Goal: Task Accomplishment & Management: Manage account settings

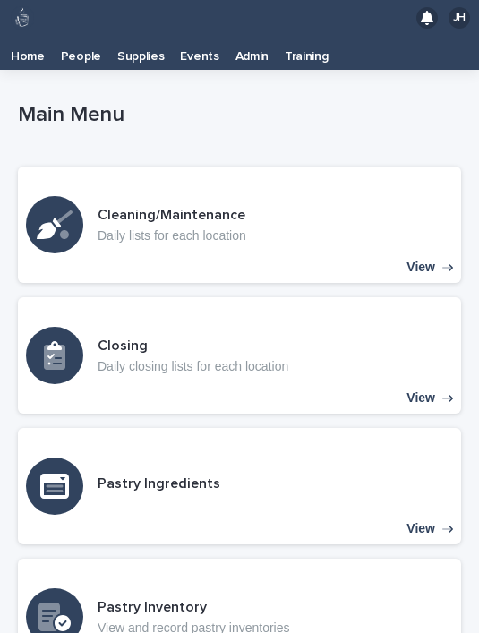
click at [149, 58] on p "Supplies" at bounding box center [140, 50] width 47 height 29
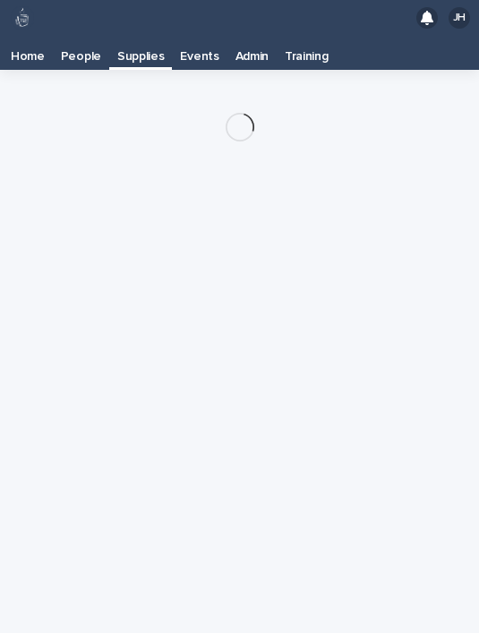
scroll to position [36, 0]
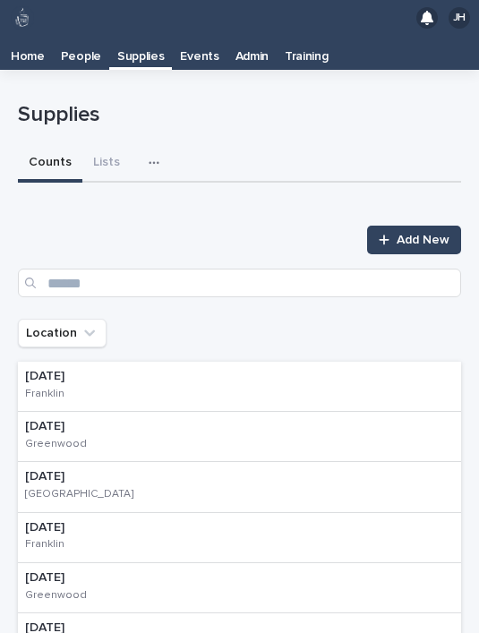
click at [149, 157] on icon "button" at bounding box center [154, 163] width 11 height 13
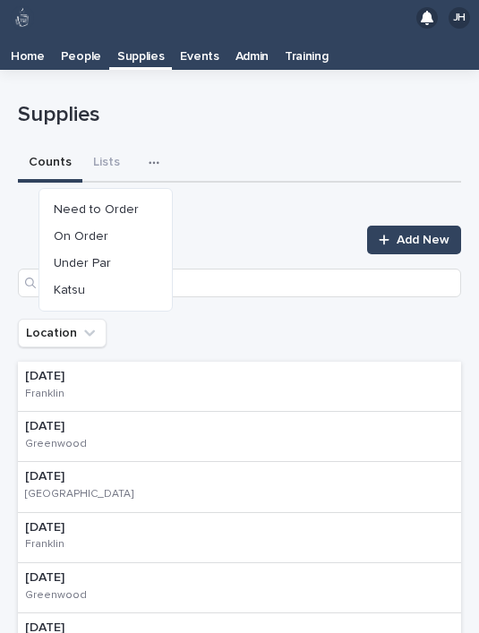
click at [137, 223] on button "On Order" at bounding box center [106, 236] width 118 height 27
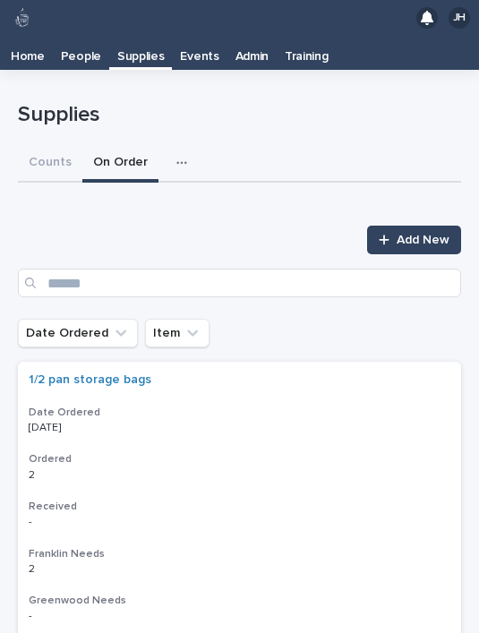
click at [185, 157] on div "button" at bounding box center [185, 163] width 18 height 13
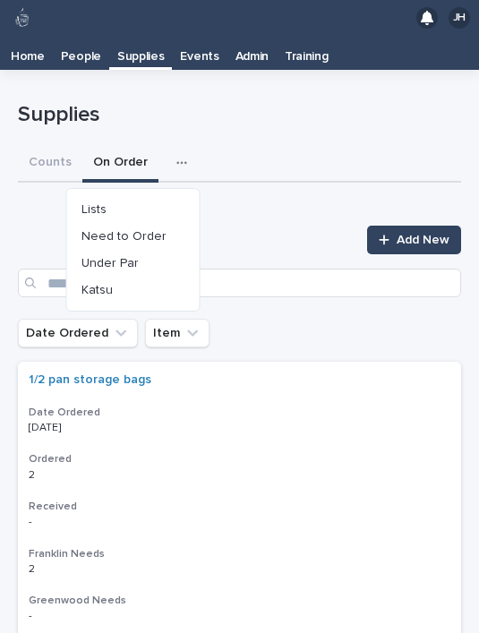
click at [167, 223] on button "Need to Order" at bounding box center [133, 236] width 118 height 27
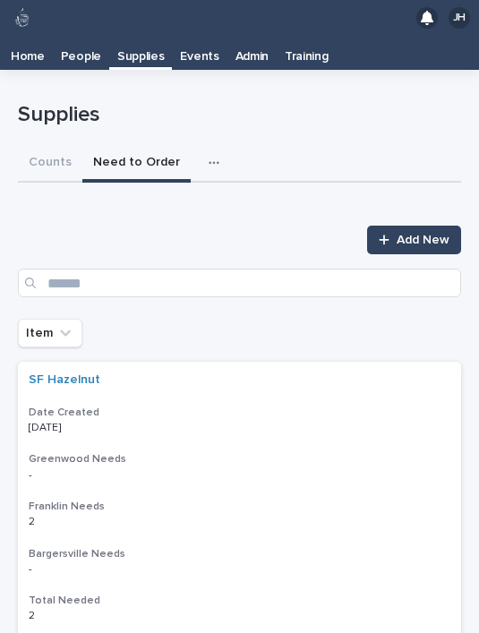
click at [397, 234] on div at bounding box center [388, 240] width 18 height 13
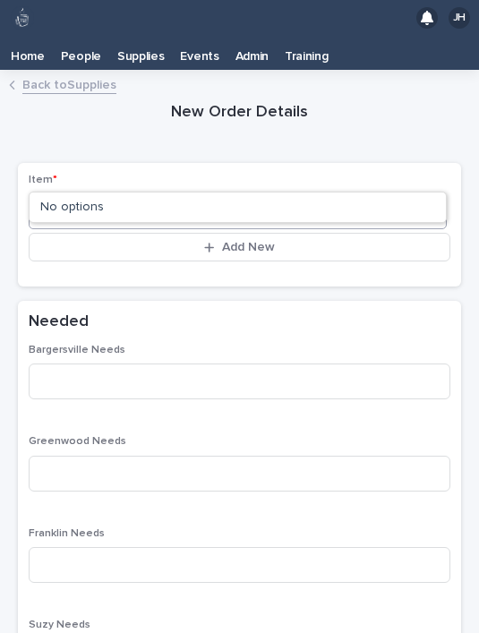
type input "**"
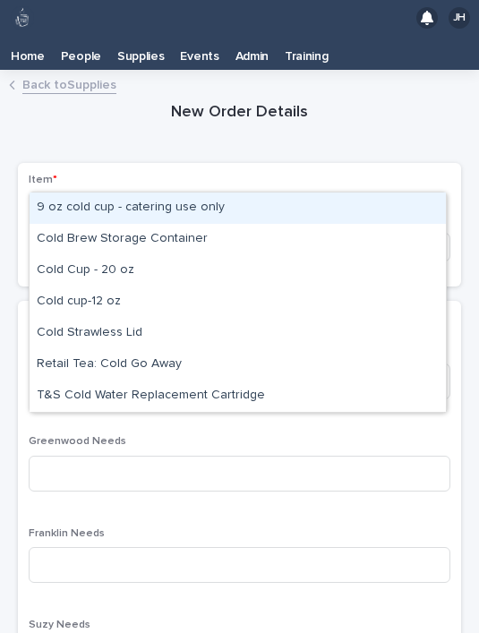
click at [150, 255] on div "Cold Cup - 20 oz" at bounding box center [238, 270] width 416 height 31
type input "****"
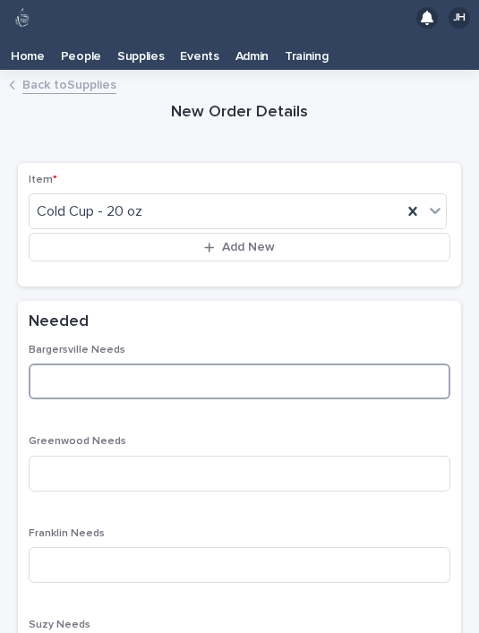
click at [156, 364] on input at bounding box center [240, 382] width 422 height 36
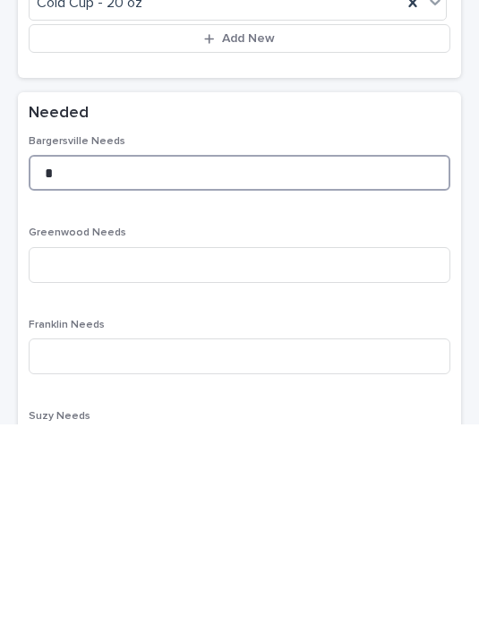
type input "*"
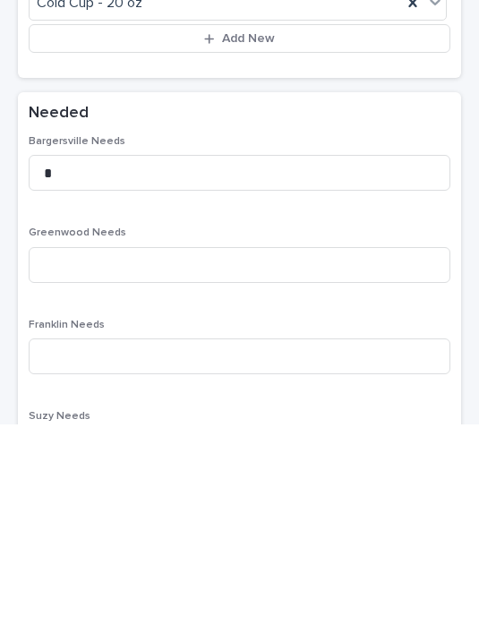
click at [244, 312] on div "Needed" at bounding box center [236, 322] width 415 height 21
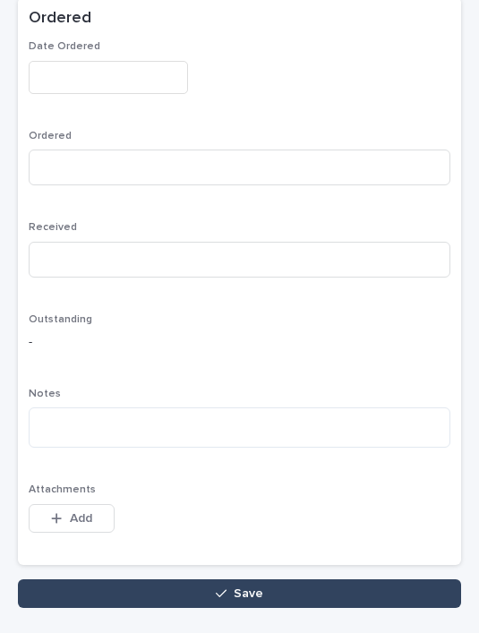
scroll to position [879, 0]
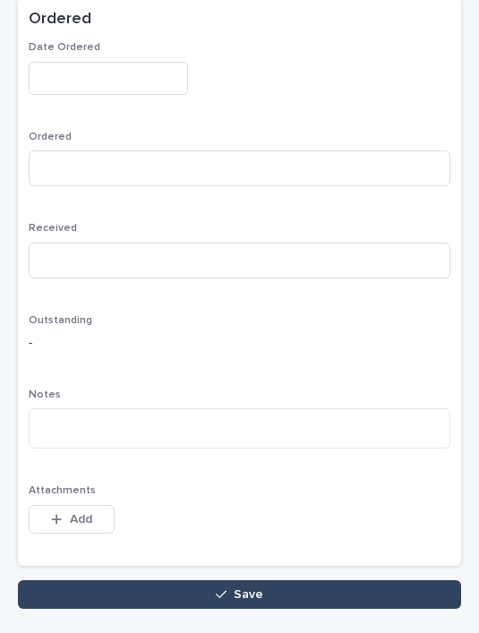
click at [365, 580] on button "Save" at bounding box center [239, 594] width 443 height 29
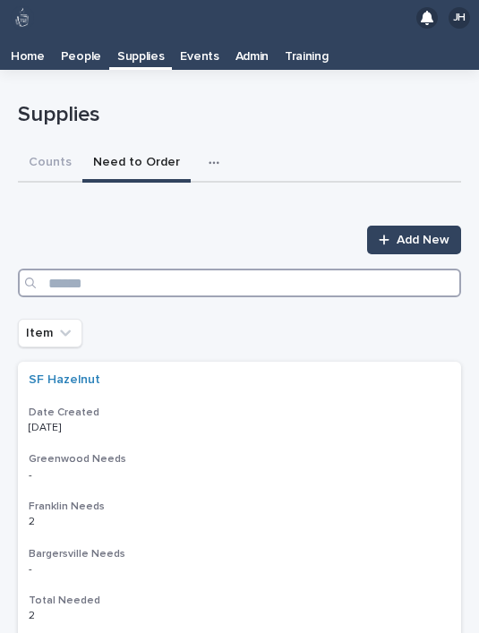
click at [219, 269] on input "Search" at bounding box center [239, 283] width 443 height 29
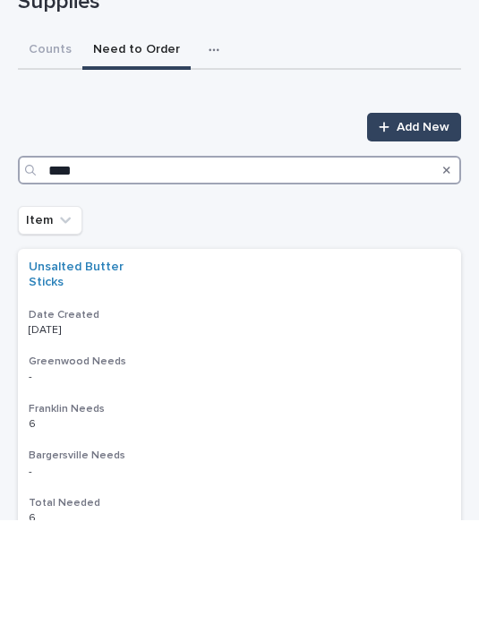
type input "*****"
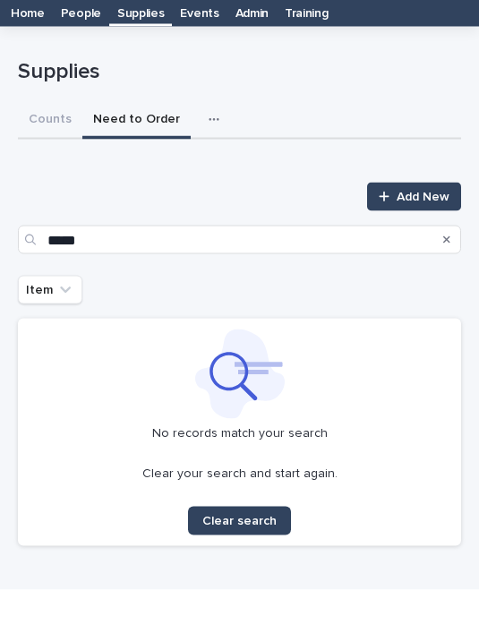
click at [412, 234] on span "Add New" at bounding box center [423, 240] width 53 height 13
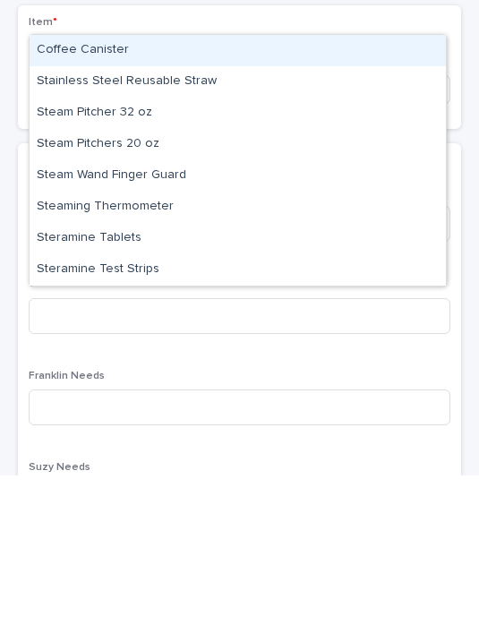
click at [197, 381] on div "Steramine Tablets" at bounding box center [238, 396] width 416 height 31
type input "***"
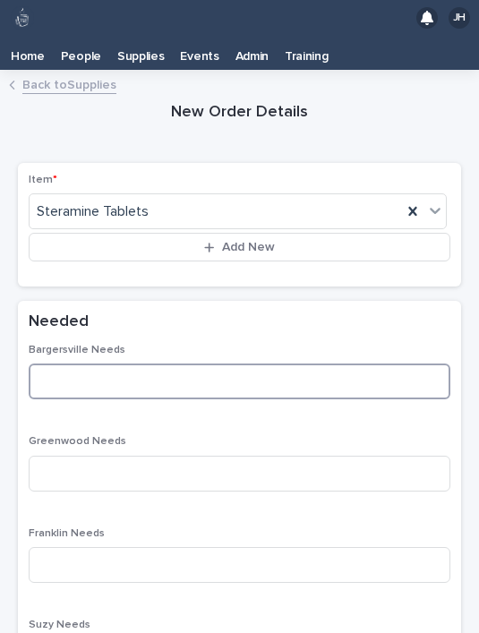
click at [177, 364] on input at bounding box center [240, 382] width 422 height 36
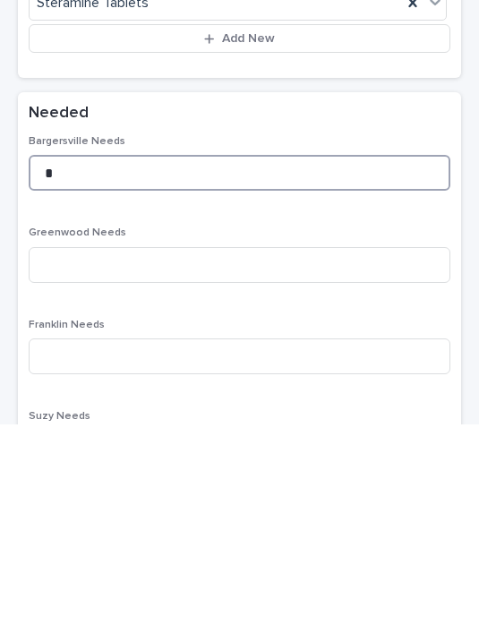
type input "*"
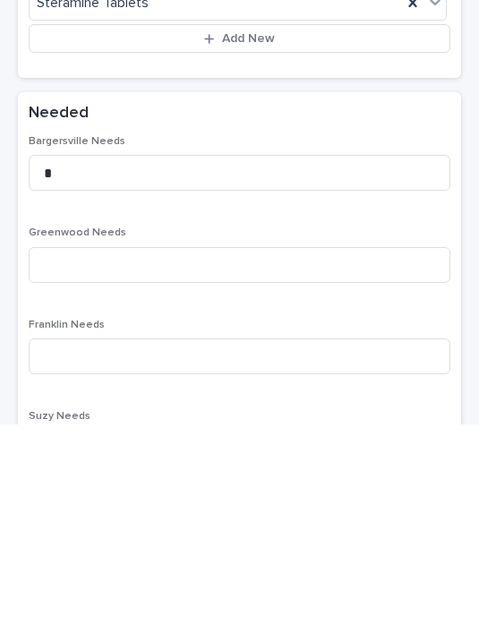
click at [241, 344] on div "Bargersville Needs * Greenwood Needs Franklin Needs Suzy Needs Total Needed - O…" at bounding box center [240, 598] width 422 height 509
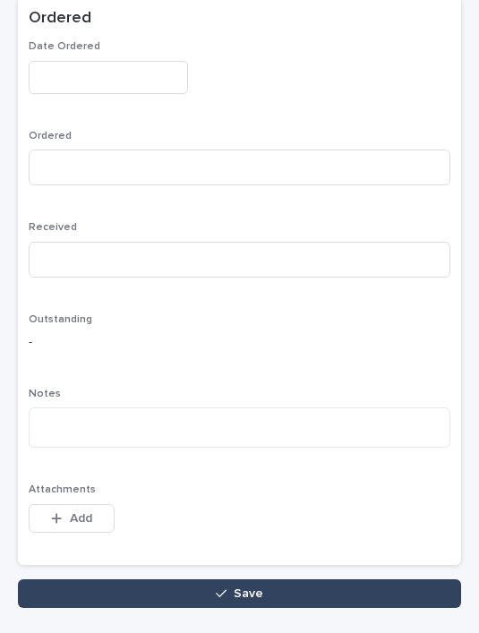
scroll to position [879, 0]
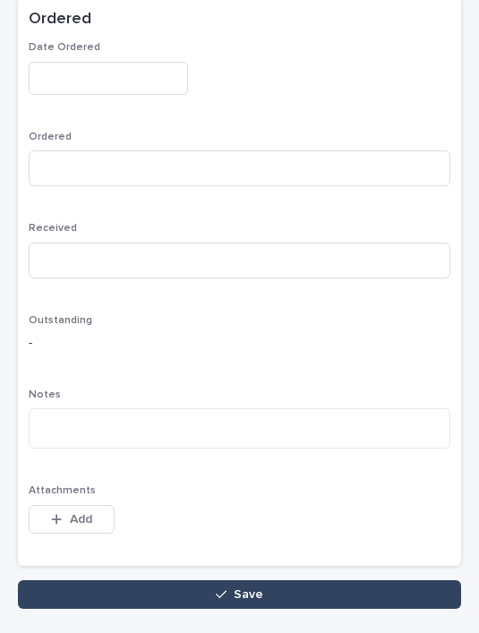
click at [321, 580] on button "Save" at bounding box center [239, 594] width 443 height 29
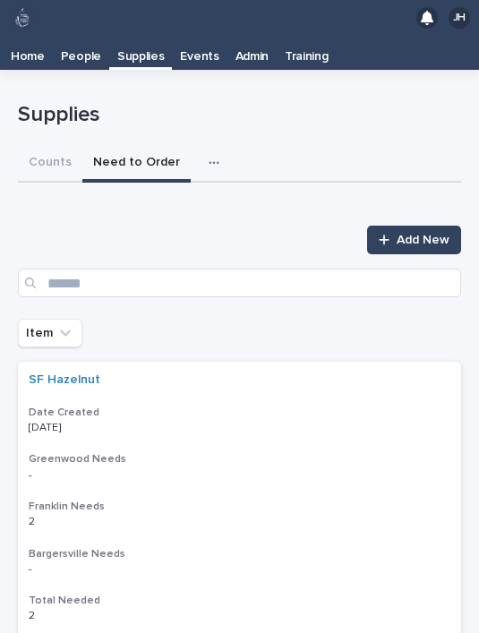
click at [399, 234] on span "Add New" at bounding box center [423, 240] width 53 height 13
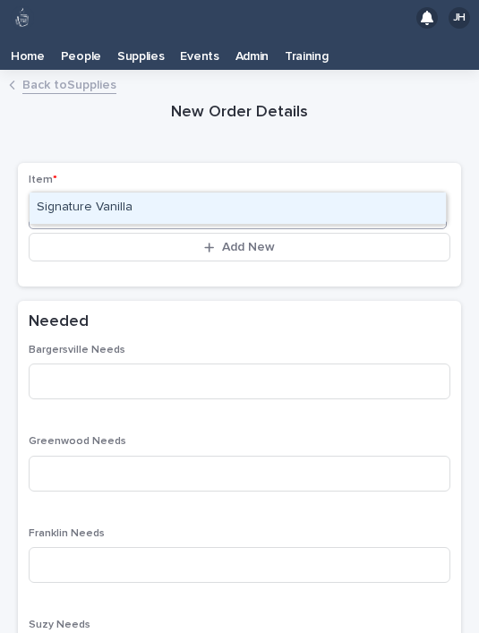
click at [230, 193] on div "Signature Vanilla" at bounding box center [238, 208] width 416 height 31
type input "***"
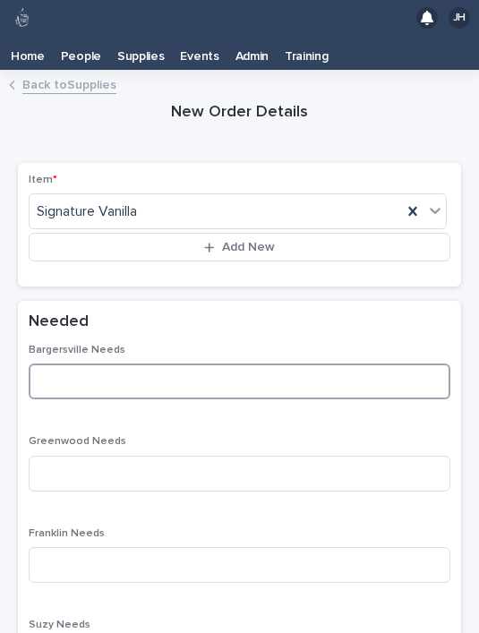
click at [166, 364] on input at bounding box center [240, 382] width 422 height 36
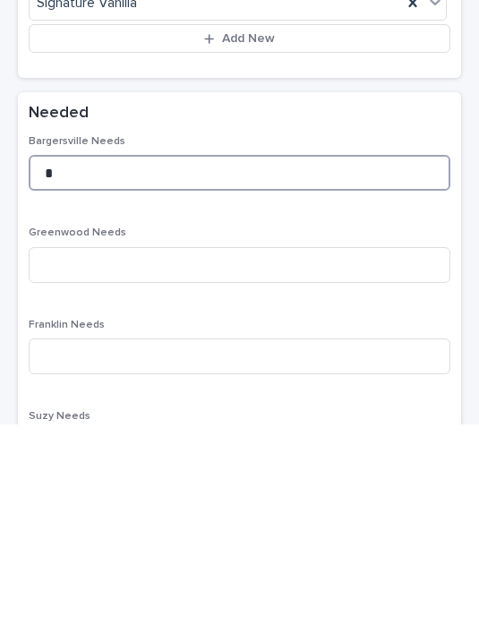
type input "*"
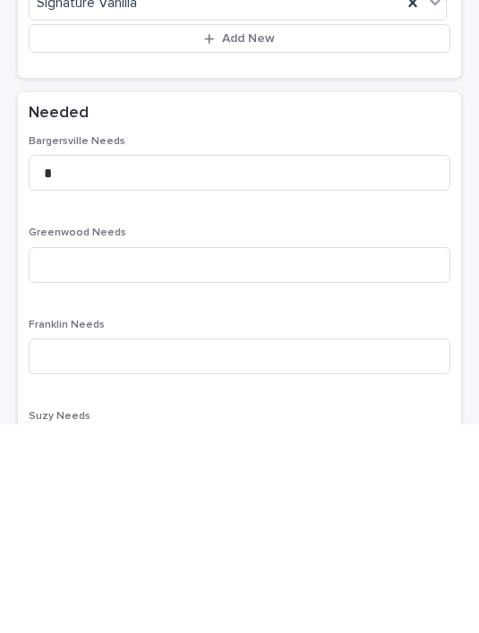
click at [261, 344] on div "Bargersville Needs * Greenwood Needs Franklin Needs Suzy Needs Total Needed - O…" at bounding box center [240, 598] width 422 height 509
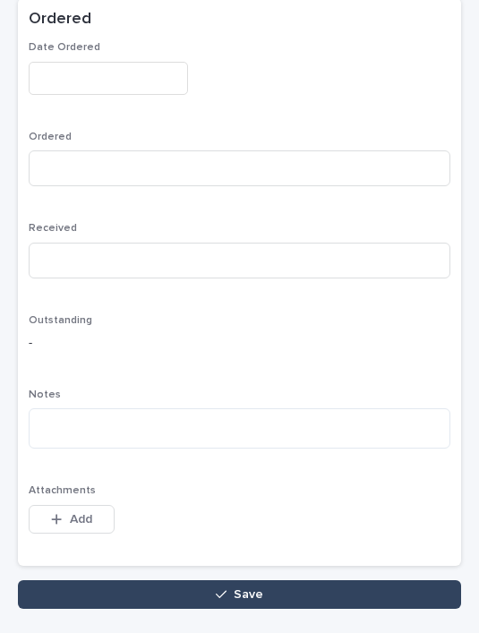
scroll to position [879, 0]
click at [255, 588] on span "Save" at bounding box center [249, 594] width 30 height 13
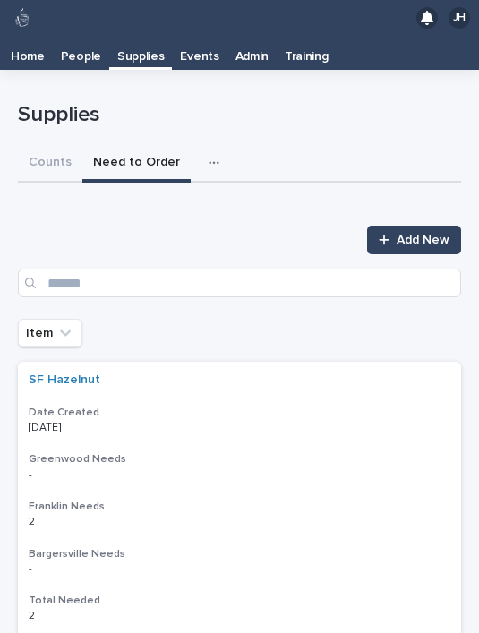
click at [398, 226] on link "Add New" at bounding box center [414, 240] width 94 height 29
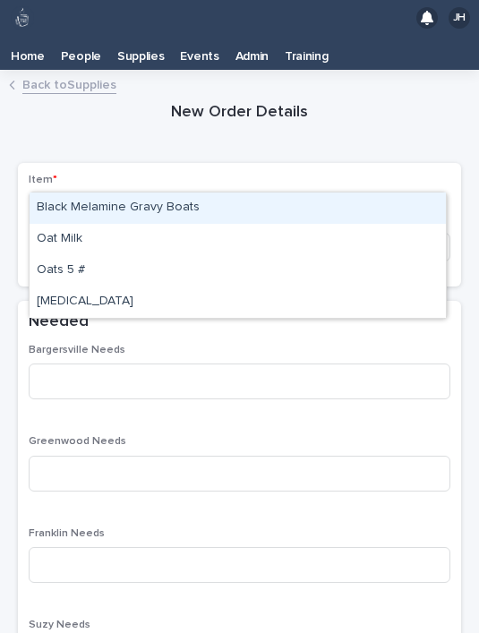
click at [115, 224] on div "Oat Milk" at bounding box center [238, 239] width 416 height 31
type input "***"
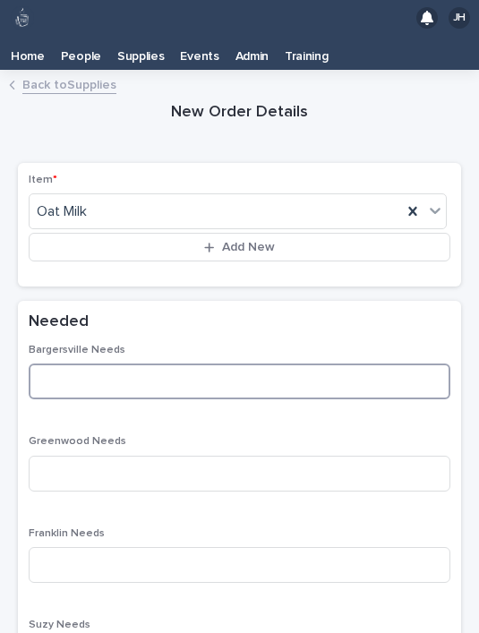
click at [176, 364] on input at bounding box center [240, 382] width 422 height 36
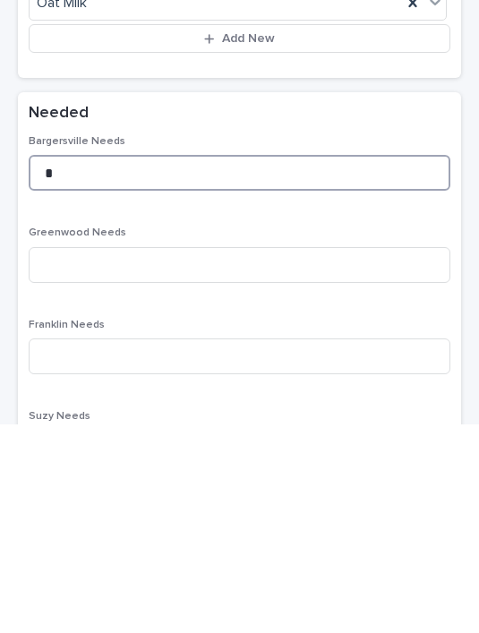
type input "*"
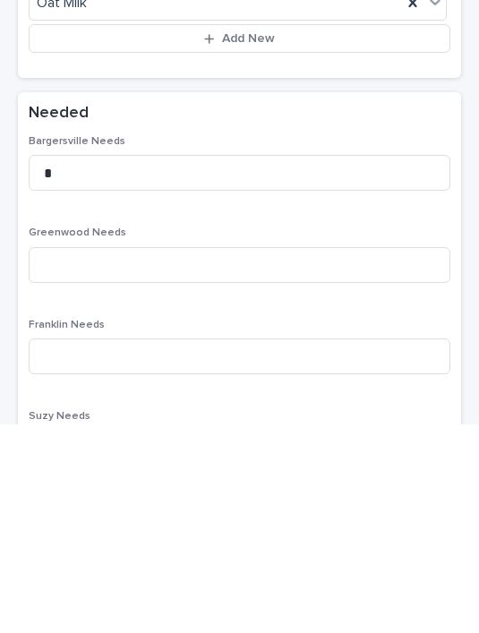
click at [252, 344] on div "Bargersville Needs * Greenwood Needs Franklin Needs Suzy Needs Total Needed - O…" at bounding box center [240, 598] width 422 height 509
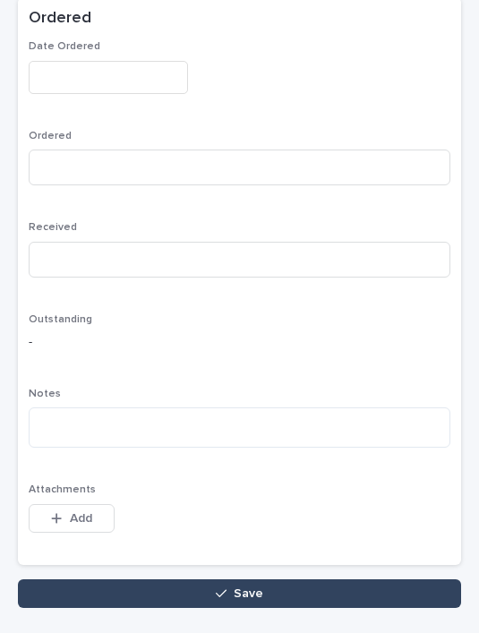
scroll to position [879, 0]
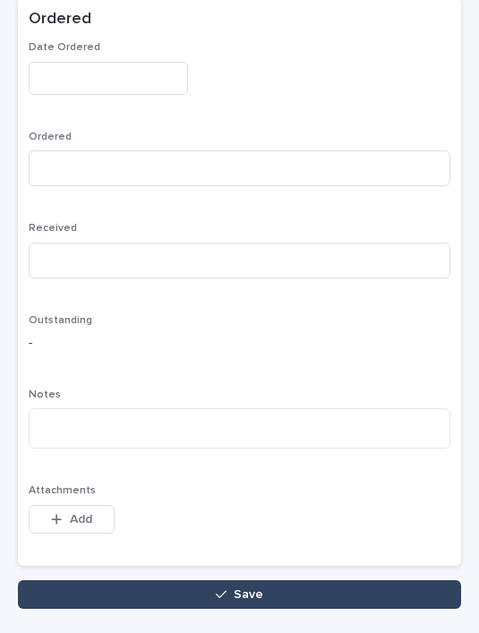
click at [297, 580] on button "Save" at bounding box center [239, 594] width 443 height 29
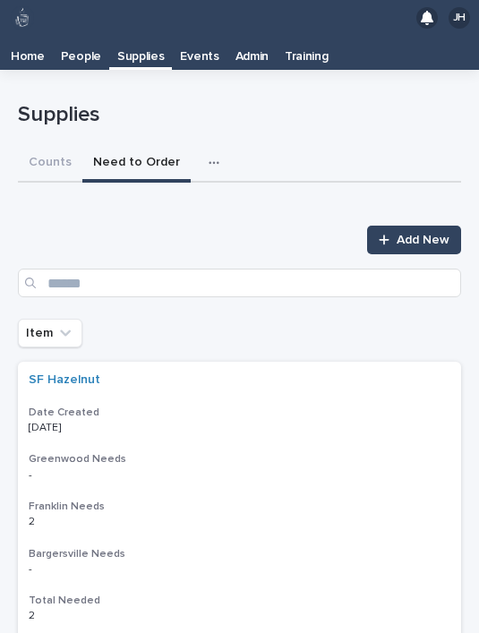
click at [399, 226] on link "Add New" at bounding box center [414, 240] width 94 height 29
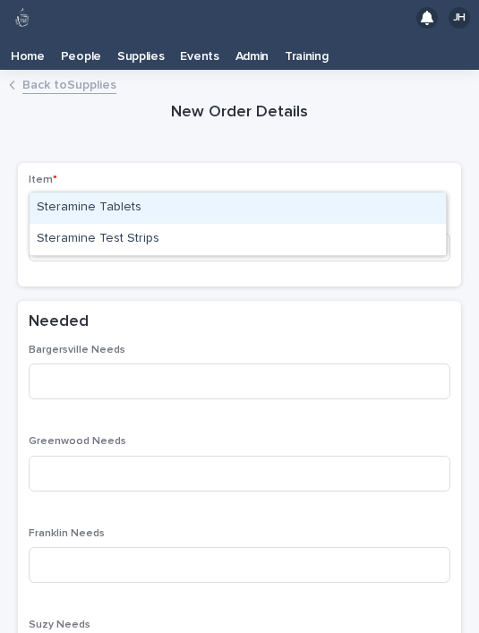
click at [270, 224] on div "Steramine Test Strips" at bounding box center [238, 239] width 416 height 31
type input "*****"
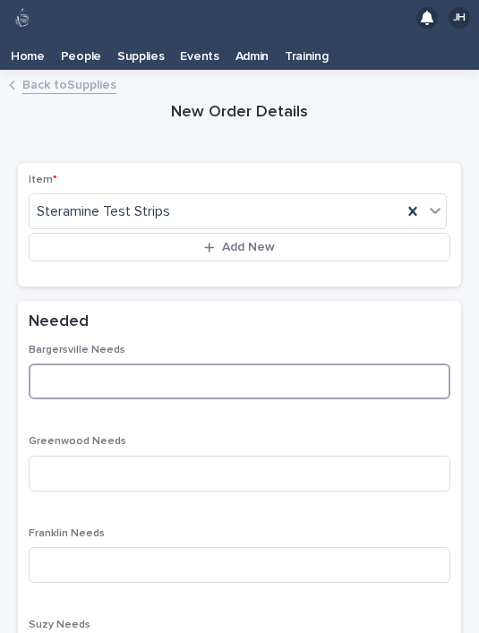
click at [209, 364] on input at bounding box center [240, 382] width 422 height 36
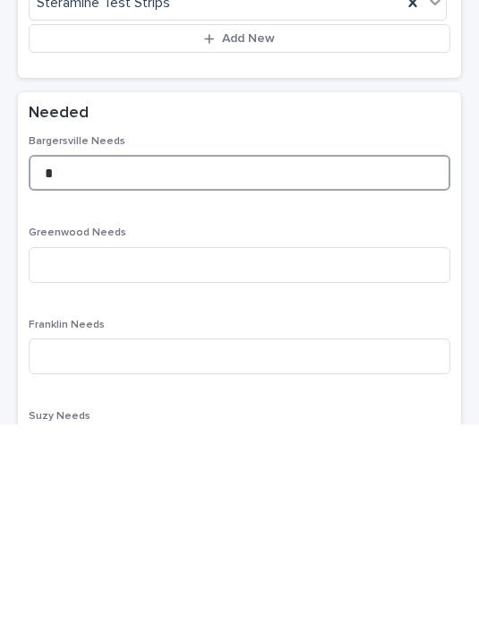
type input "*"
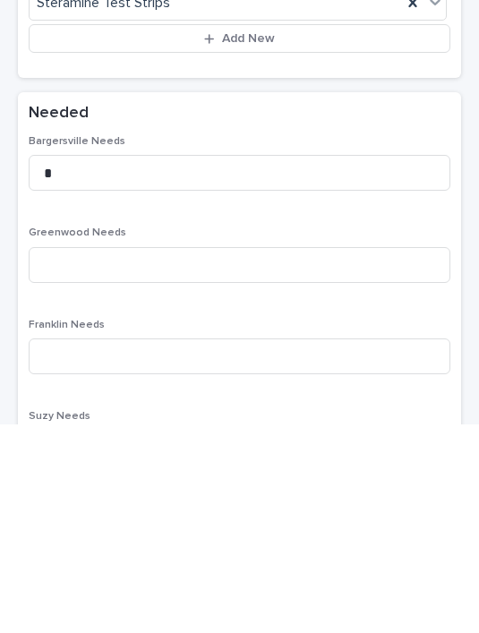
click at [295, 344] on div "Bargersville Needs *" at bounding box center [240, 379] width 422 height 70
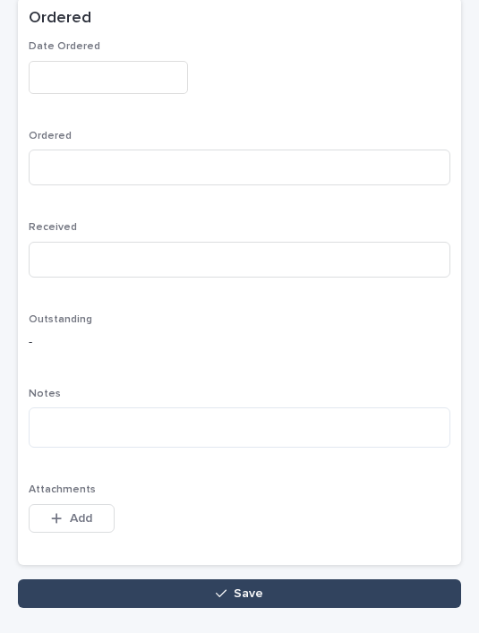
scroll to position [879, 0]
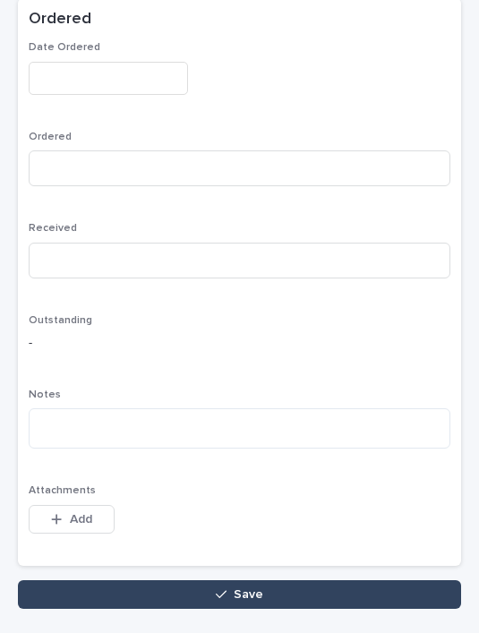
click at [265, 580] on button "Save" at bounding box center [239, 594] width 443 height 29
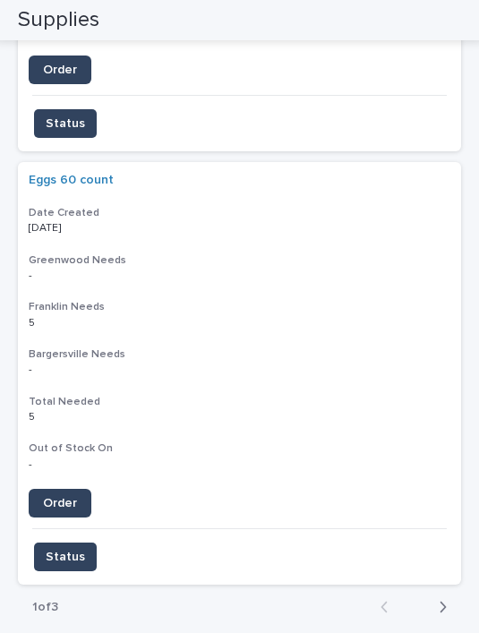
scroll to position [4155, 0]
click at [450, 599] on button "Next" at bounding box center [437, 607] width 47 height 16
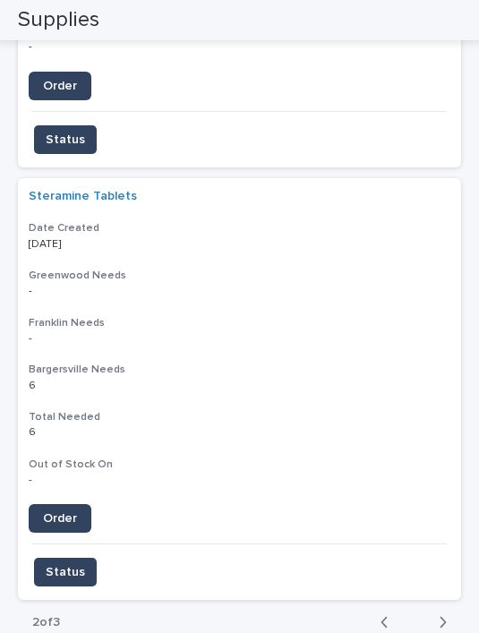
click at [73, 504] on link "Order" at bounding box center [60, 518] width 63 height 29
click at [81, 563] on span "Status" at bounding box center [65, 572] width 39 height 18
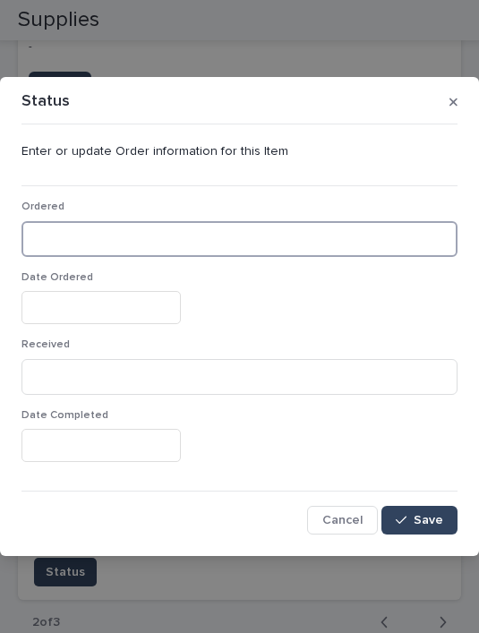
click at [176, 235] on input at bounding box center [239, 239] width 436 height 36
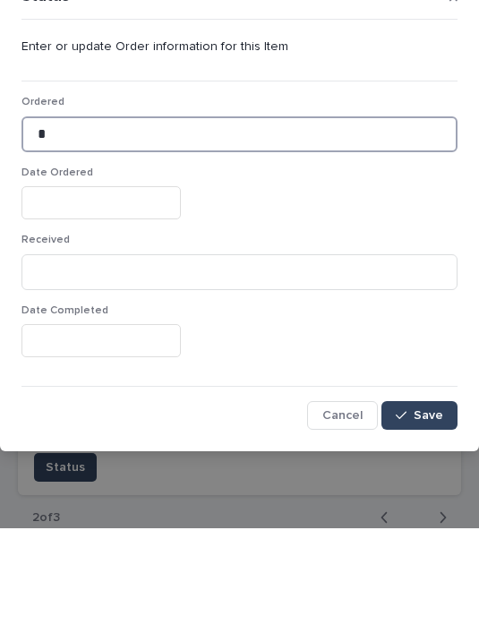
type input "*"
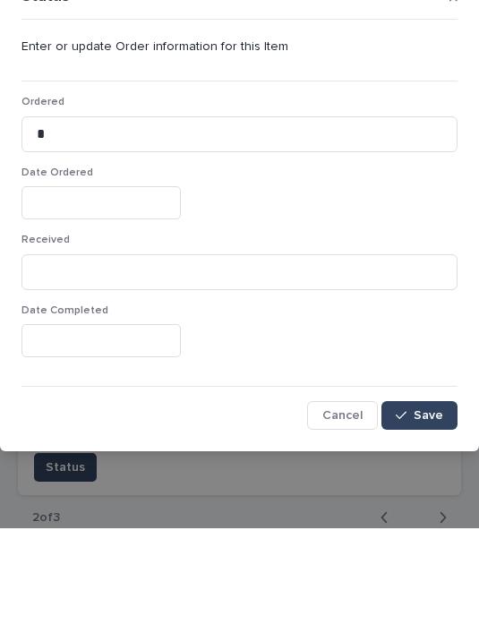
click at [120, 291] on input "text" at bounding box center [100, 307] width 159 height 33
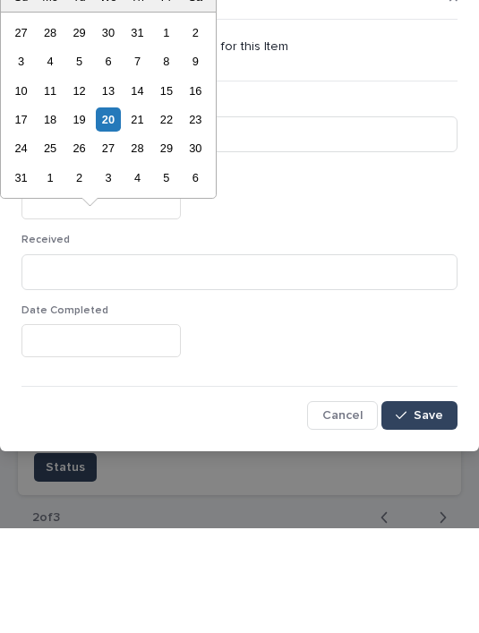
click at [114, 212] on div "20" at bounding box center [108, 224] width 24 height 24
type input "**********"
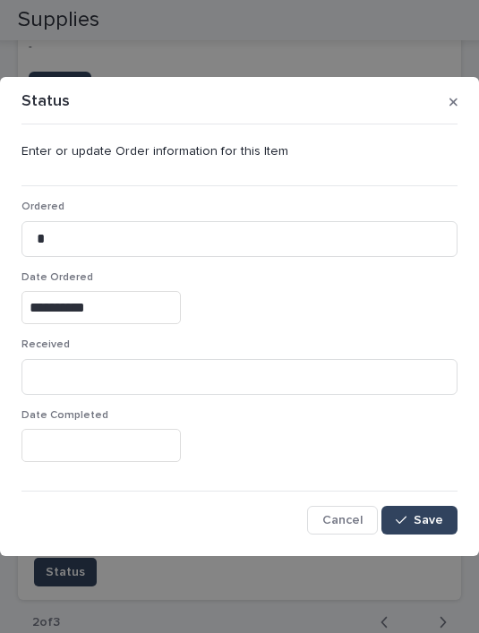
click at [431, 524] on span "Save" at bounding box center [429, 520] width 30 height 13
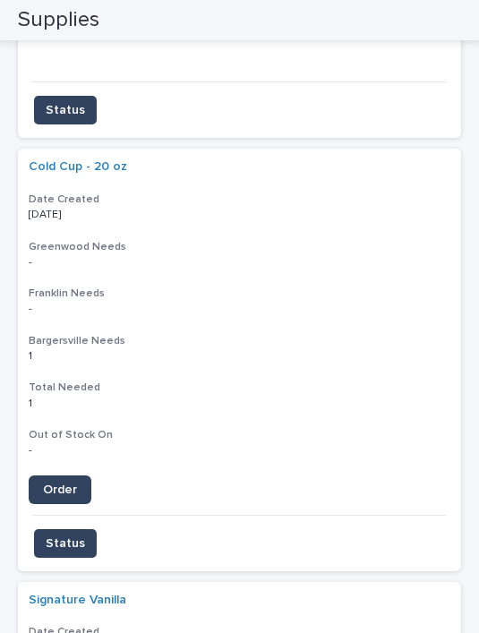
scroll to position [3738, 0]
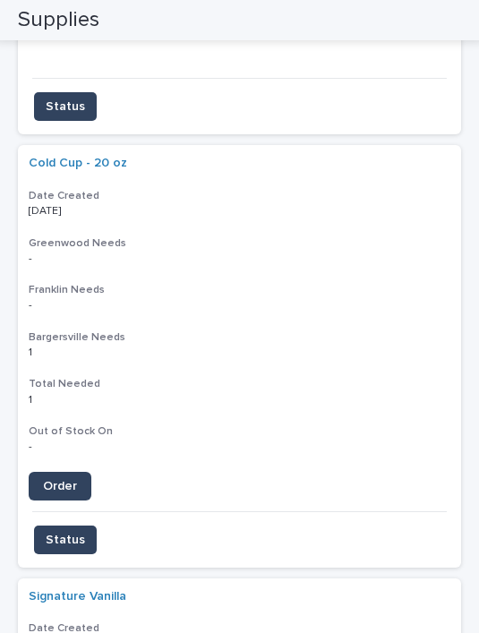
click at [68, 480] on span "Order" at bounding box center [60, 486] width 34 height 13
click at [68, 531] on span "Status" at bounding box center [65, 540] width 39 height 18
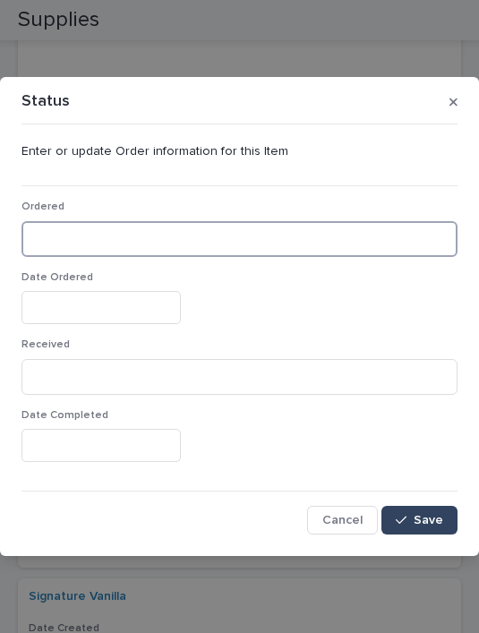
click at [117, 232] on input at bounding box center [239, 239] width 436 height 36
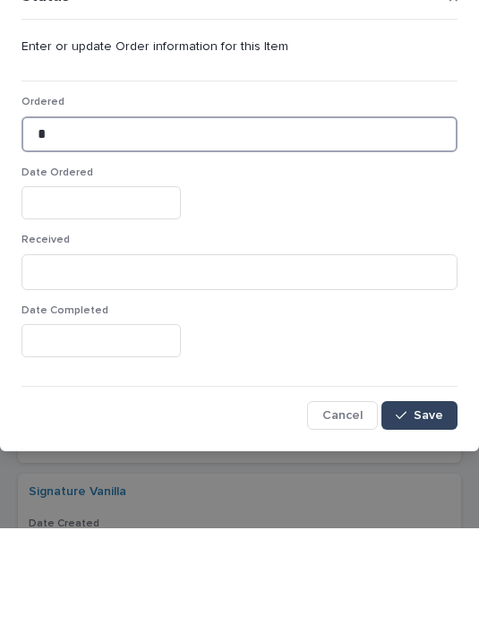
type input "*"
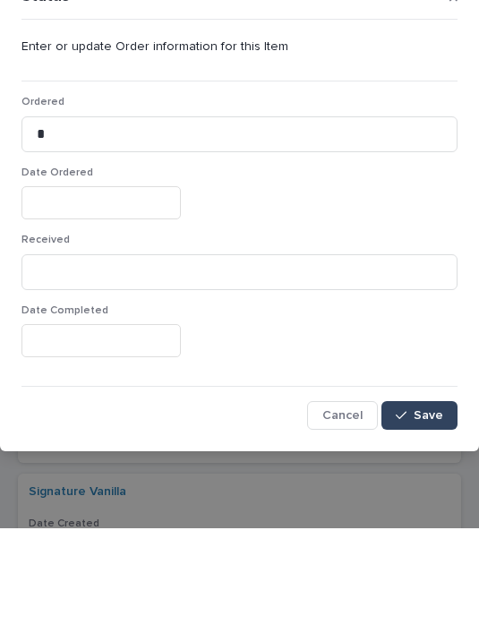
click at [119, 291] on input "text" at bounding box center [100, 307] width 159 height 33
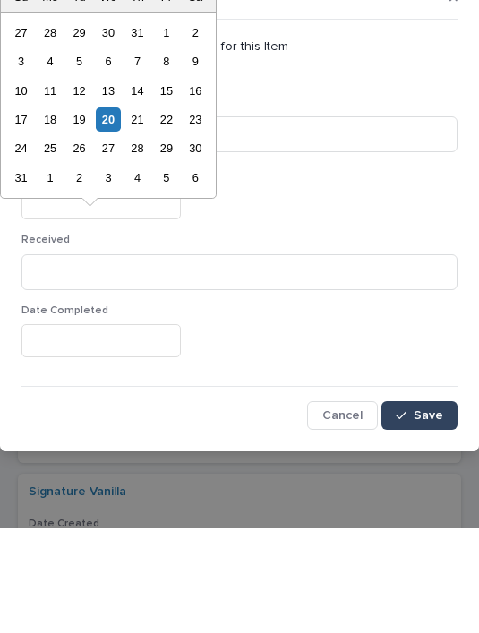
click at [108, 212] on div "20" at bounding box center [108, 224] width 24 height 24
type input "**********"
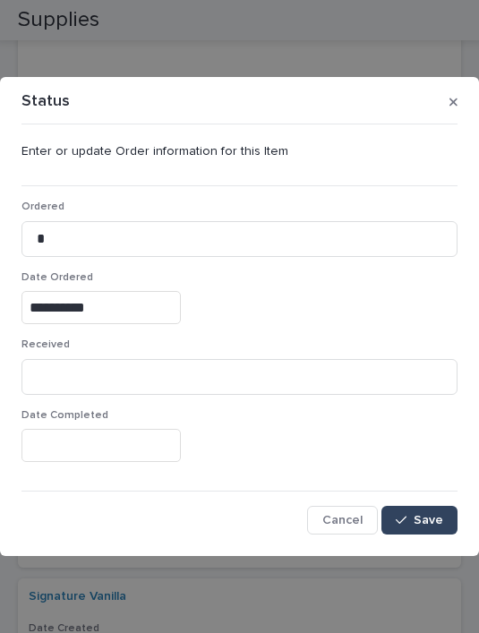
click at [411, 523] on div "button" at bounding box center [405, 520] width 18 height 13
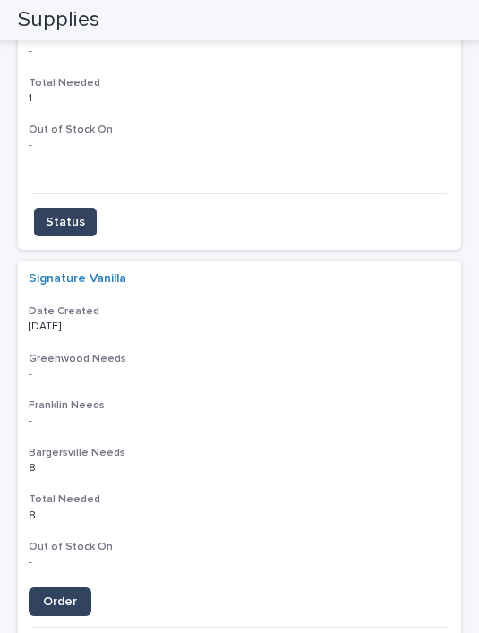
scroll to position [3677, 0]
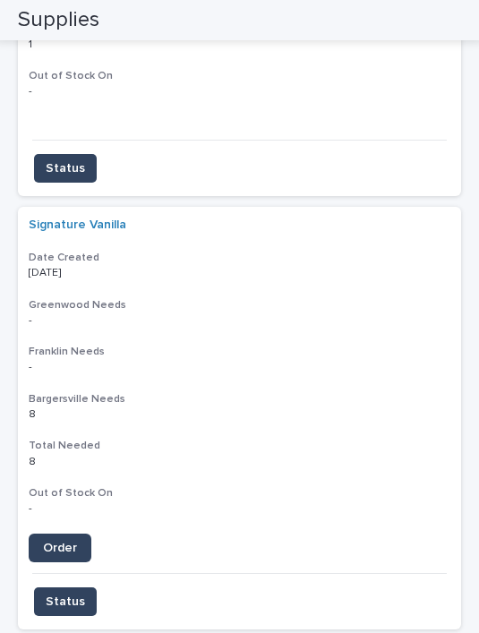
click at [69, 542] on span "Order" at bounding box center [60, 548] width 34 height 13
click at [77, 593] on span "Status" at bounding box center [65, 602] width 39 height 18
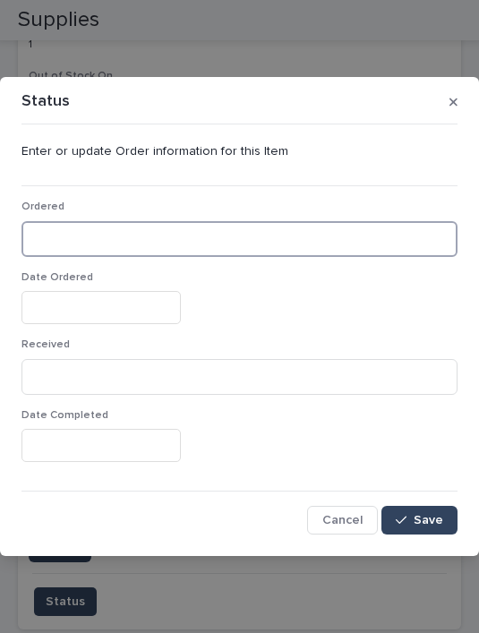
click at [167, 239] on input at bounding box center [239, 239] width 436 height 36
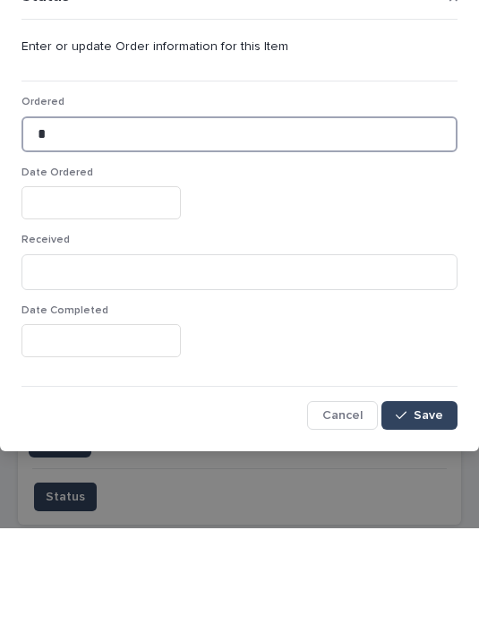
type input "*"
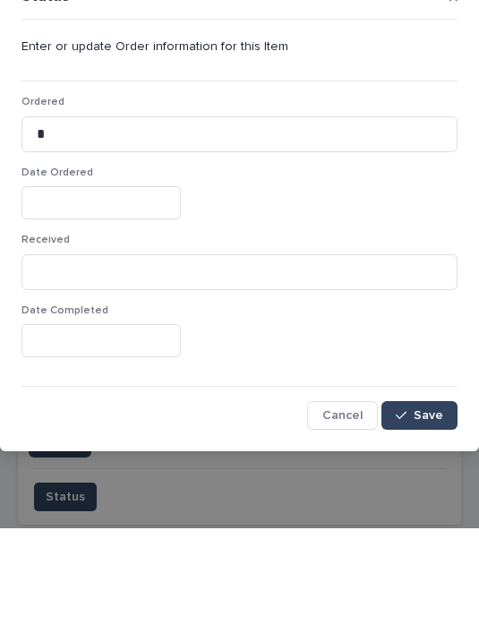
click at [118, 291] on input "text" at bounding box center [100, 307] width 159 height 33
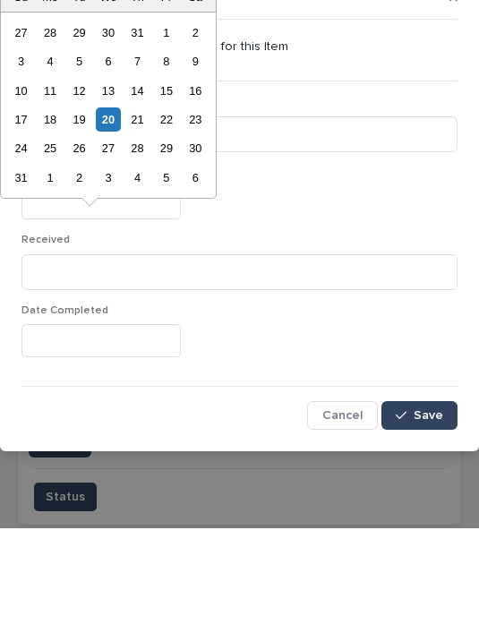
click at [112, 212] on div "20" at bounding box center [108, 224] width 24 height 24
type input "**********"
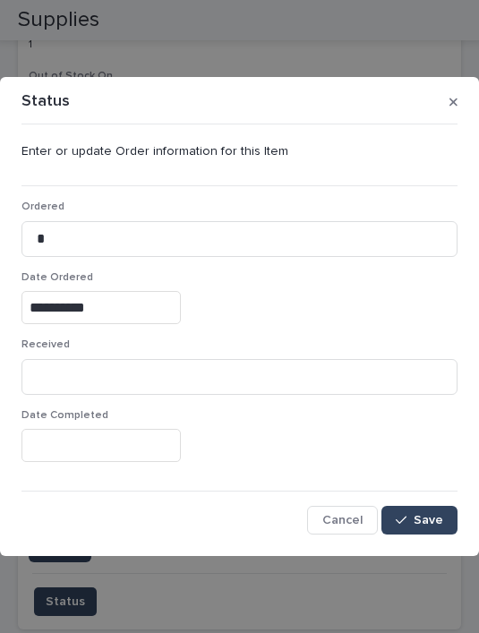
click at [434, 527] on button "Save" at bounding box center [419, 520] width 76 height 29
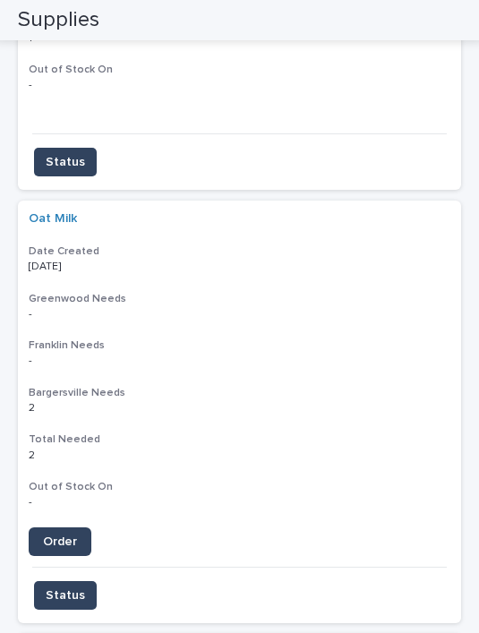
scroll to position [3684, 0]
click at [77, 527] on link "Order" at bounding box center [60, 541] width 63 height 29
click at [78, 586] on span "Status" at bounding box center [65, 595] width 39 height 18
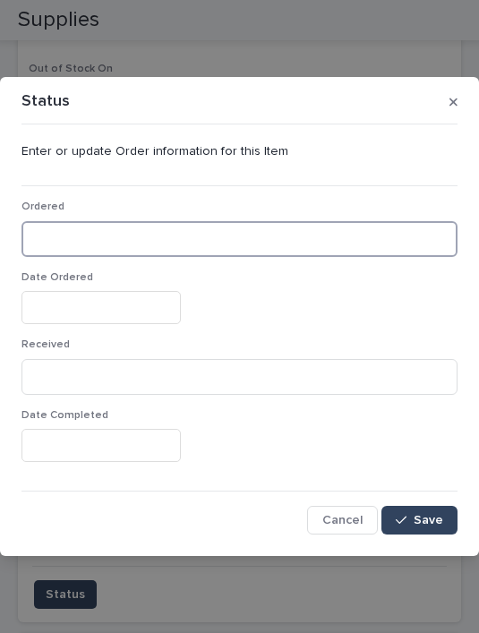
click at [116, 236] on input at bounding box center [239, 239] width 436 height 36
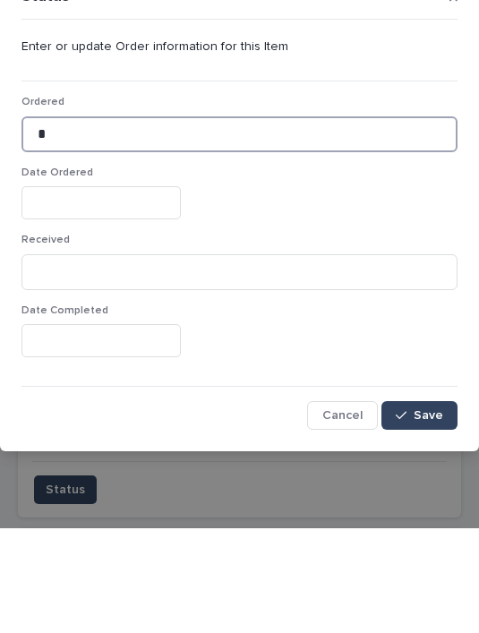
type input "*"
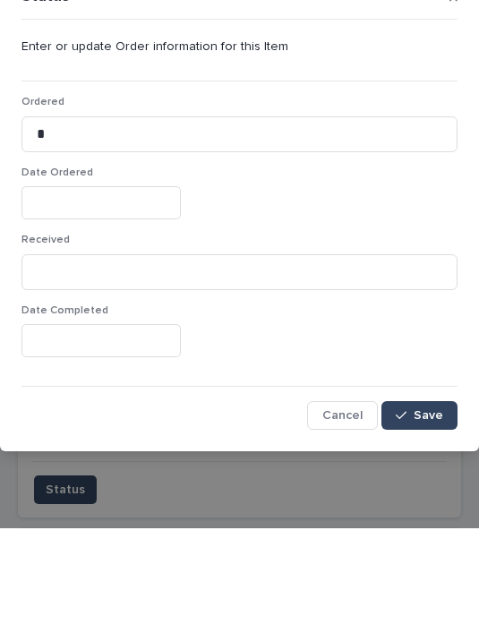
click at [112, 291] on input "text" at bounding box center [100, 307] width 159 height 33
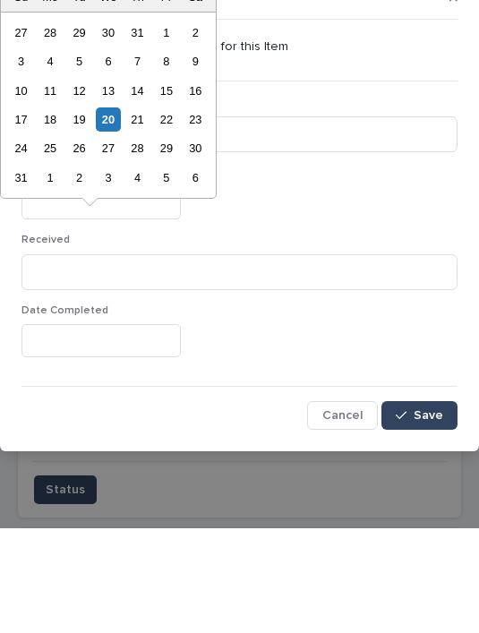
click at [109, 212] on div "20" at bounding box center [108, 224] width 24 height 24
type input "**********"
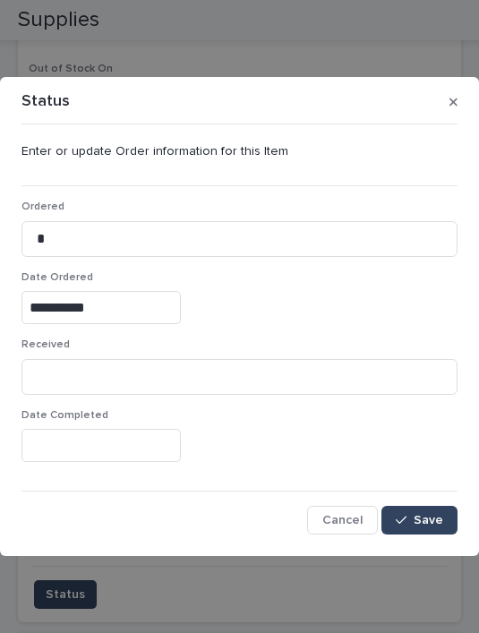
click at [420, 524] on span "Save" at bounding box center [429, 520] width 30 height 13
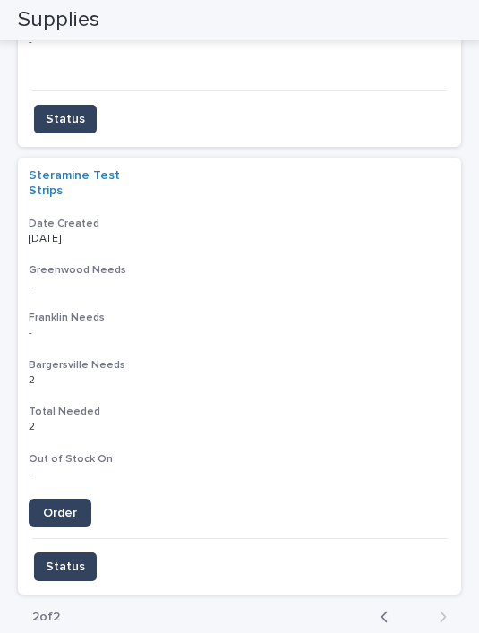
scroll to position [3724, 0]
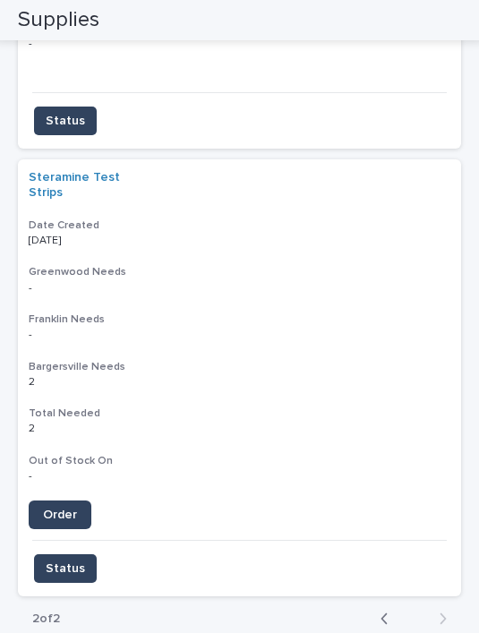
click at [73, 509] on span "Order" at bounding box center [60, 515] width 34 height 13
click at [73, 560] on span "Status" at bounding box center [65, 569] width 39 height 18
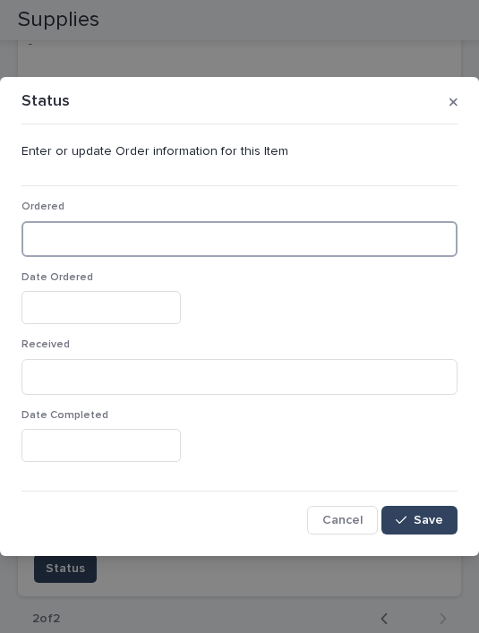
click at [153, 232] on input at bounding box center [239, 239] width 436 height 36
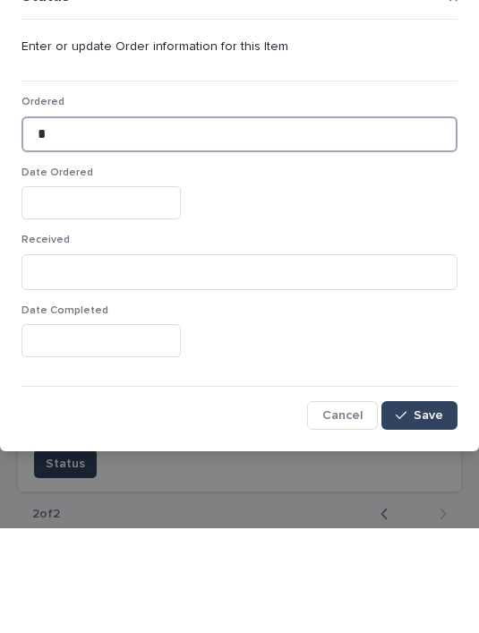
type input "*"
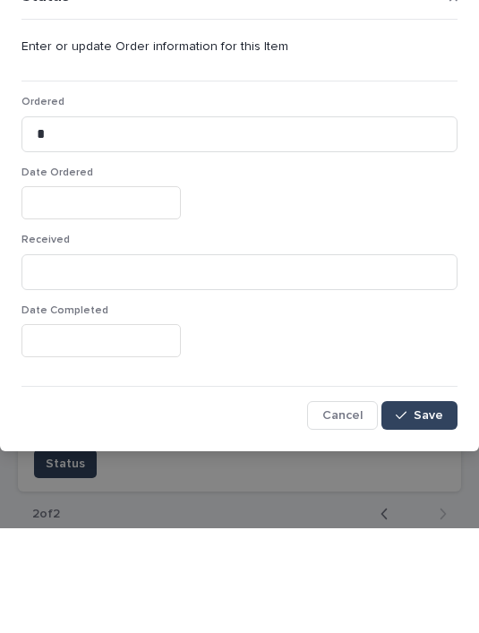
click at [114, 291] on input "text" at bounding box center [100, 307] width 159 height 33
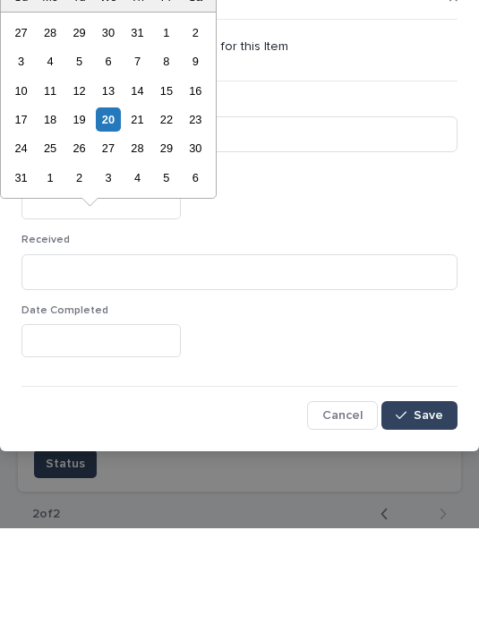
click at [109, 212] on div "20" at bounding box center [108, 224] width 24 height 24
type input "**********"
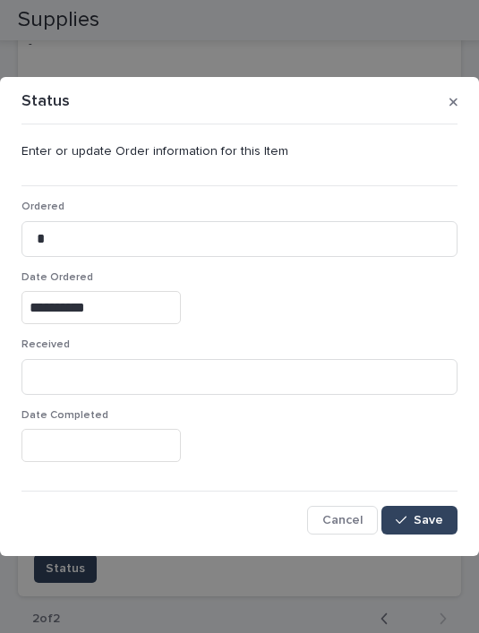
click at [437, 517] on span "Save" at bounding box center [429, 520] width 30 height 13
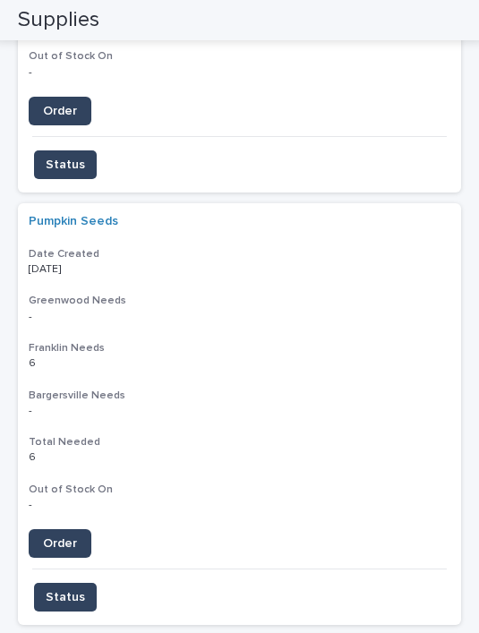
scroll to position [1032, 0]
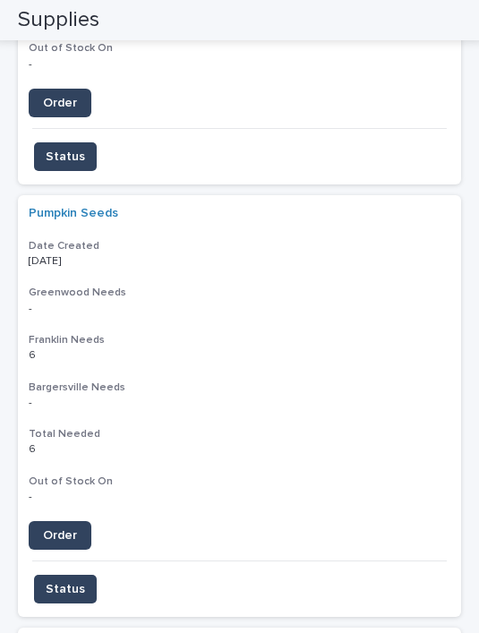
click at [398, 234] on div "Pumpkin Seeds Date Created 08/19/2025 Greenwood Needs - - Franklin Needs 6 6 Ba…" at bounding box center [239, 377] width 443 height 365
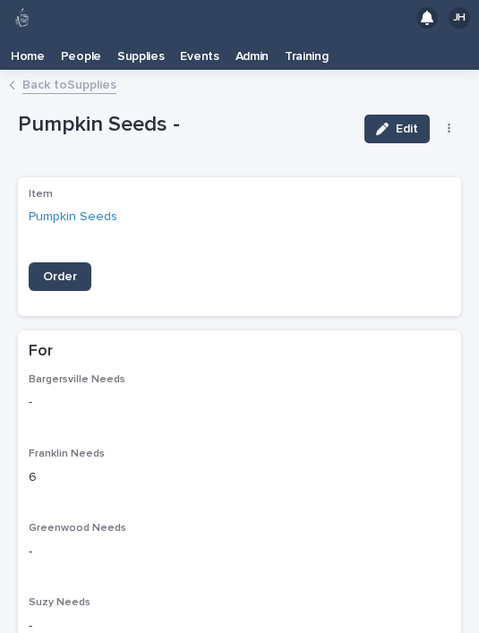
click at [64, 73] on link "Back to Supplies" at bounding box center [69, 83] width 94 height 21
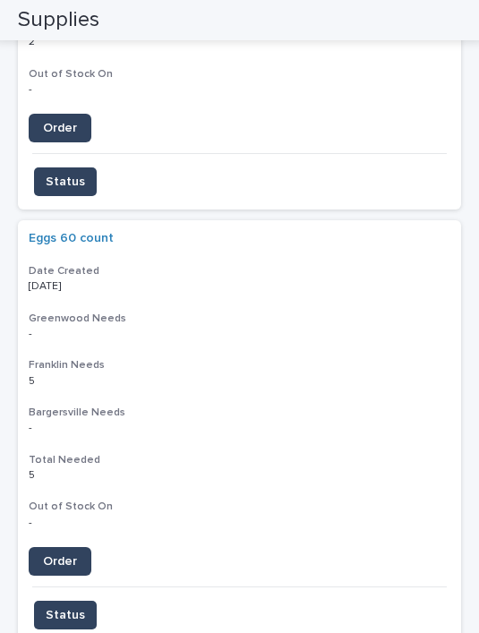
scroll to position [4111, 0]
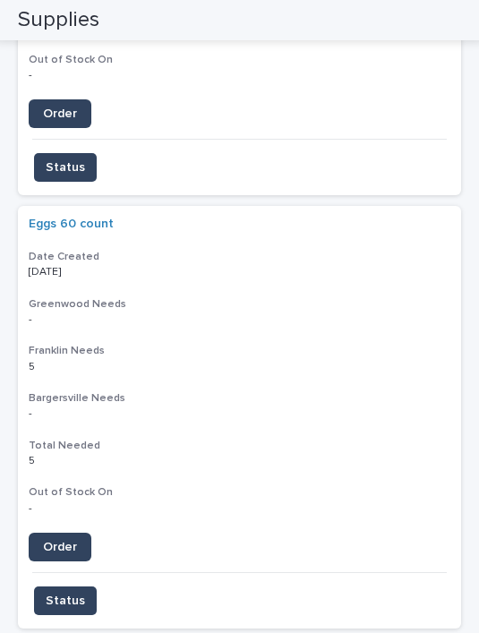
click at [379, 407] on p "- -" at bounding box center [240, 413] width 422 height 13
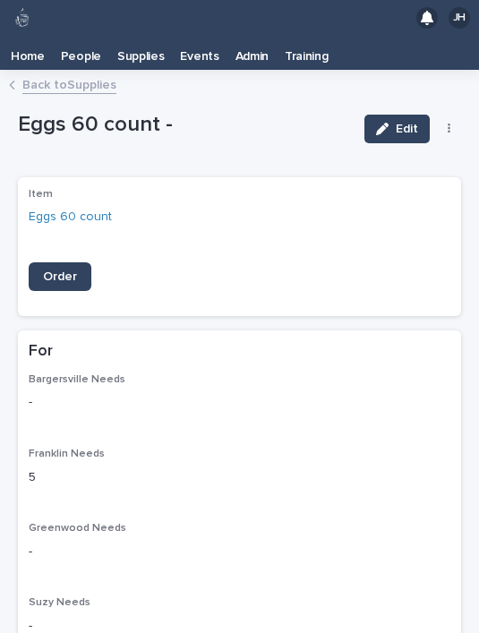
click at [451, 123] on button "button" at bounding box center [449, 129] width 25 height 13
click at [403, 150] on button "Delete" at bounding box center [394, 164] width 118 height 29
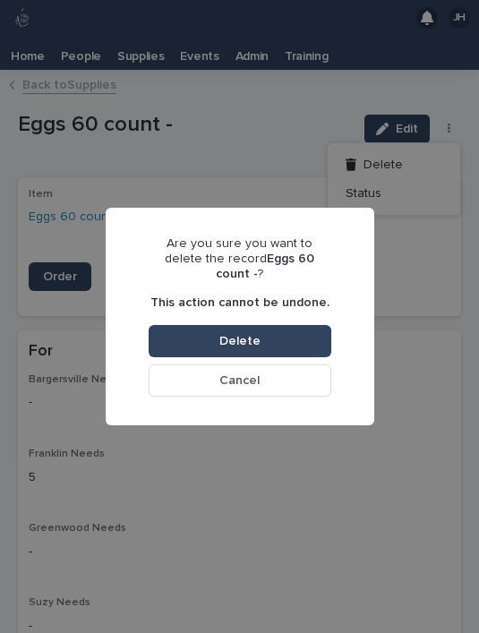
click at [296, 325] on button "Delete" at bounding box center [240, 341] width 183 height 32
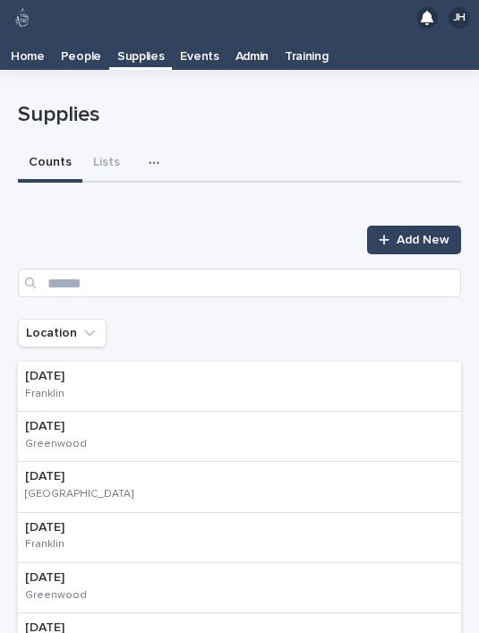
click at [151, 157] on icon "button" at bounding box center [154, 163] width 11 height 13
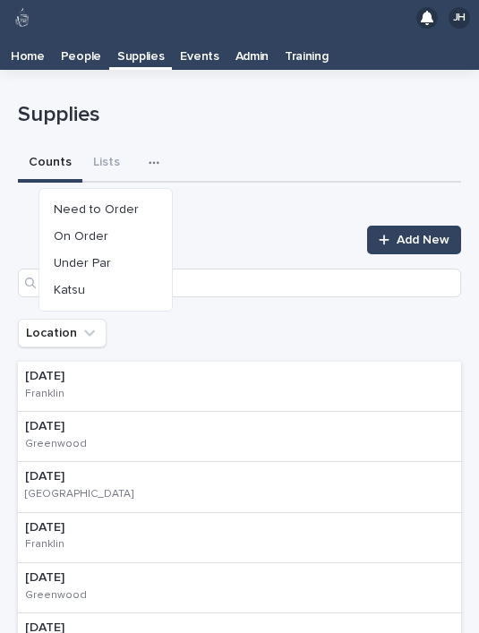
click at [141, 196] on button "Need to Order" at bounding box center [106, 209] width 118 height 27
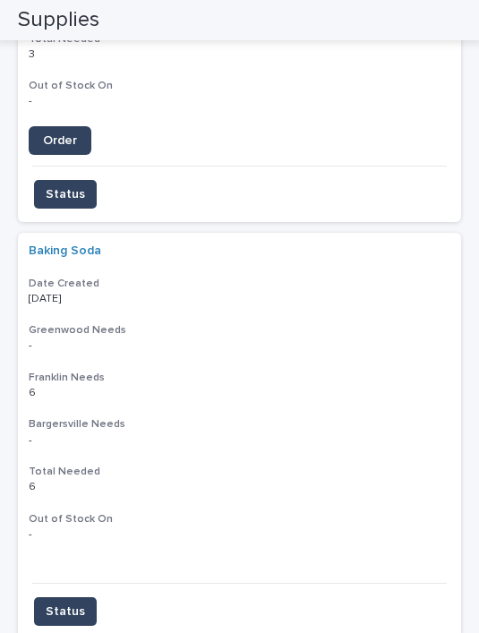
scroll to position [2325, 0]
click at [395, 370] on h3 "Franklin Needs" at bounding box center [240, 377] width 422 height 14
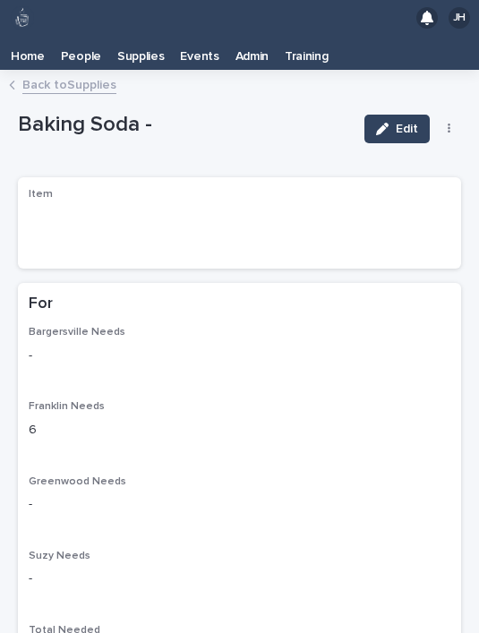
click at [450, 124] on icon "button" at bounding box center [449, 129] width 3 height 11
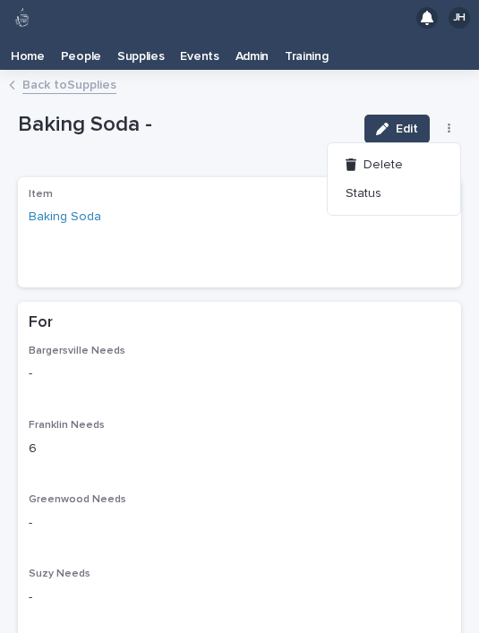
click at [408, 150] on button "Delete" at bounding box center [394, 164] width 118 height 29
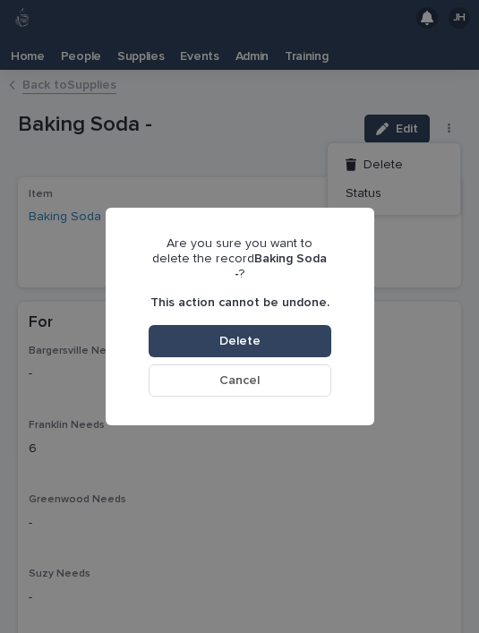
click at [308, 327] on button "Delete" at bounding box center [240, 341] width 183 height 32
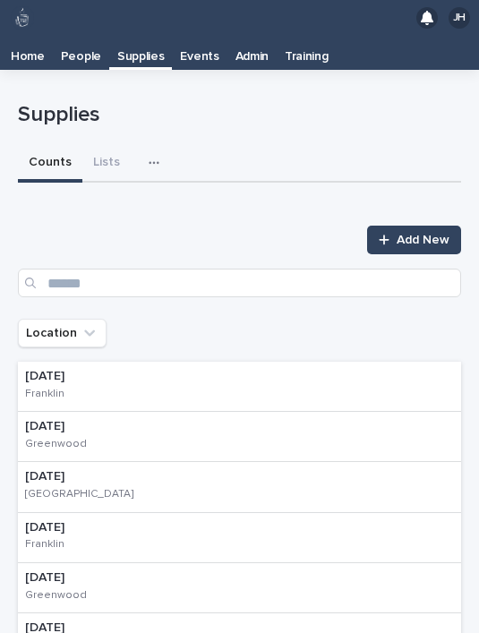
click at [156, 157] on div "button" at bounding box center [158, 163] width 18 height 13
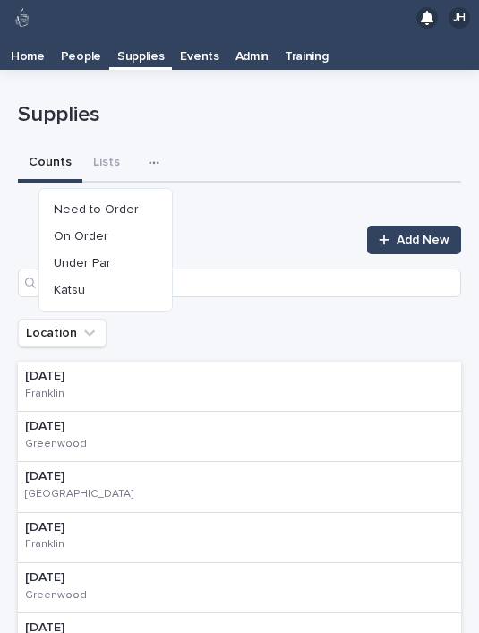
click at [145, 196] on button "Need to Order" at bounding box center [106, 209] width 118 height 27
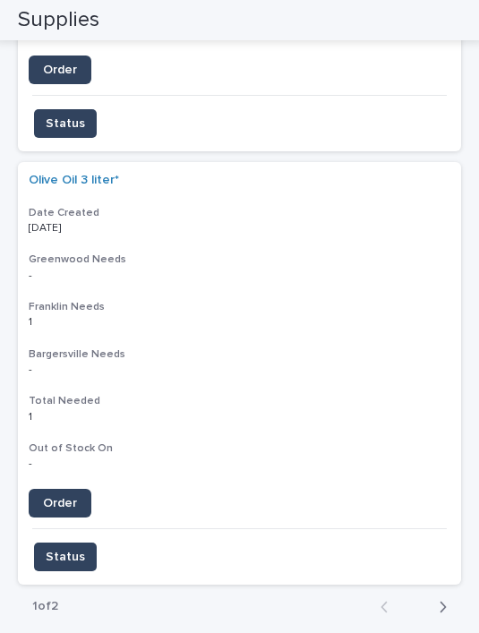
click at [444, 599] on icon "button" at bounding box center [443, 607] width 8 height 16
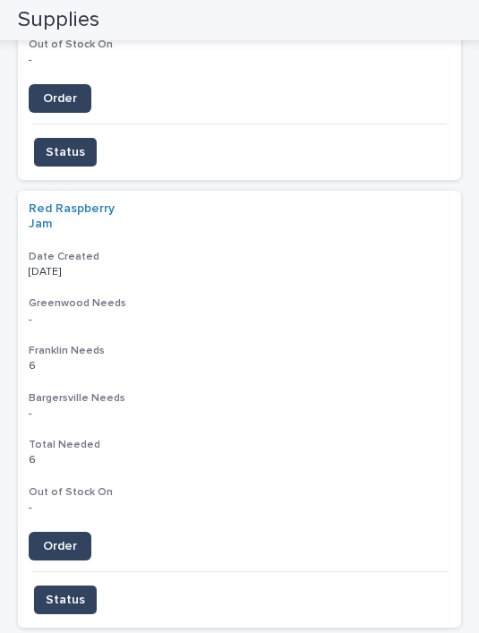
scroll to position [1498, 0]
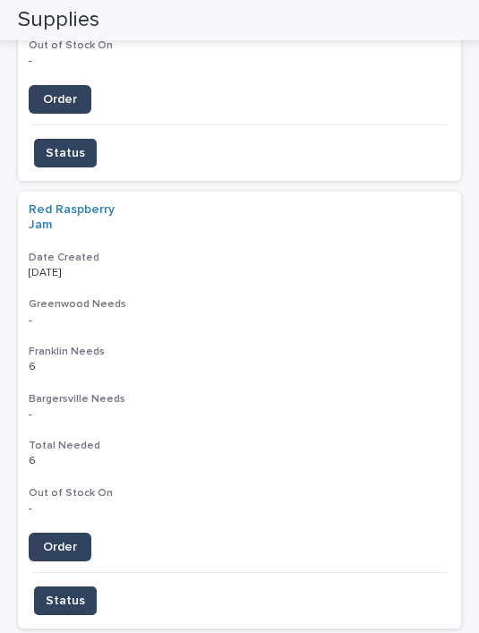
click at [416, 361] on p "6 6" at bounding box center [240, 367] width 422 height 13
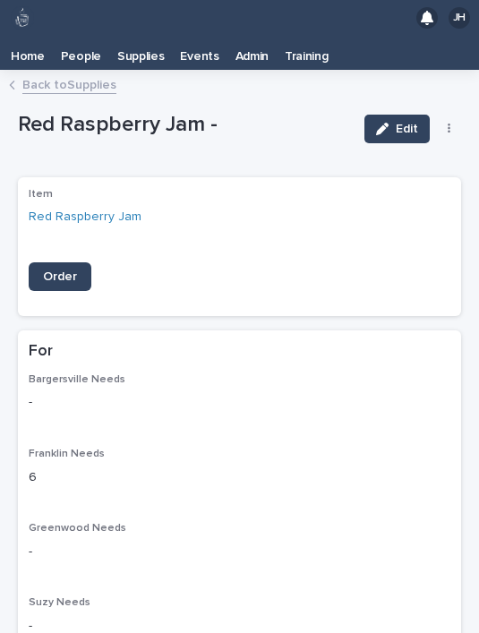
click at [450, 123] on button "button" at bounding box center [449, 129] width 25 height 13
click at [414, 150] on button "Delete" at bounding box center [394, 164] width 118 height 29
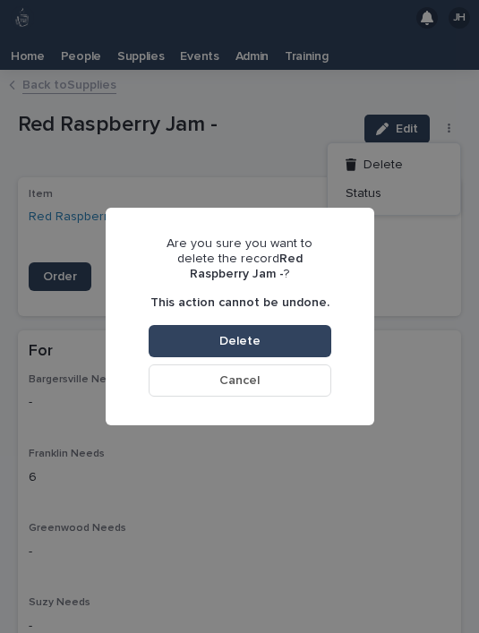
click at [283, 332] on button "Delete" at bounding box center [240, 341] width 183 height 32
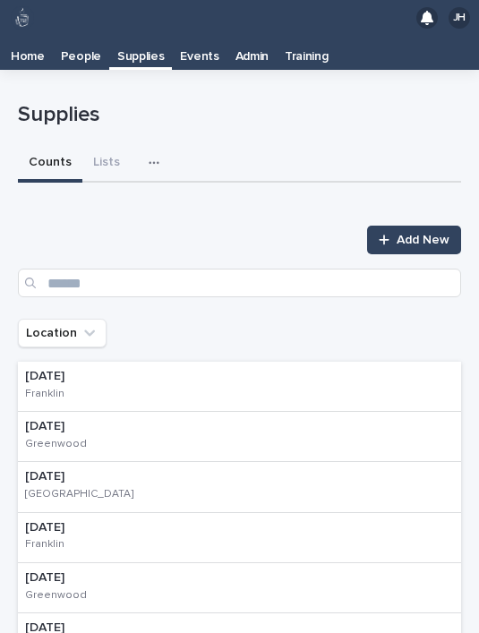
click at [158, 157] on div "button" at bounding box center [158, 163] width 18 height 13
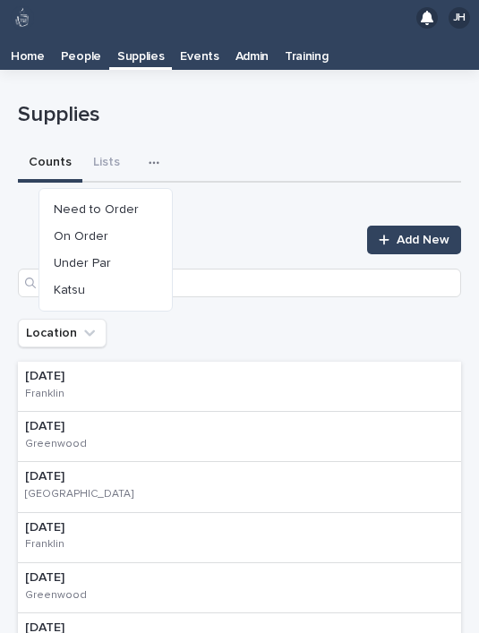
click at [146, 196] on button "Need to Order" at bounding box center [106, 209] width 118 height 27
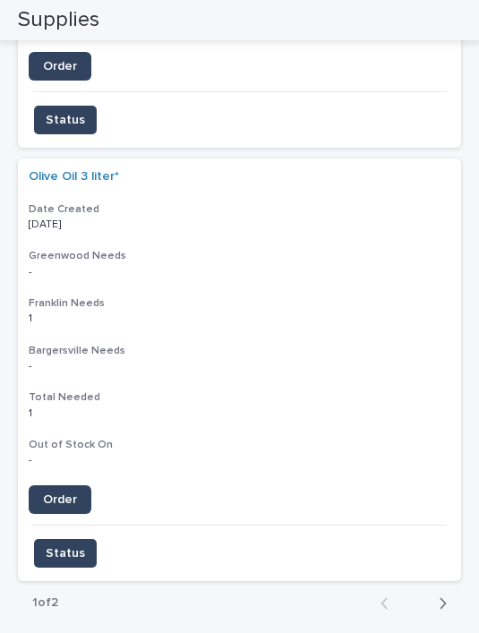
scroll to position [4171, 0]
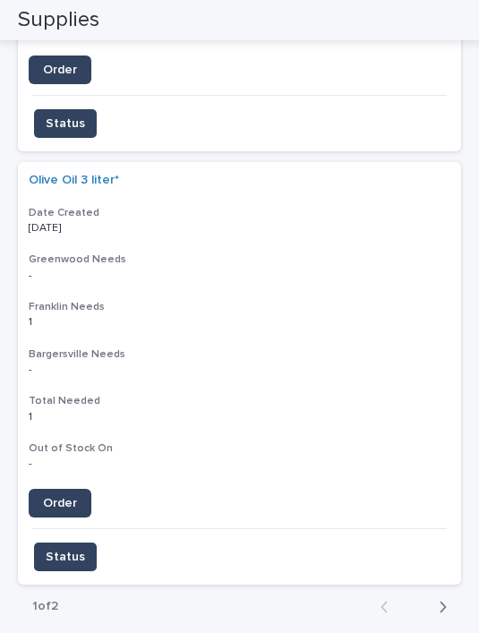
click at [441, 599] on icon "button" at bounding box center [443, 607] width 8 height 16
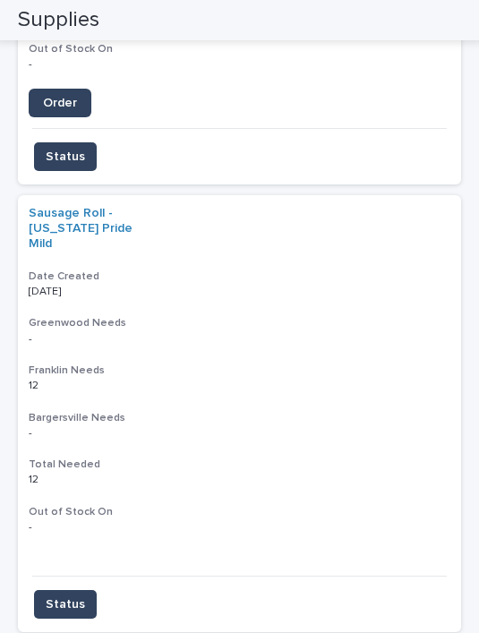
scroll to position [603, 0]
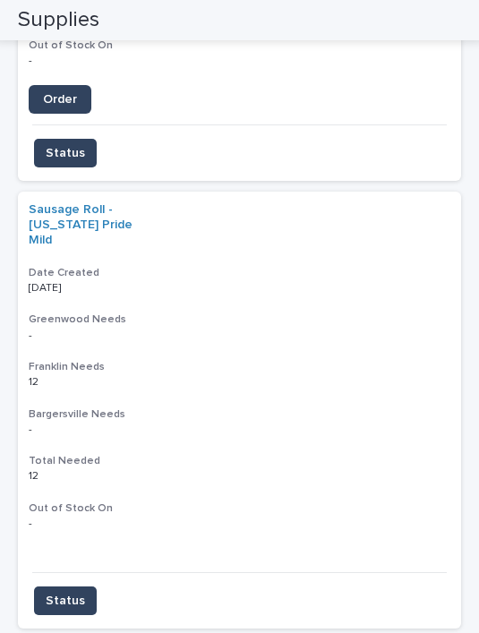
click at [364, 360] on h3 "Franklin Needs" at bounding box center [240, 367] width 422 height 14
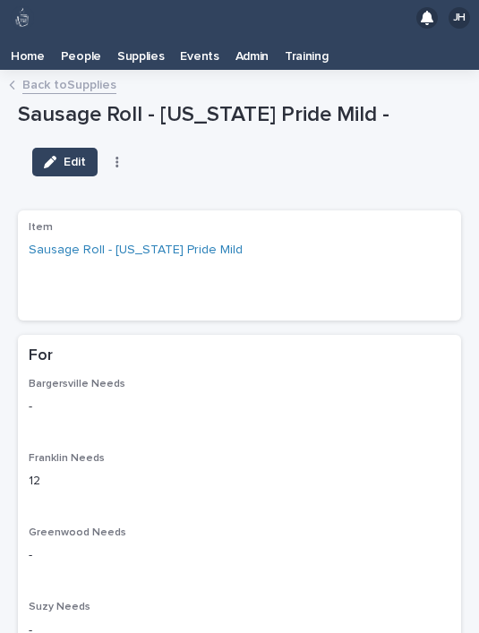
click at [107, 156] on button "button" at bounding box center [117, 162] width 25 height 13
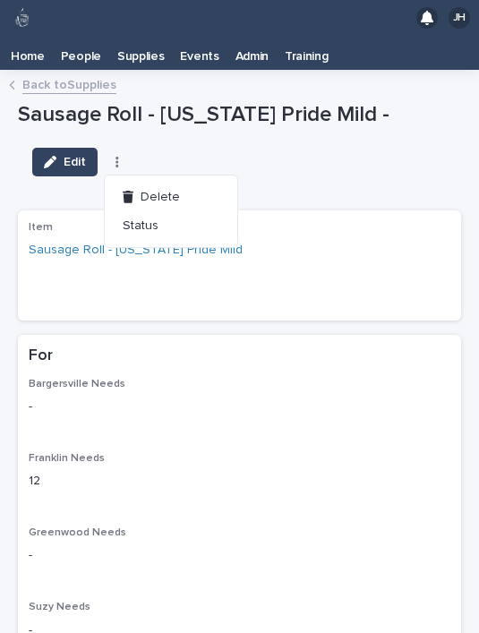
click at [178, 183] on button "Delete" at bounding box center [171, 197] width 118 height 29
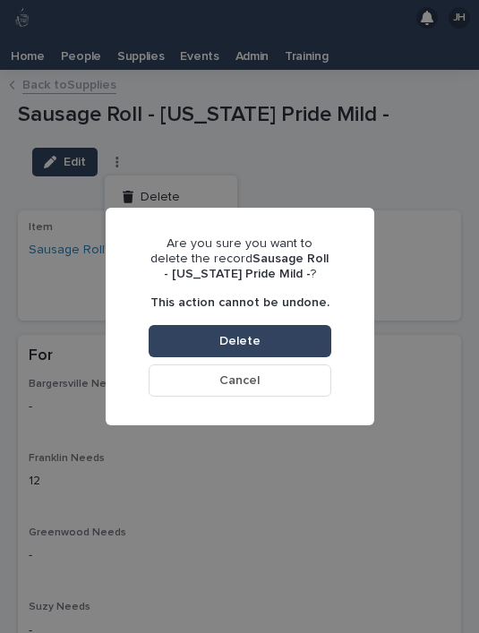
click at [286, 332] on button "Delete" at bounding box center [240, 341] width 183 height 32
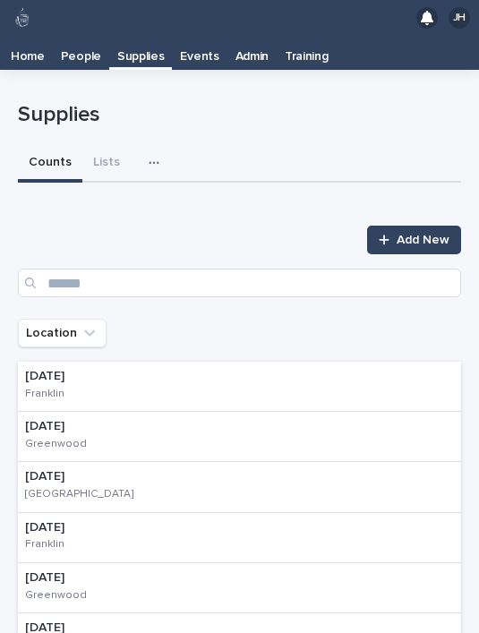
click at [157, 157] on div "button" at bounding box center [158, 163] width 18 height 13
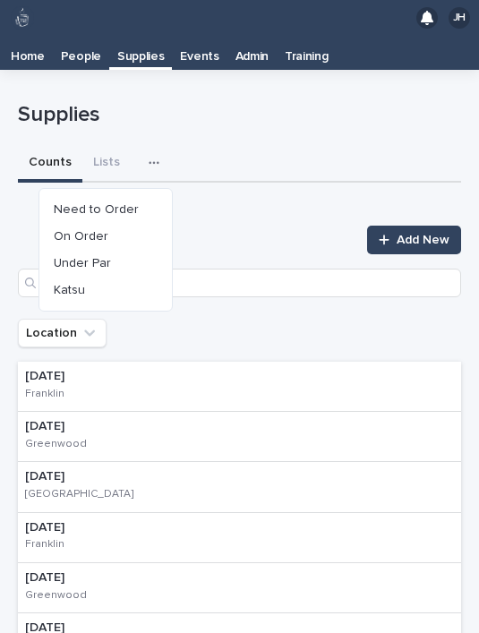
click at [140, 196] on button "Need to Order" at bounding box center [106, 209] width 118 height 27
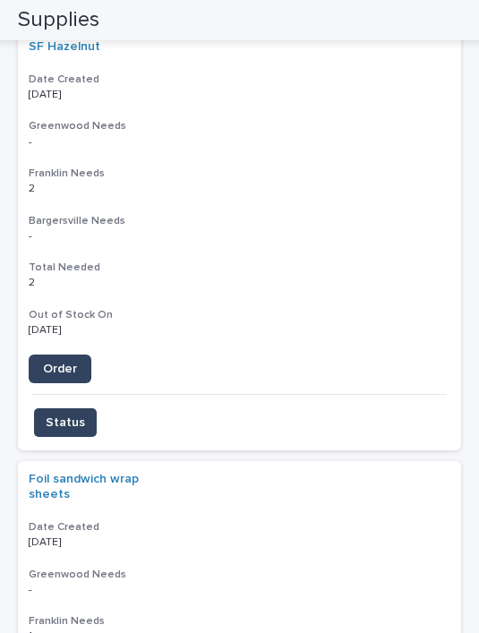
scroll to position [267, 0]
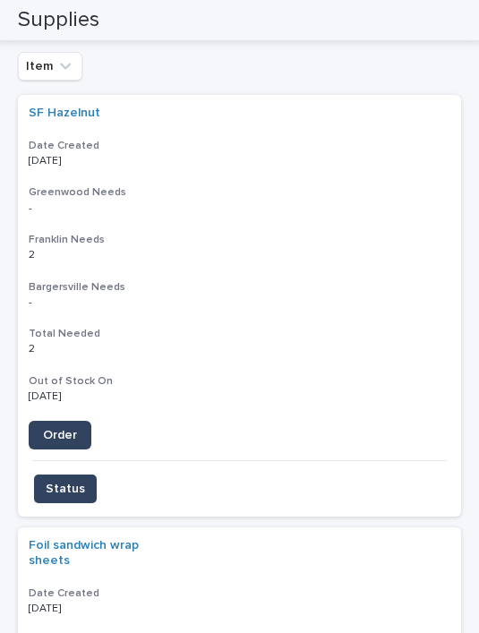
click at [66, 421] on link "Order" at bounding box center [60, 435] width 63 height 29
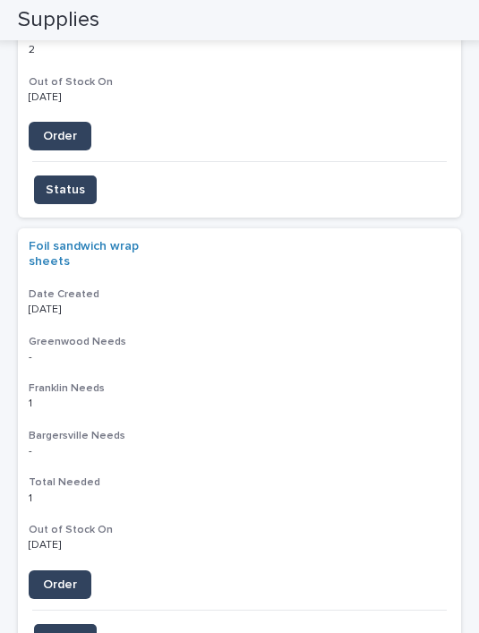
scroll to position [636, 0]
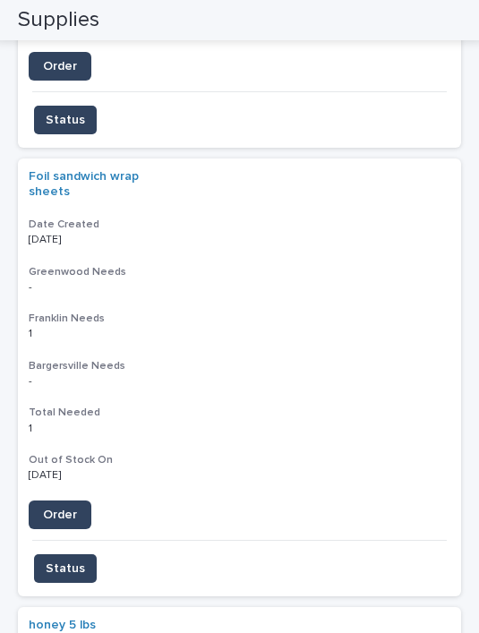
click at [74, 509] on span "Order" at bounding box center [60, 515] width 34 height 13
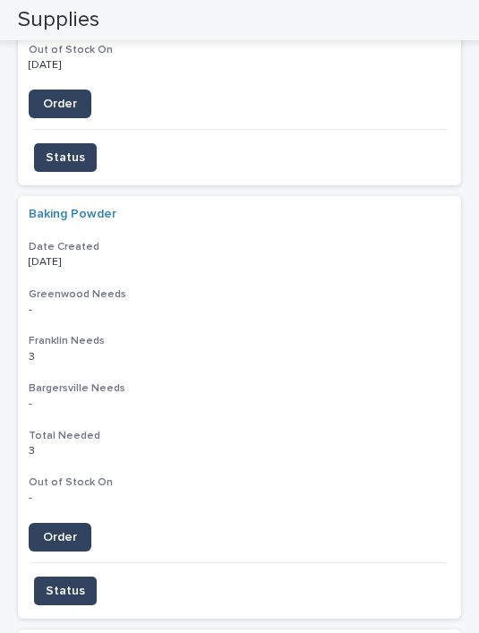
scroll to position [1928, 0]
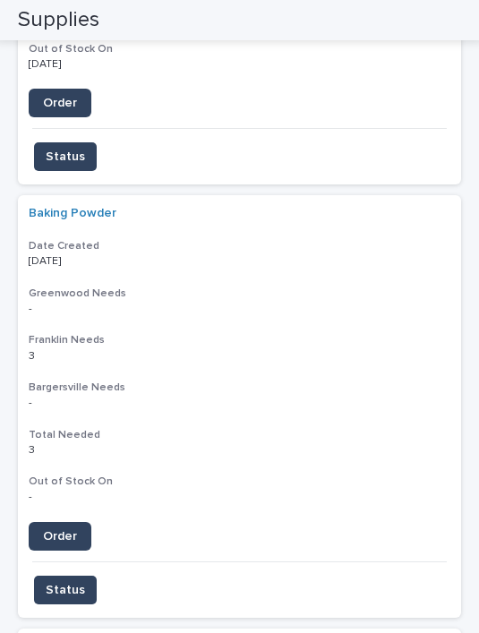
click at [73, 522] on link "Order" at bounding box center [60, 536] width 63 height 29
click at [70, 581] on span "Status" at bounding box center [65, 590] width 39 height 18
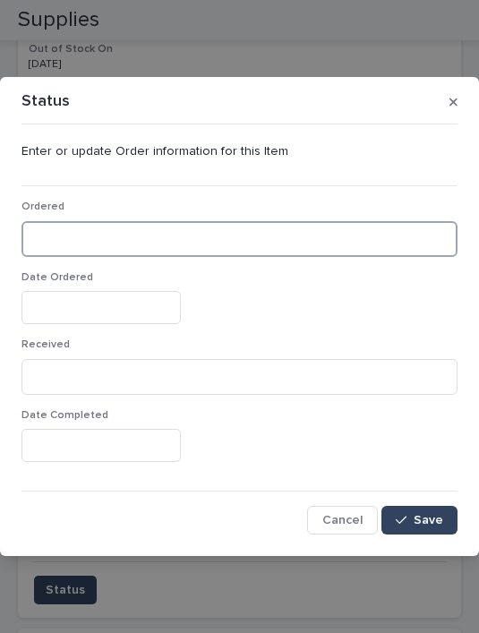
click at [136, 244] on input at bounding box center [239, 239] width 436 height 36
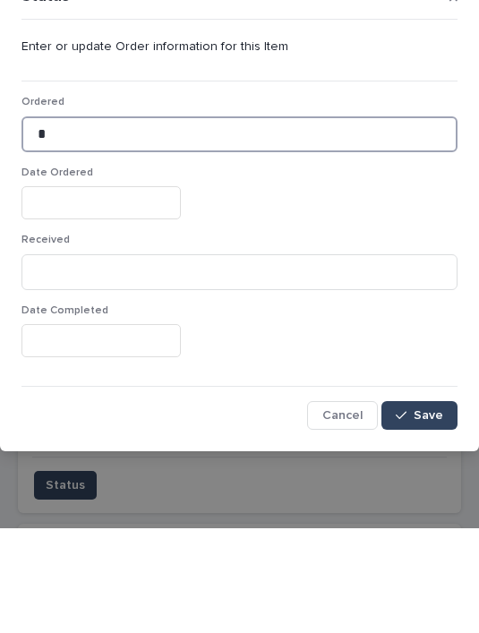
type input "*"
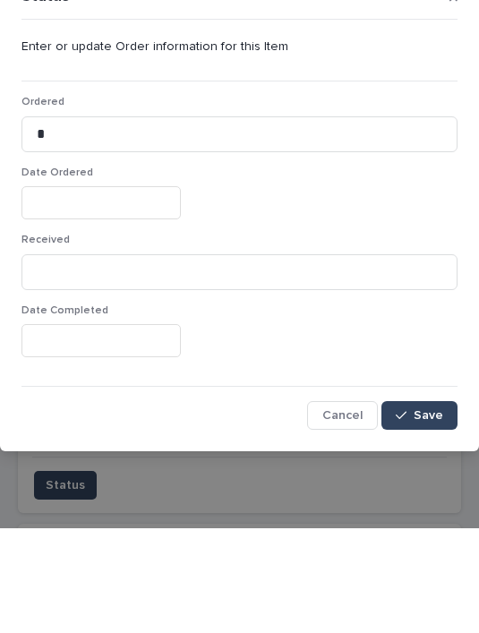
click at [122, 291] on input "text" at bounding box center [100, 307] width 159 height 33
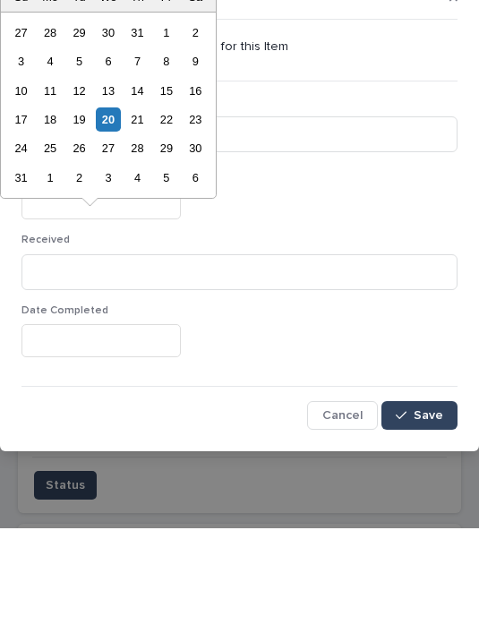
click at [114, 212] on div "20" at bounding box center [108, 224] width 24 height 24
type input "**********"
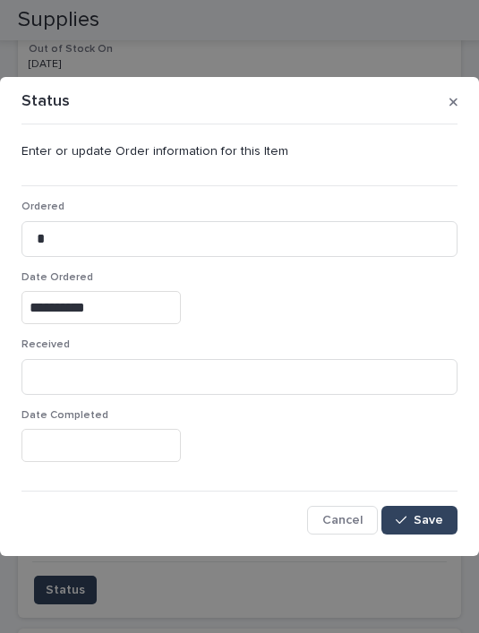
click at [428, 514] on span "Save" at bounding box center [429, 520] width 30 height 13
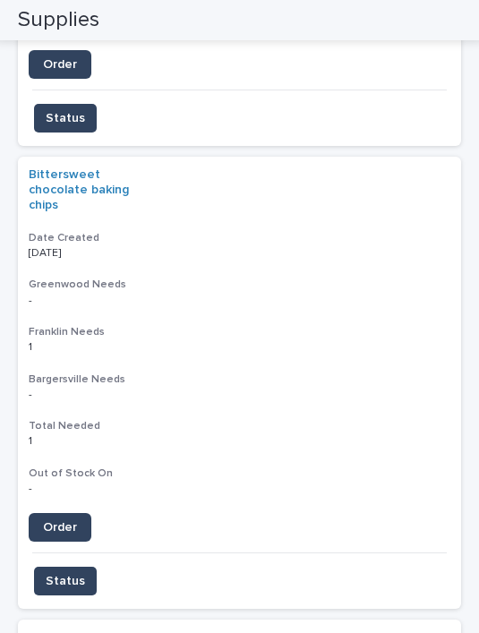
scroll to position [1968, 0]
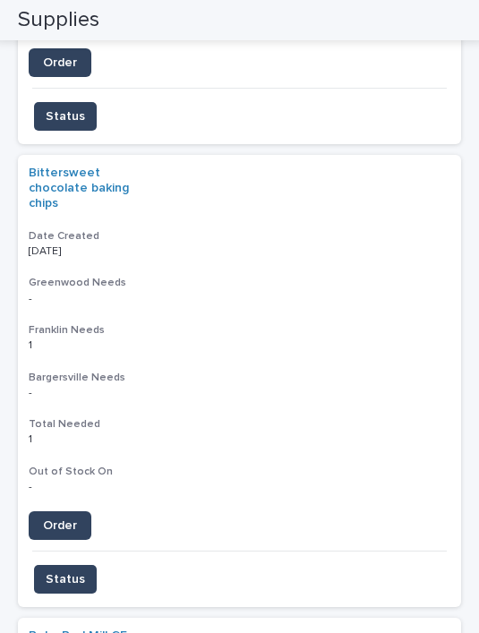
click at [73, 519] on span "Order" at bounding box center [60, 525] width 34 height 13
click at [74, 570] on span "Status" at bounding box center [65, 579] width 39 height 18
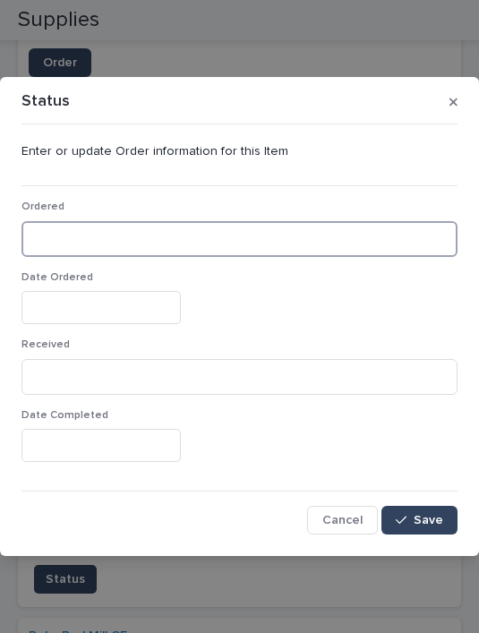
click at [107, 241] on input at bounding box center [239, 239] width 436 height 36
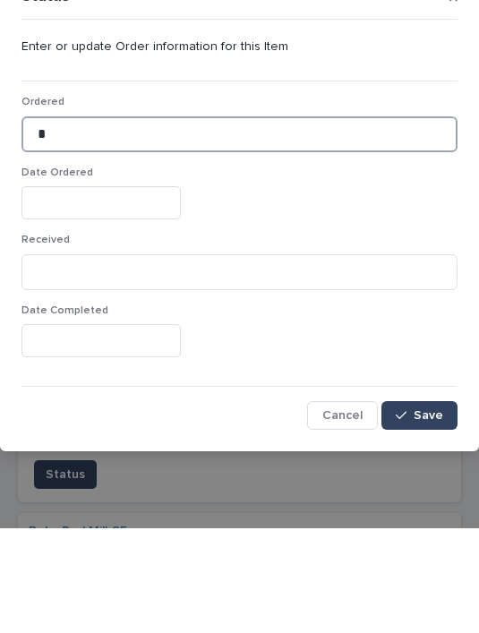
type input "*"
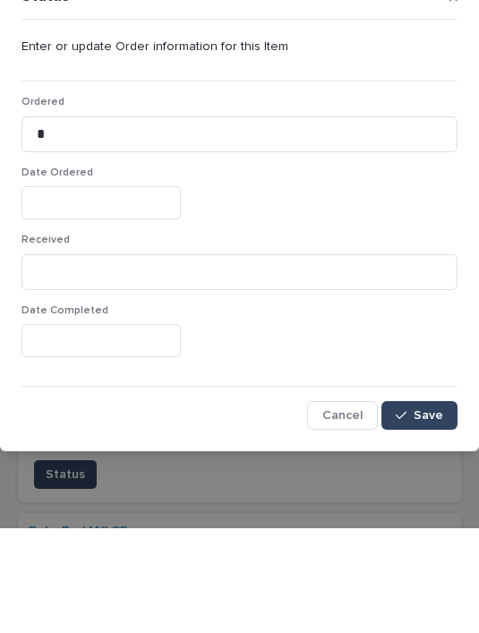
click at [103, 291] on input "text" at bounding box center [100, 307] width 159 height 33
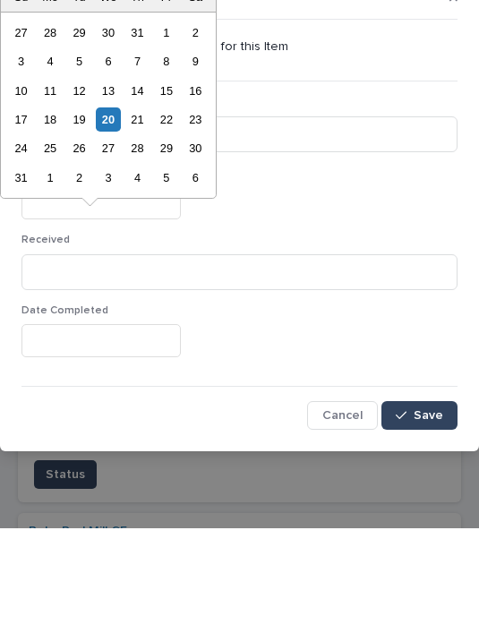
click at [116, 212] on div "20" at bounding box center [108, 224] width 24 height 24
type input "**********"
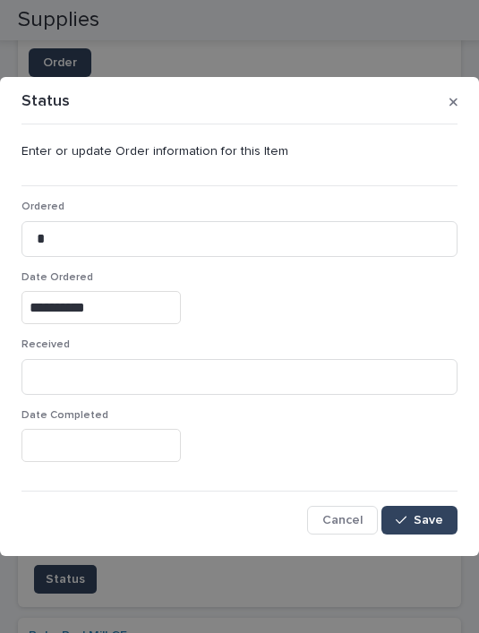
click at [439, 510] on button "Save" at bounding box center [419, 520] width 76 height 29
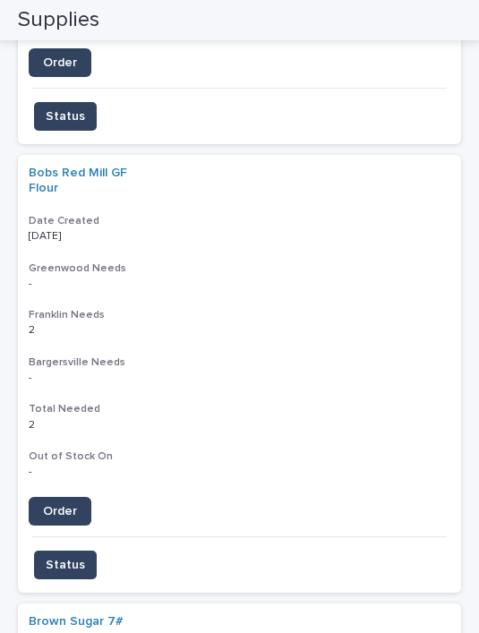
click at [73, 505] on span "Order" at bounding box center [60, 511] width 34 height 13
click at [73, 556] on span "Status" at bounding box center [65, 565] width 39 height 18
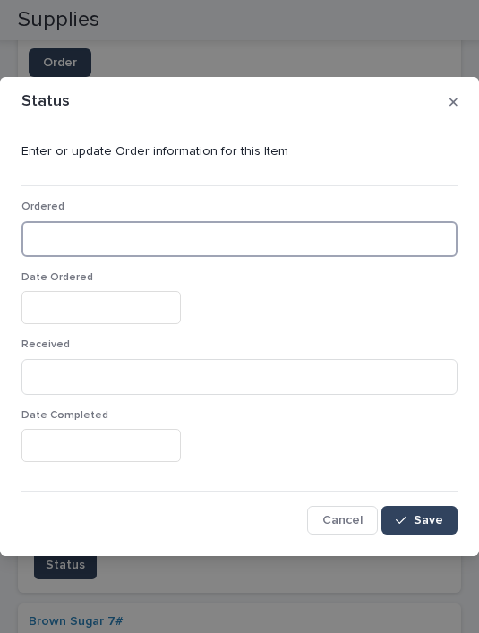
click at [145, 239] on input at bounding box center [239, 239] width 436 height 36
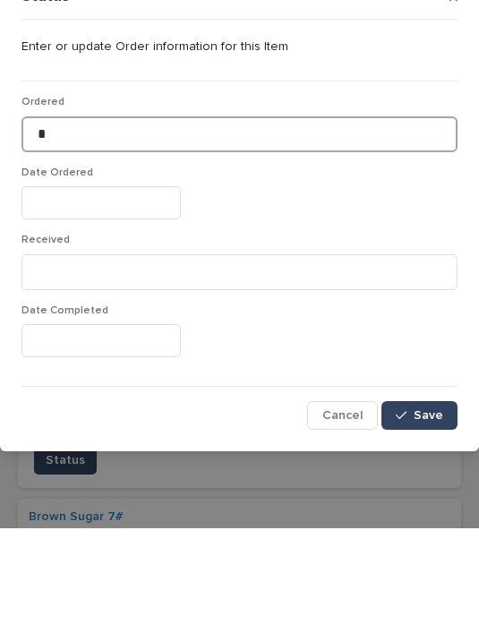
type input "*"
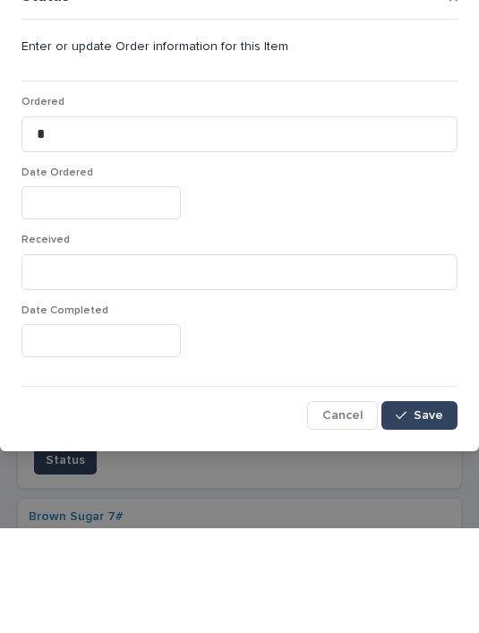
click at [132, 291] on input "text" at bounding box center [100, 307] width 159 height 33
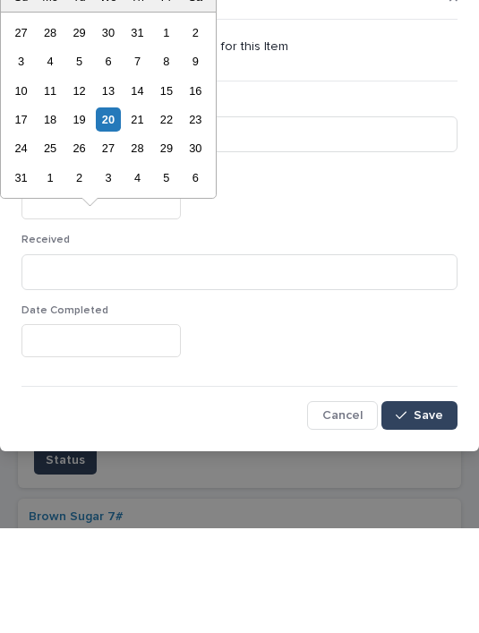
click at [110, 212] on div "20" at bounding box center [108, 224] width 24 height 24
type input "**********"
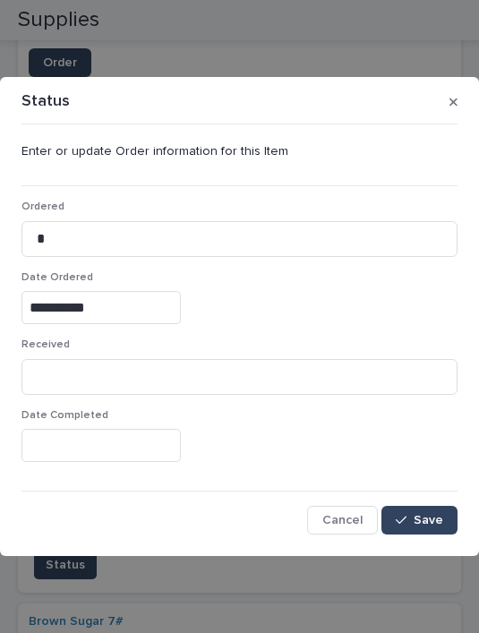
click at [427, 510] on button "Save" at bounding box center [419, 520] width 76 height 29
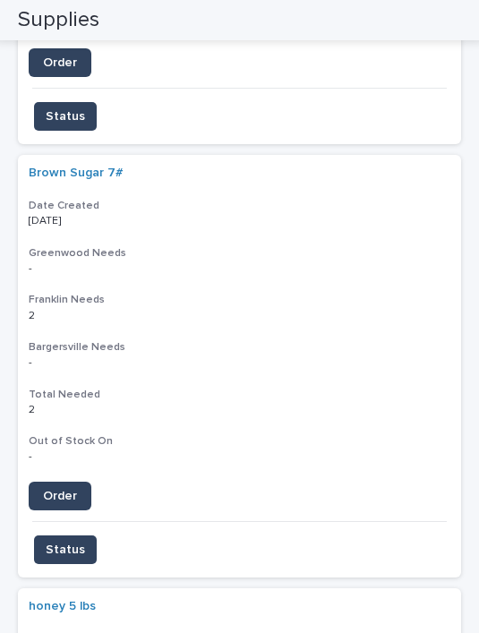
click at [330, 268] on div "Brown Sugar 7# Date Created 08/19/2025 Greenwood Needs - - Franklin Needs 2 2 B…" at bounding box center [239, 337] width 443 height 365
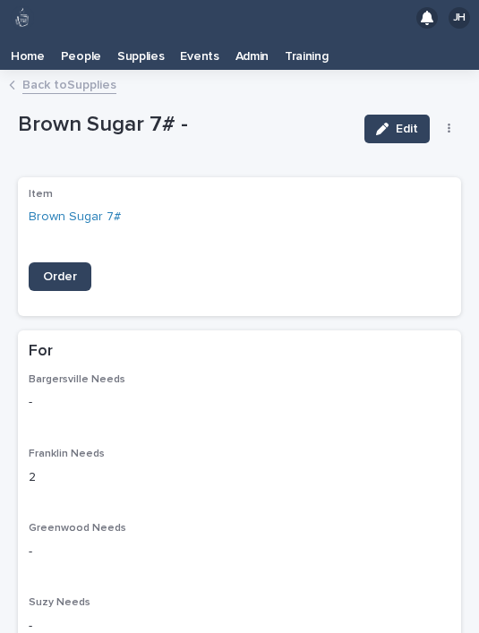
click at [454, 123] on button "button" at bounding box center [449, 129] width 25 height 13
click at [398, 158] on span "Delete" at bounding box center [383, 164] width 39 height 13
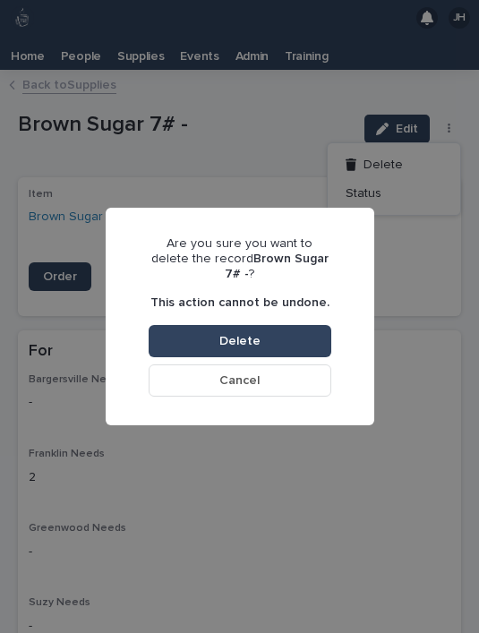
click at [275, 325] on button "Delete" at bounding box center [240, 341] width 183 height 32
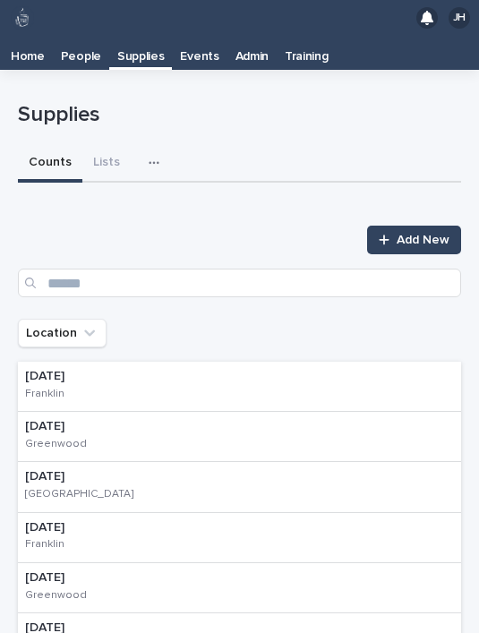
click at [155, 157] on div "button" at bounding box center [158, 163] width 18 height 13
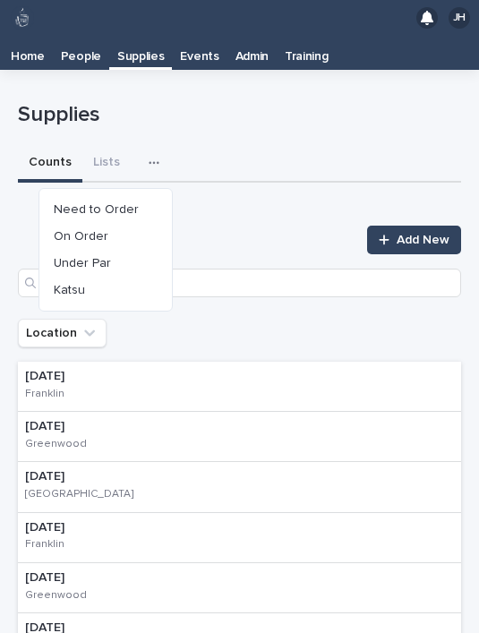
click at [144, 196] on button "Need to Order" at bounding box center [106, 209] width 118 height 27
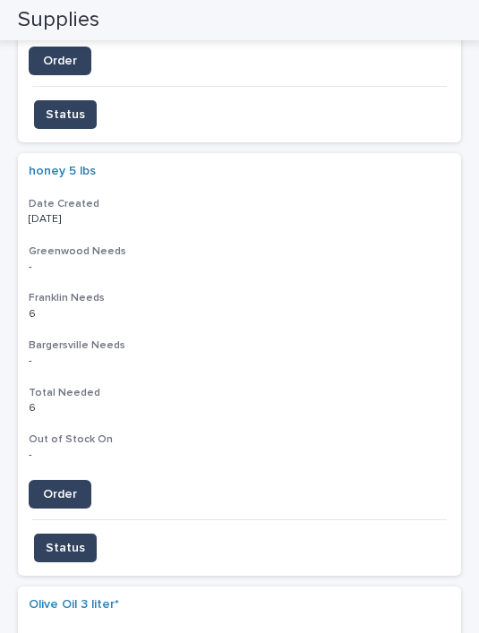
scroll to position [1971, 0]
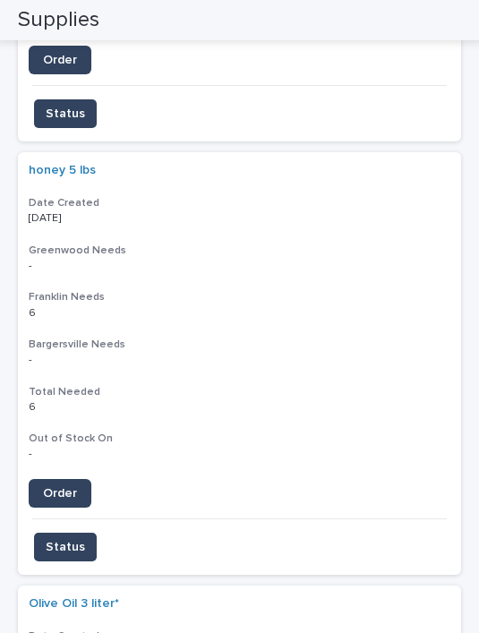
click at [431, 338] on h3 "Bargersville Needs" at bounding box center [240, 345] width 422 height 14
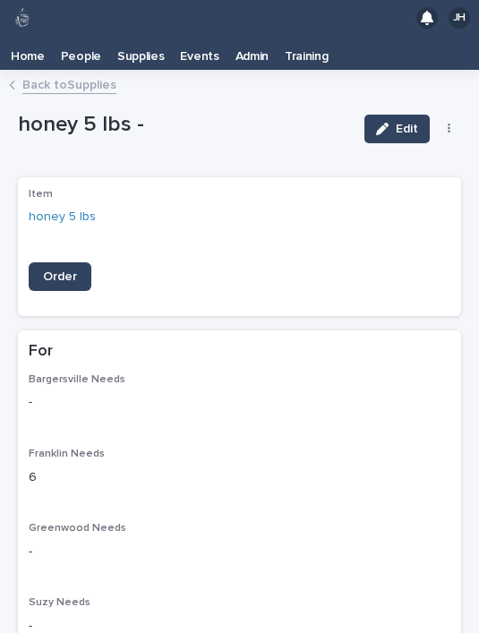
click at [451, 123] on button "button" at bounding box center [449, 129] width 25 height 13
click at [393, 150] on button "Delete" at bounding box center [394, 164] width 118 height 29
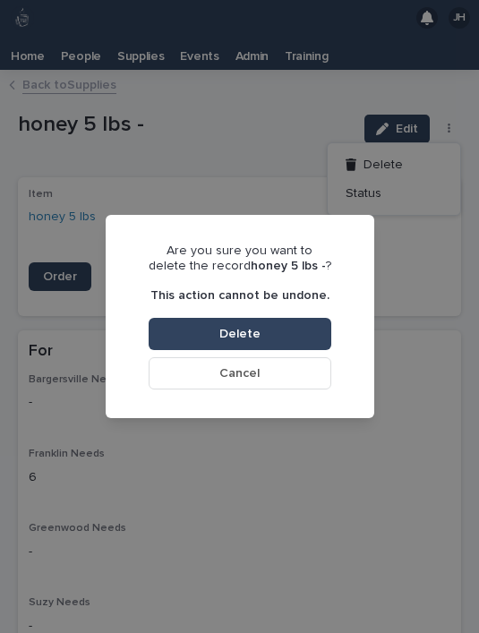
click at [293, 329] on button "Delete" at bounding box center [240, 334] width 183 height 32
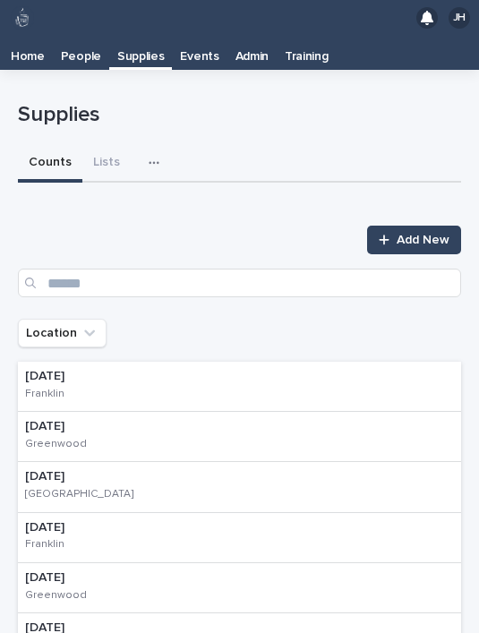
click at [167, 145] on button "button" at bounding box center [157, 163] width 39 height 36
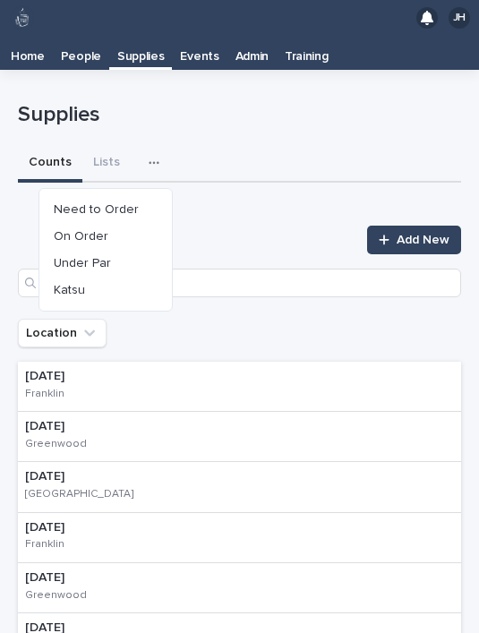
click at [147, 196] on button "Need to Order" at bounding box center [106, 209] width 118 height 27
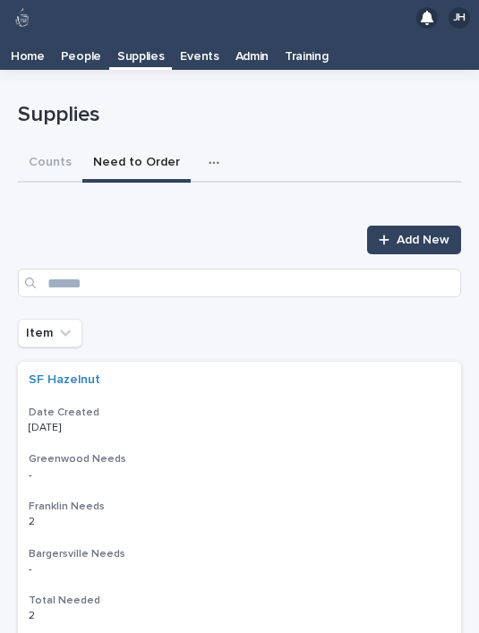
click at [411, 234] on span "Add New" at bounding box center [423, 240] width 53 height 13
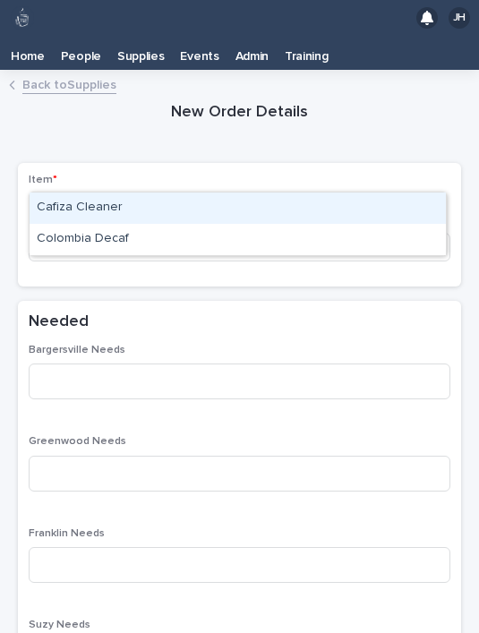
click at [184, 193] on div "Cafiza Cleaner" at bounding box center [238, 208] width 416 height 31
type input "***"
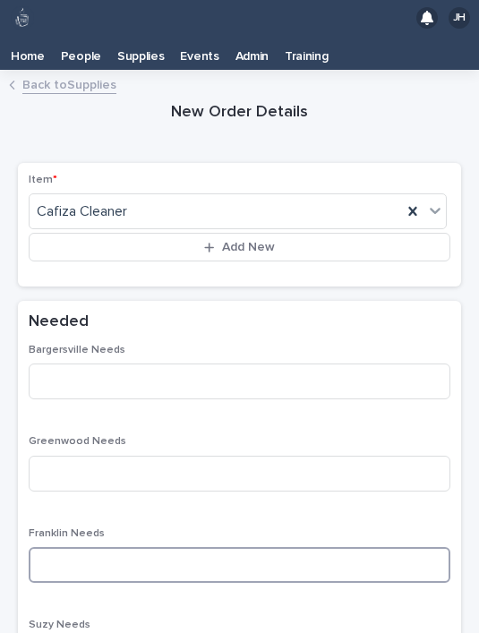
click at [170, 547] on input at bounding box center [240, 565] width 422 height 36
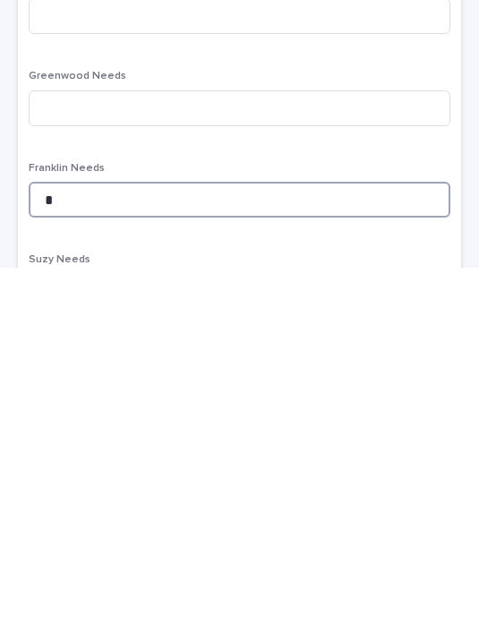
type input "*"
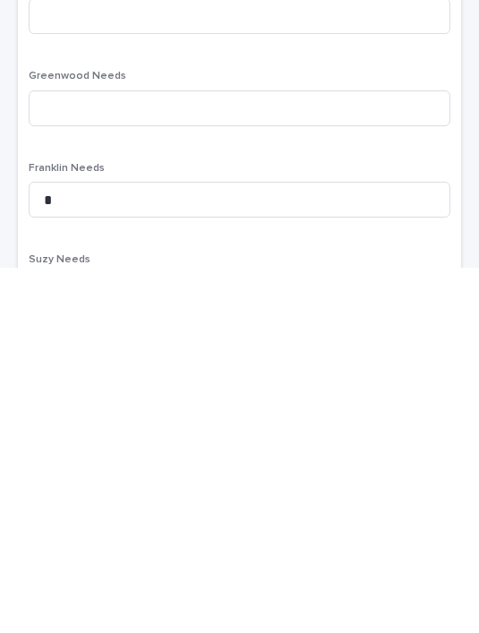
click at [230, 619] on p "Suzy Needs" at bounding box center [240, 625] width 422 height 13
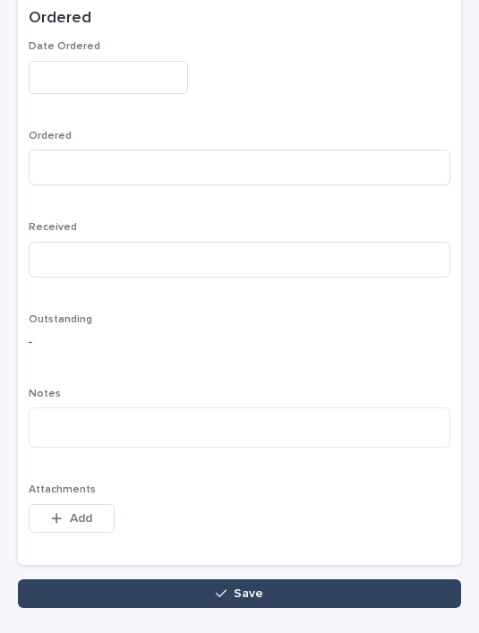
scroll to position [879, 0]
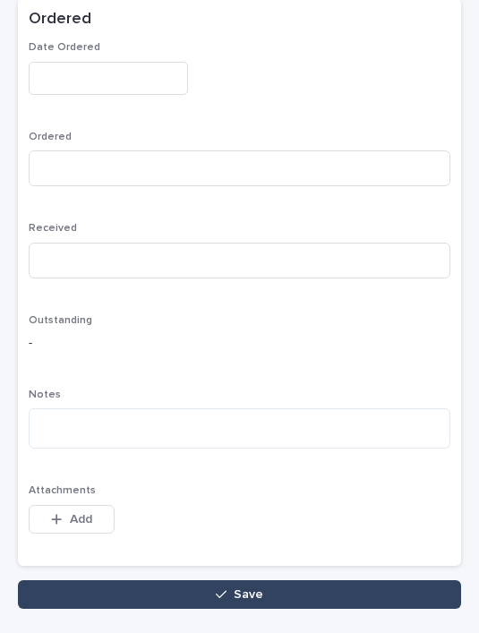
click at [278, 580] on button "Save" at bounding box center [239, 594] width 443 height 29
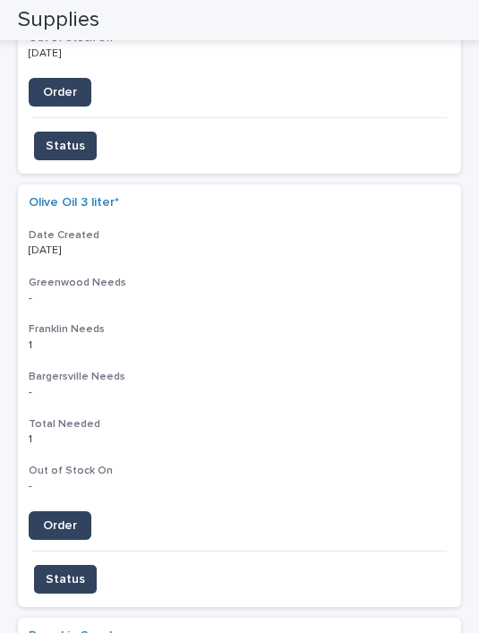
scroll to position [1948, 0]
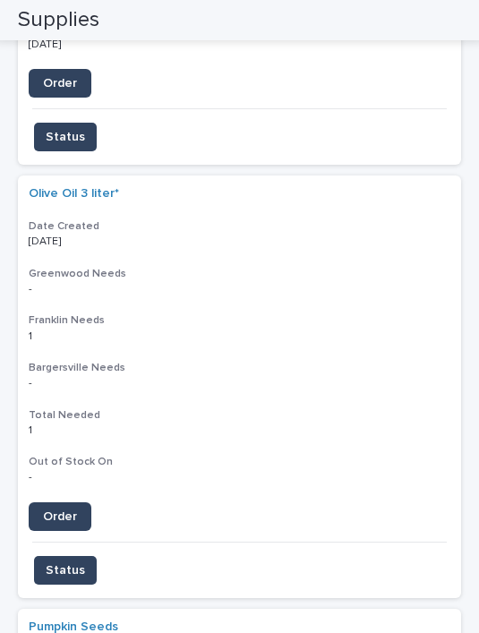
click at [406, 361] on h3 "Bargersville Needs" at bounding box center [240, 368] width 422 height 14
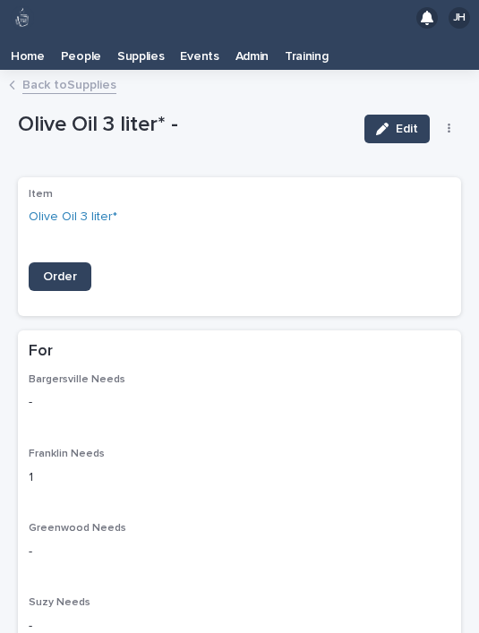
click at [449, 124] on icon "button" at bounding box center [449, 129] width 3 height 11
click at [406, 150] on button "Delete" at bounding box center [394, 164] width 118 height 29
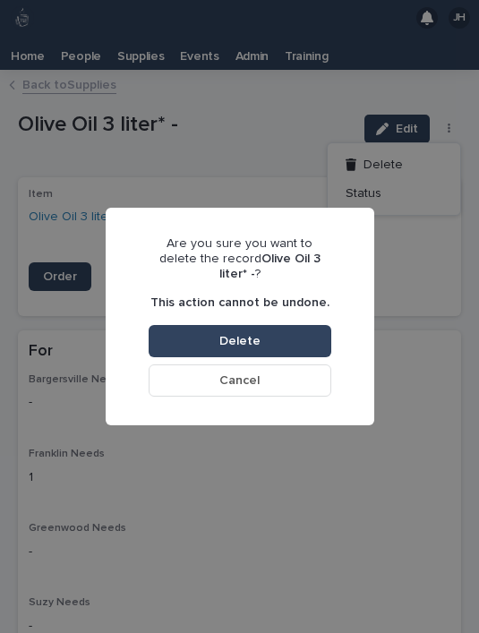
click at [305, 325] on button "Delete" at bounding box center [240, 341] width 183 height 32
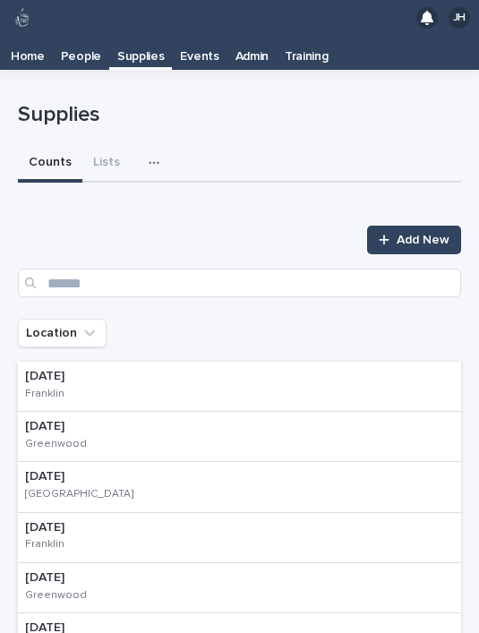
click at [165, 145] on button "button" at bounding box center [157, 163] width 39 height 36
click at [149, 157] on icon "button" at bounding box center [154, 163] width 11 height 13
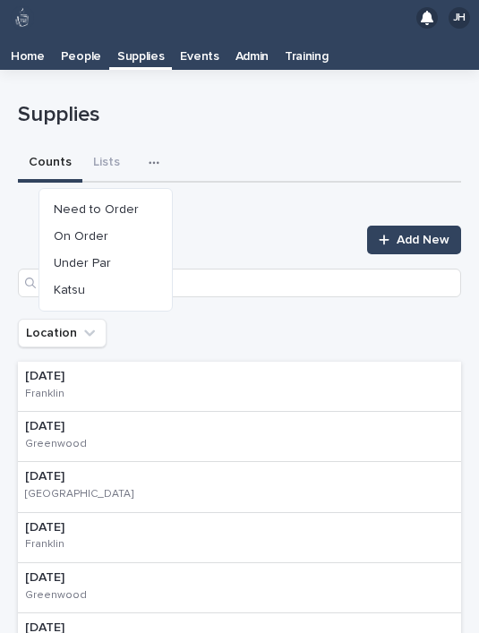
click at [142, 196] on button "Need to Order" at bounding box center [106, 209] width 118 height 27
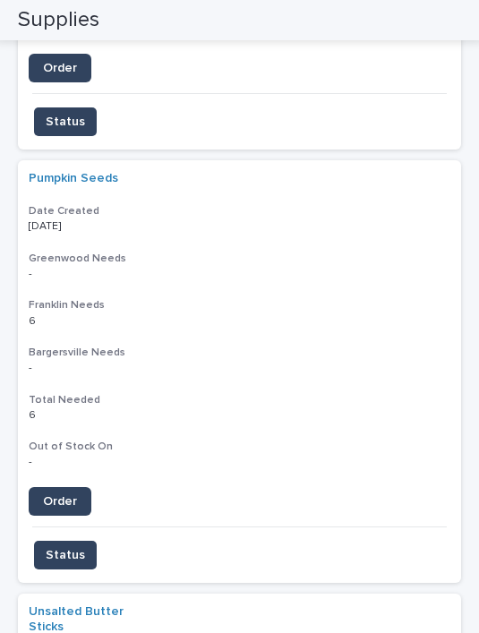
scroll to position [1962, 0]
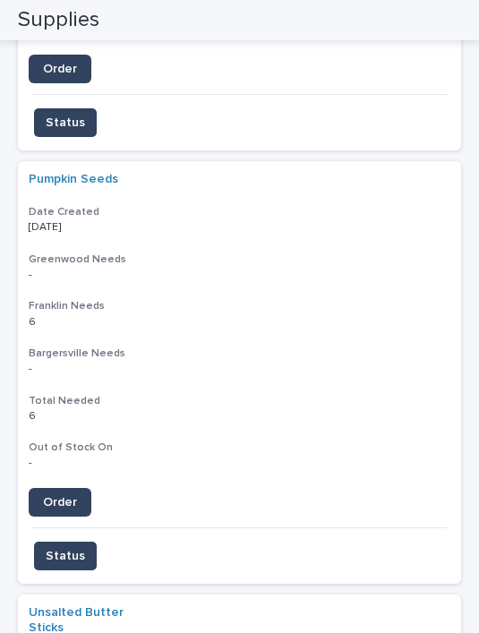
click at [71, 496] on span "Order" at bounding box center [60, 502] width 34 height 13
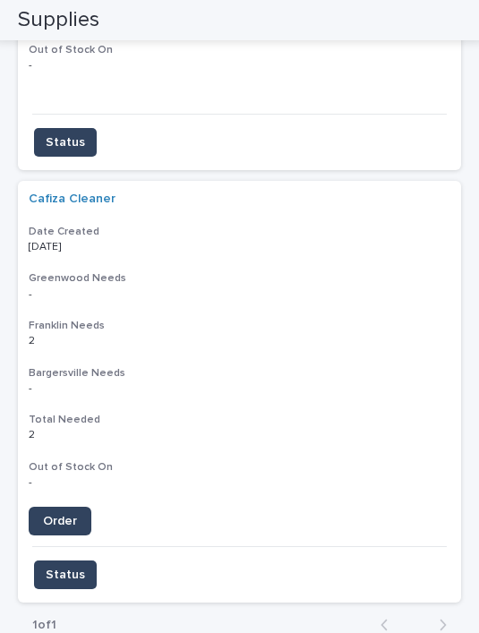
scroll to position [3698, 0]
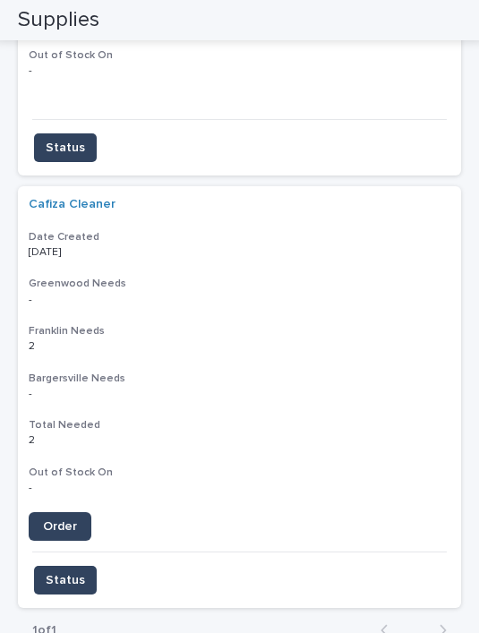
click at [66, 520] on span "Order" at bounding box center [60, 526] width 34 height 13
click at [67, 571] on span "Status" at bounding box center [65, 580] width 39 height 18
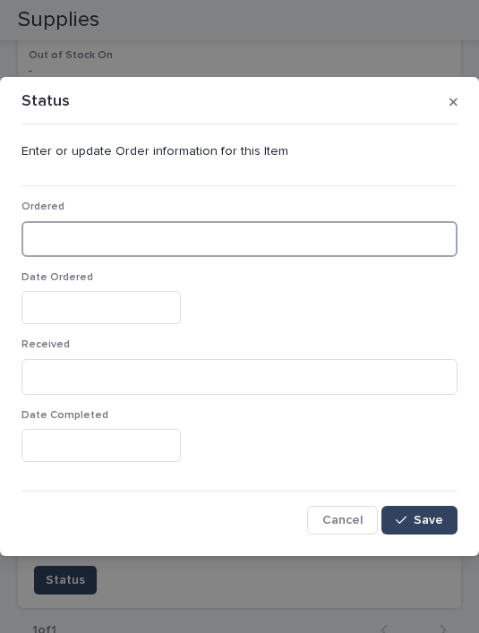
click at [131, 243] on input at bounding box center [239, 239] width 436 height 36
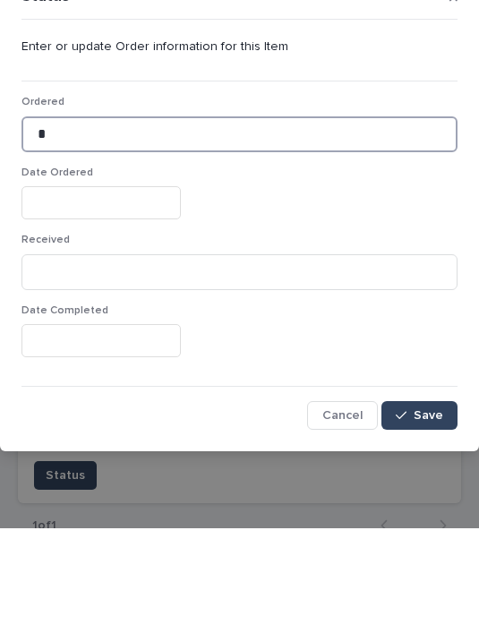
type input "*"
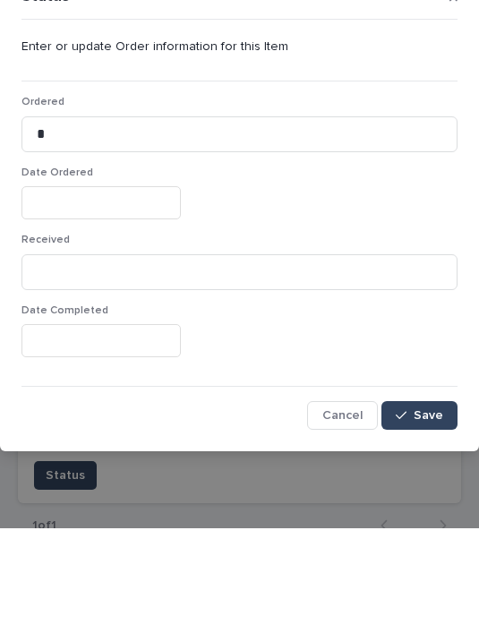
click at [109, 291] on input "text" at bounding box center [100, 307] width 159 height 33
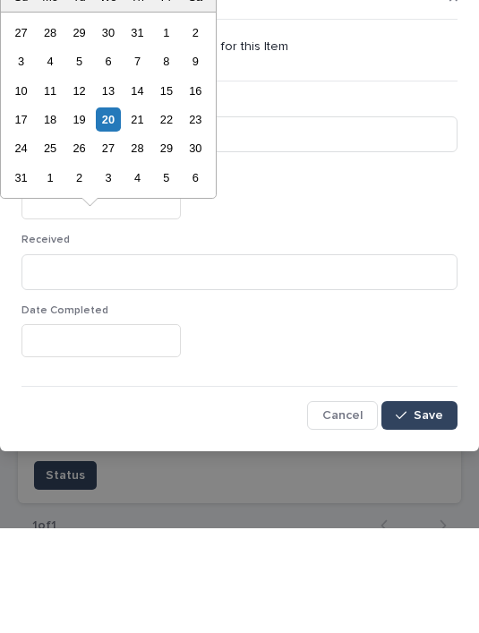
click at [115, 212] on div "20" at bounding box center [108, 224] width 24 height 24
type input "**********"
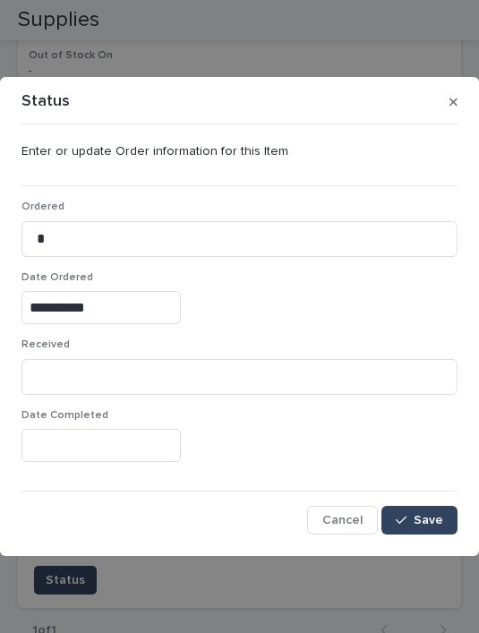
click at [440, 516] on span "Save" at bounding box center [429, 520] width 30 height 13
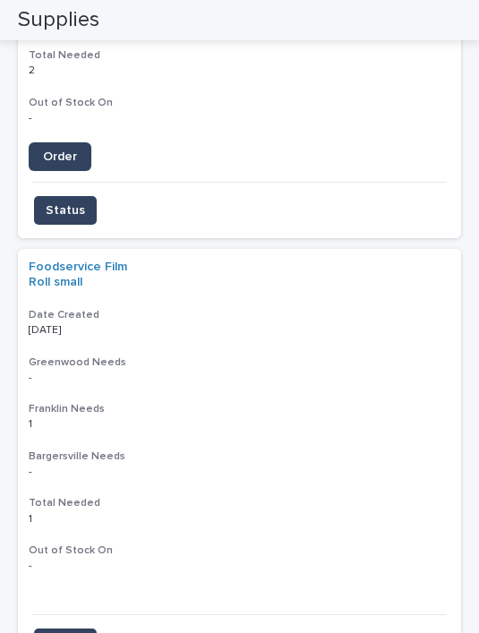
scroll to position [3214, 0]
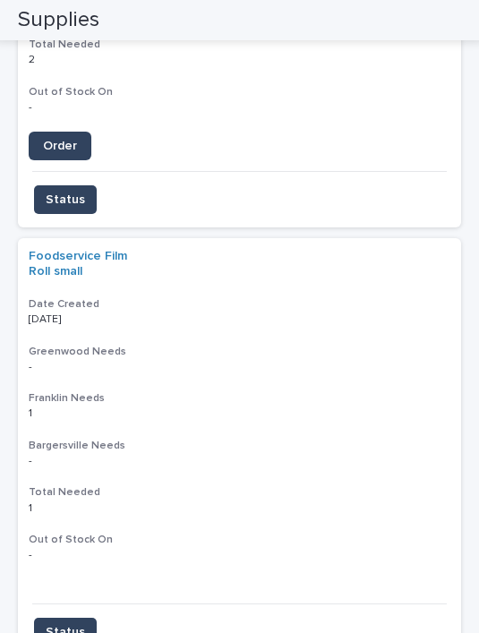
click at [405, 364] on div "Foodservice Film Roll small Date Created 08/19/2025 Greenwood Needs - - Frankli…" at bounding box center [239, 420] width 443 height 365
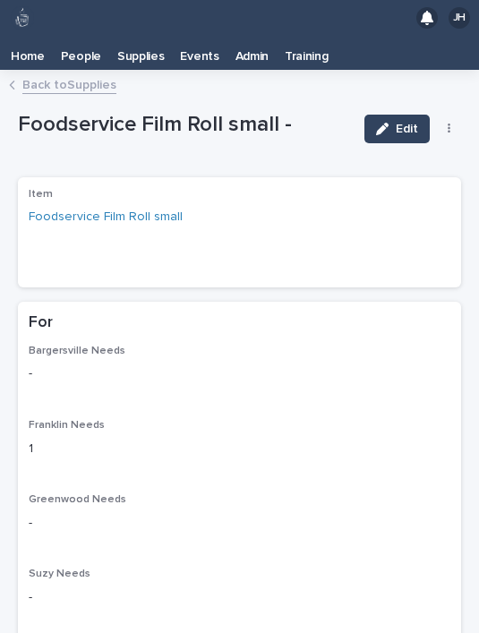
click at [451, 123] on button "button" at bounding box center [449, 129] width 25 height 13
click at [402, 150] on button "Delete" at bounding box center [394, 164] width 118 height 29
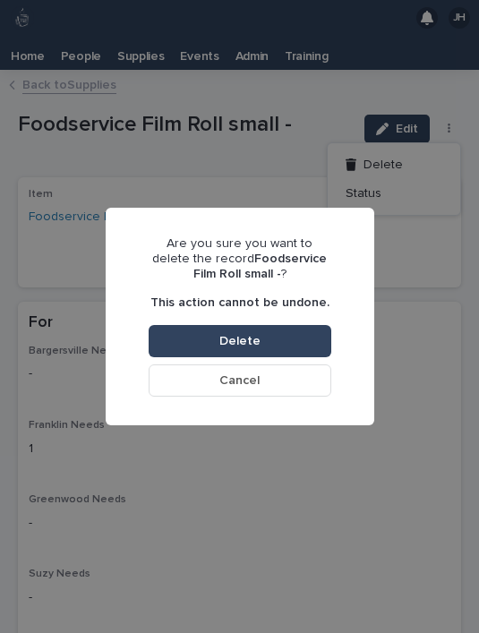
click at [304, 339] on button "Delete" at bounding box center [240, 341] width 183 height 32
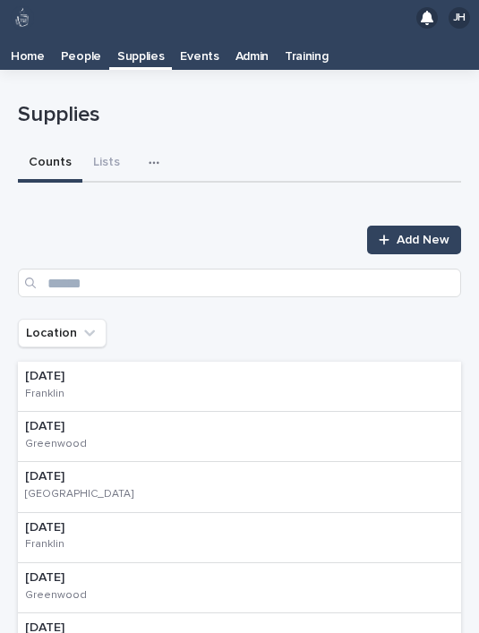
click at [158, 157] on div "button" at bounding box center [158, 163] width 18 height 13
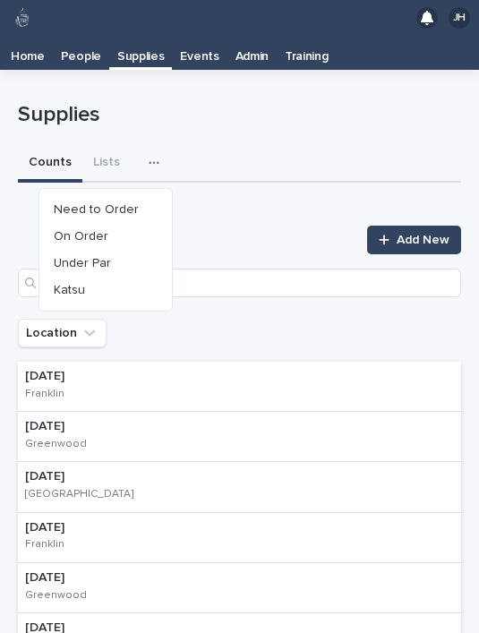
click at [137, 196] on button "Need to Order" at bounding box center [106, 209] width 118 height 27
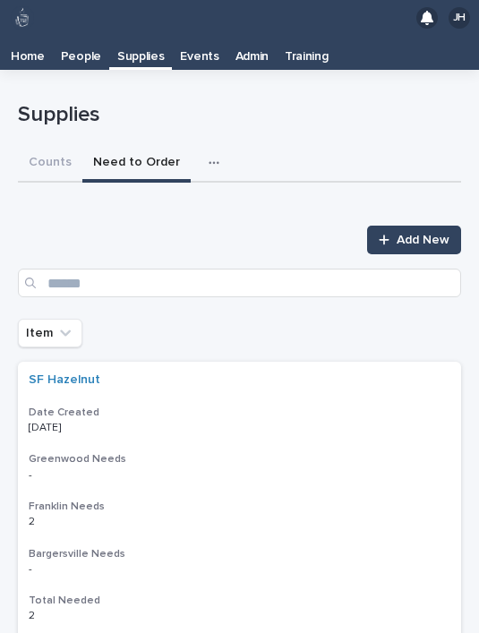
click at [400, 234] on span "Add New" at bounding box center [423, 240] width 53 height 13
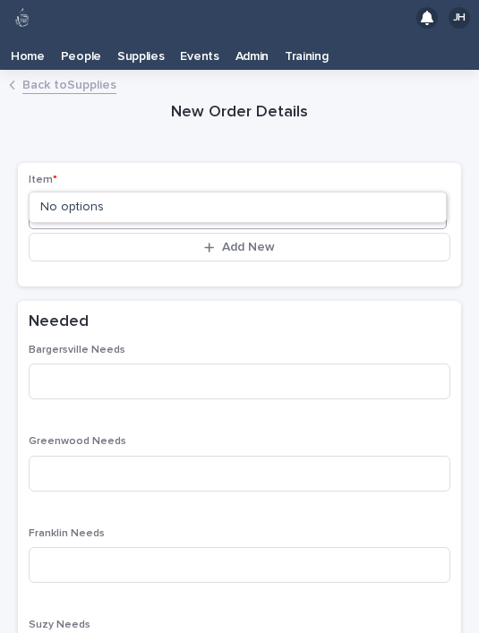
type input "***"
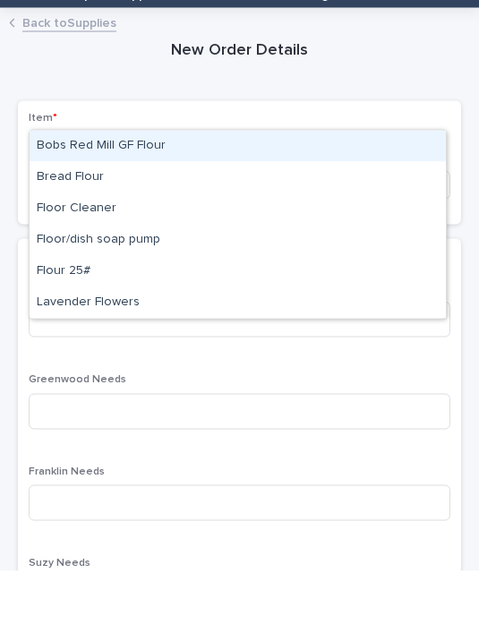
click at [193, 318] on div "Flour 25#" at bounding box center [238, 333] width 416 height 31
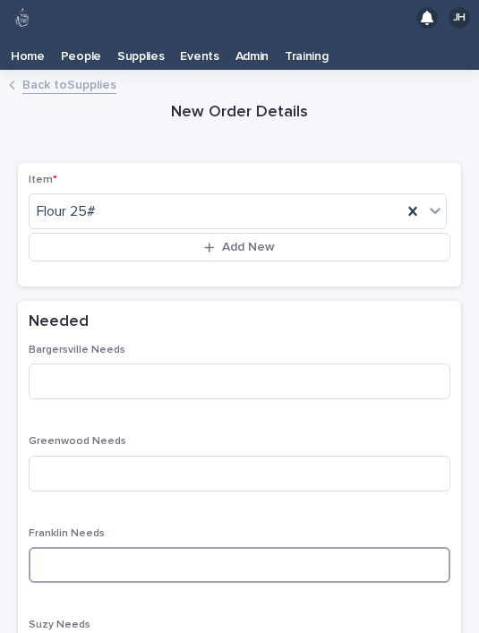
click at [180, 547] on input at bounding box center [240, 565] width 422 height 36
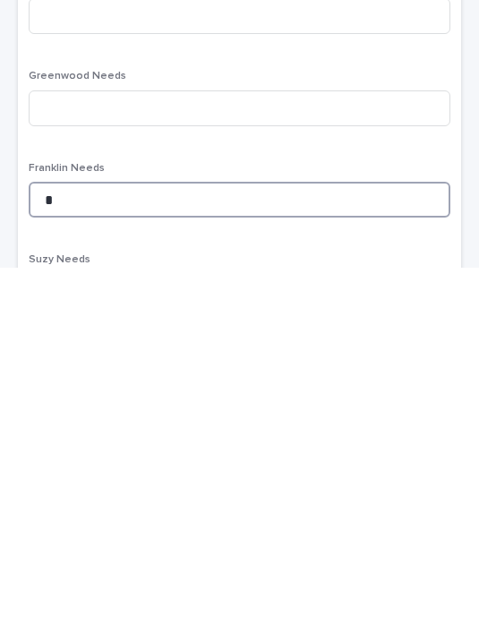
type input "*"
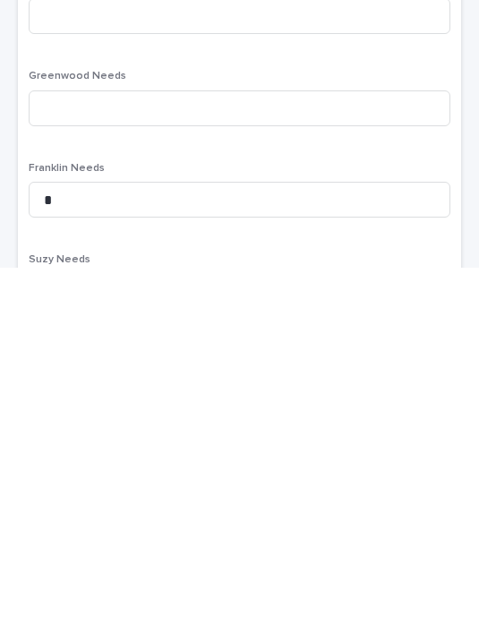
click at [269, 344] on div "Bargersville Needs Greenwood Needs Franklin Needs * Suzy Needs Total Needed - O…" at bounding box center [240, 598] width 422 height 509
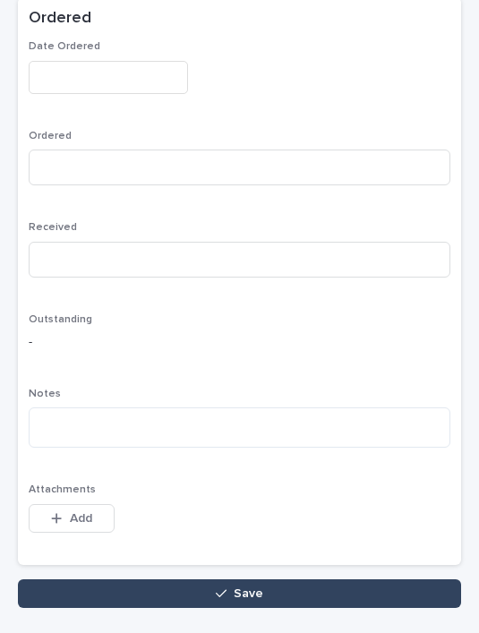
scroll to position [879, 0]
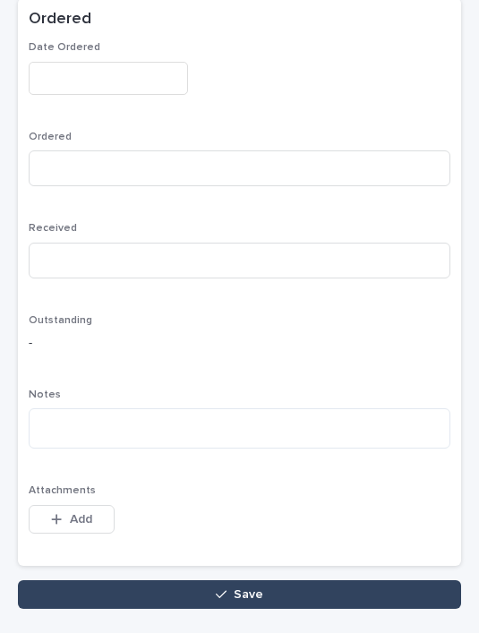
click at [376, 580] on button "Save" at bounding box center [239, 594] width 443 height 29
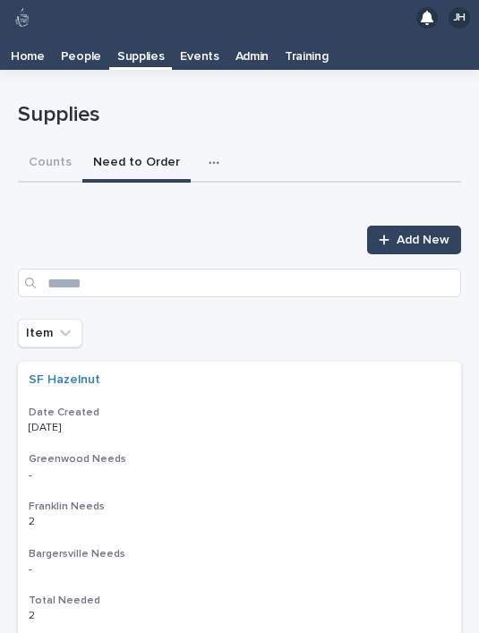
click at [409, 234] on span "Add New" at bounding box center [423, 240] width 53 height 13
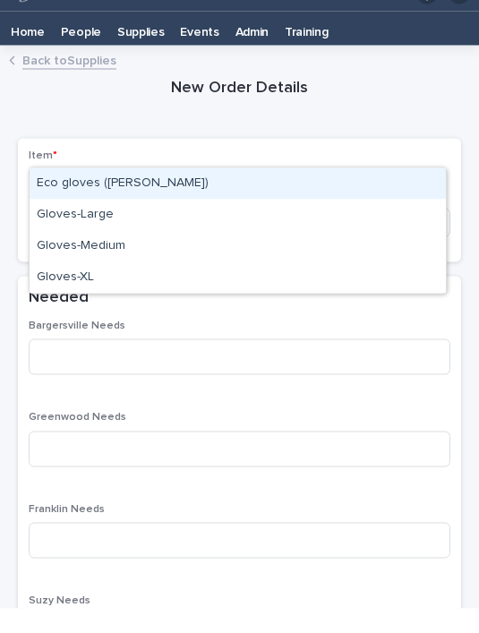
click at [176, 287] on div "Gloves-XL" at bounding box center [238, 302] width 416 height 31
type input "****"
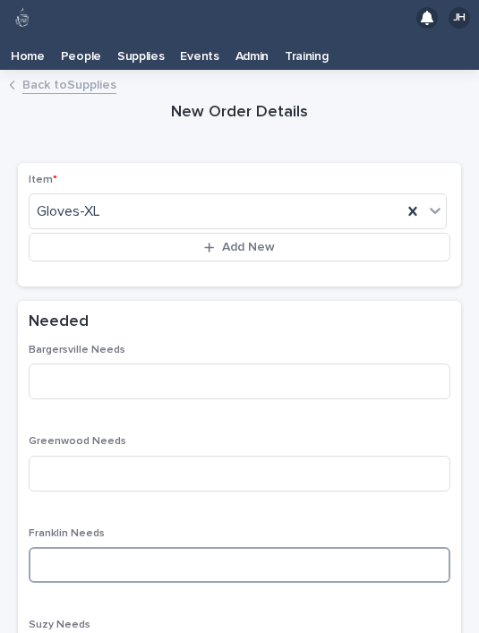
click at [161, 547] on input at bounding box center [240, 565] width 422 height 36
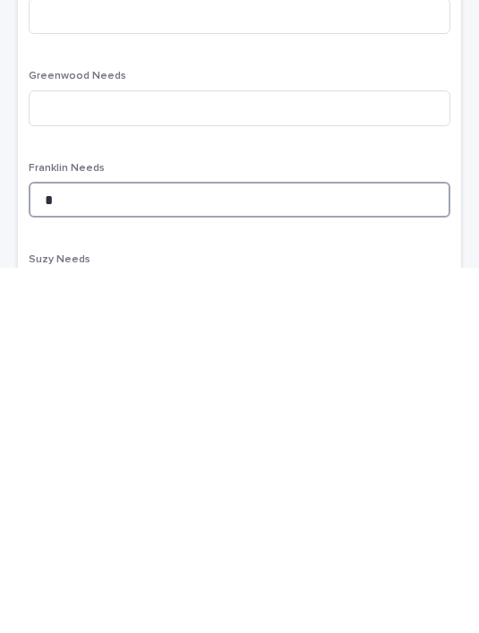
type input "*"
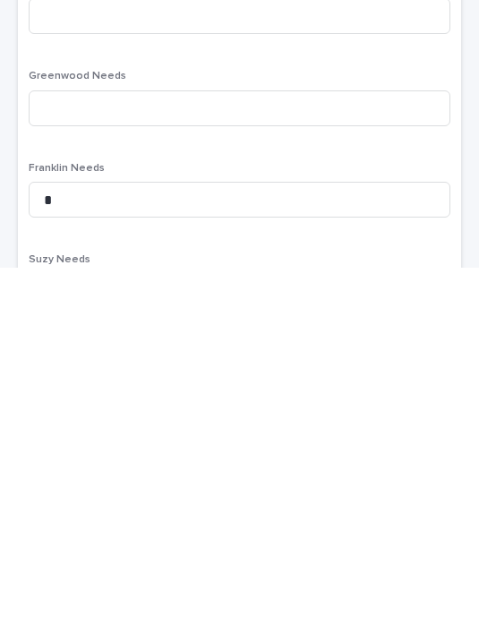
click at [265, 344] on div "Bargersville Needs Greenwood Needs Franklin Needs * Suzy Needs Total Needed - O…" at bounding box center [240, 598] width 422 height 509
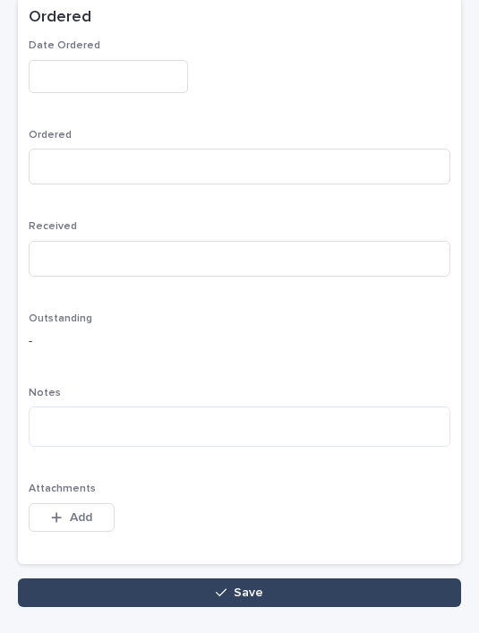
scroll to position [879, 0]
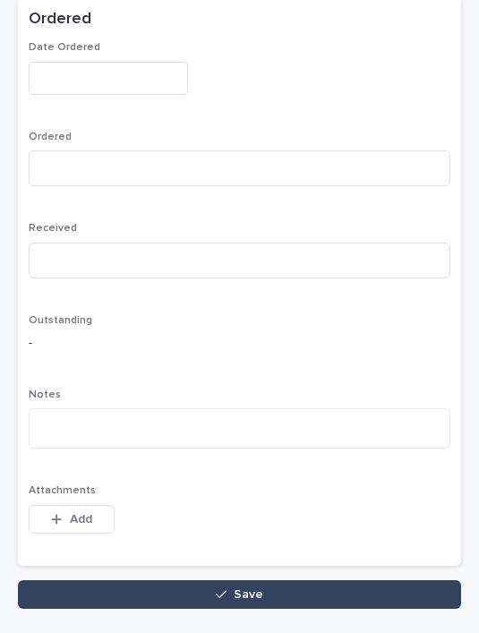
click at [344, 580] on button "Save" at bounding box center [239, 594] width 443 height 29
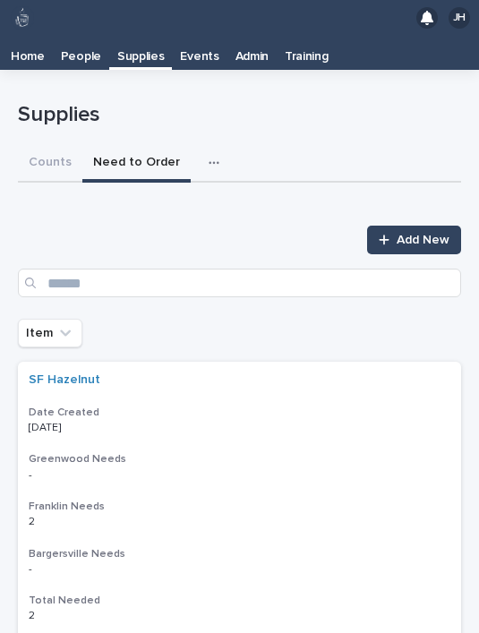
click at [390, 234] on icon at bounding box center [384, 240] width 11 height 13
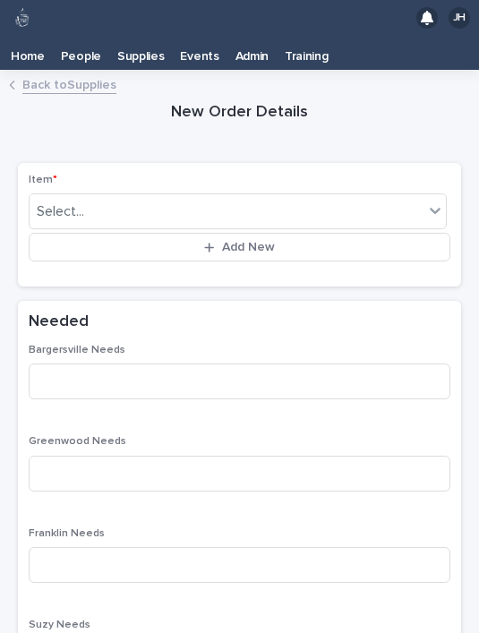
click at [293, 174] on div "Item * Select... Add New" at bounding box center [240, 225] width 422 height 102
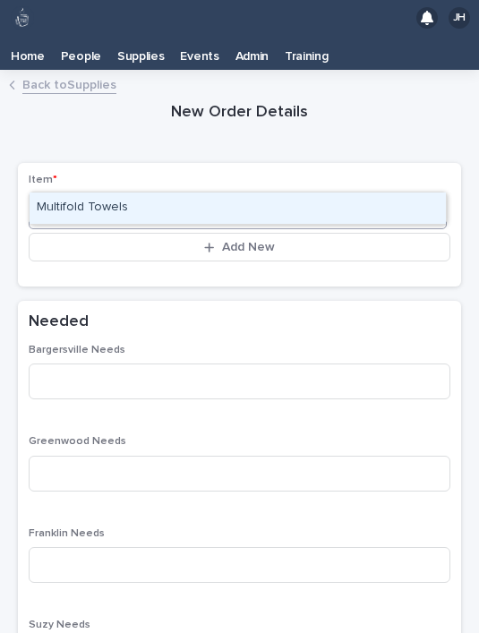
click at [262, 193] on div "Multifold Towels" at bounding box center [238, 208] width 416 height 31
type input "*****"
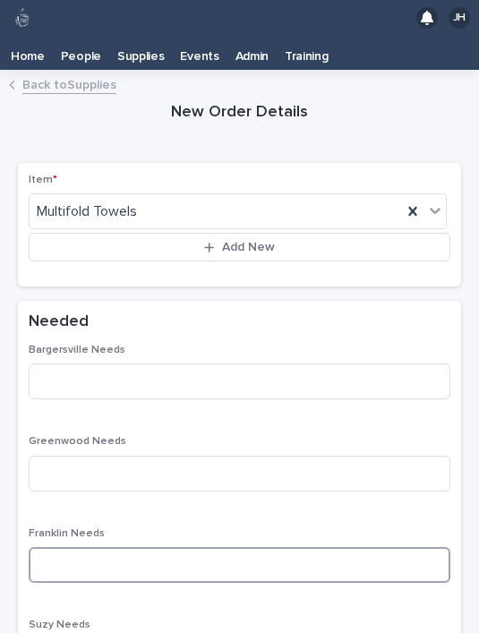
click at [207, 547] on input at bounding box center [240, 565] width 422 height 36
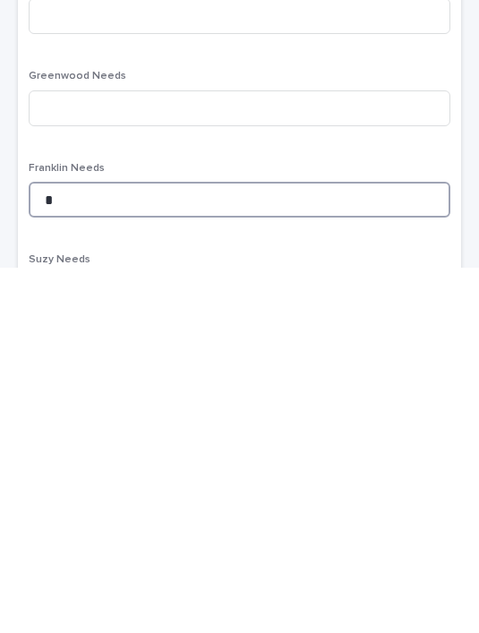
type input "*"
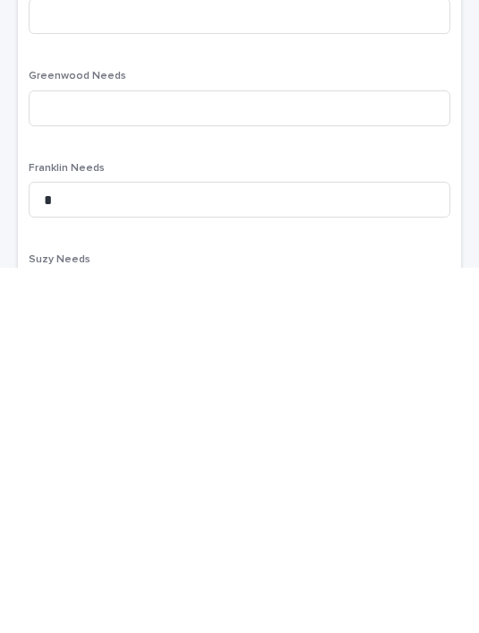
click at [331, 344] on div "Bargersville Needs Greenwood Needs Franklin Needs * Suzy Needs Total Needed - O…" at bounding box center [240, 598] width 422 height 509
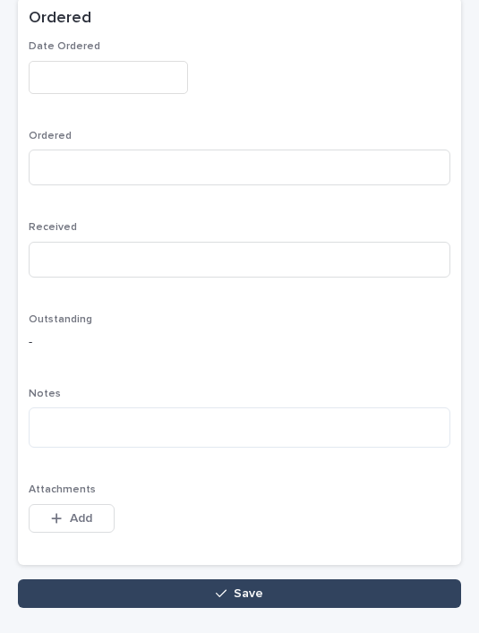
scroll to position [879, 0]
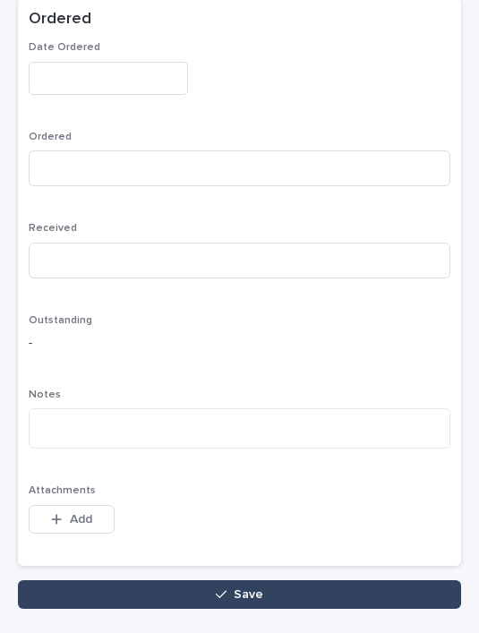
click at [337, 580] on button "Save" at bounding box center [239, 594] width 443 height 29
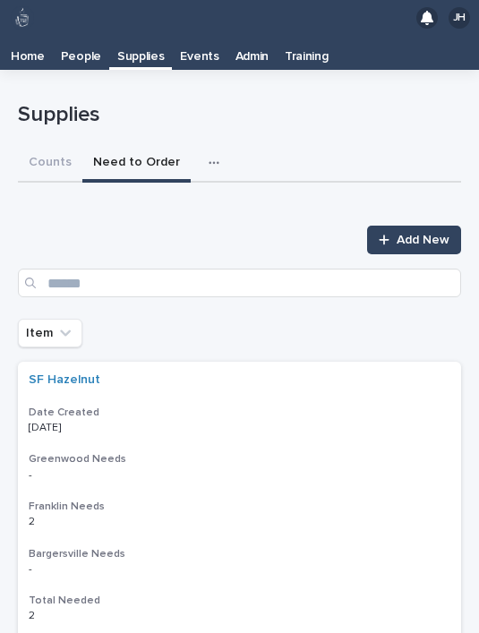
click at [391, 226] on link "Add New" at bounding box center [414, 240] width 94 height 29
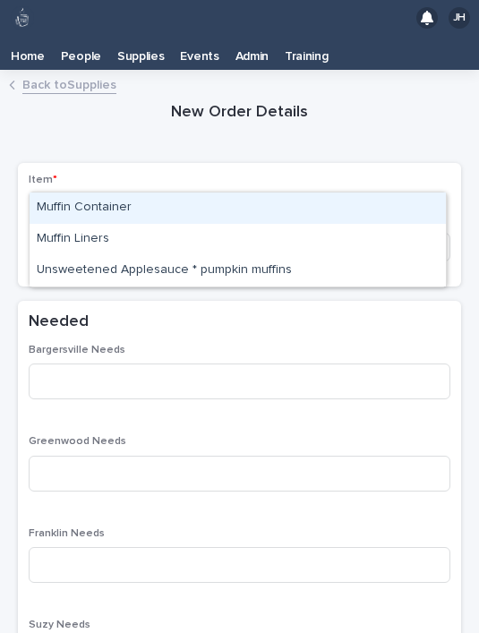
click at [257, 193] on div "Muffin Container" at bounding box center [238, 208] width 416 height 31
type input "******"
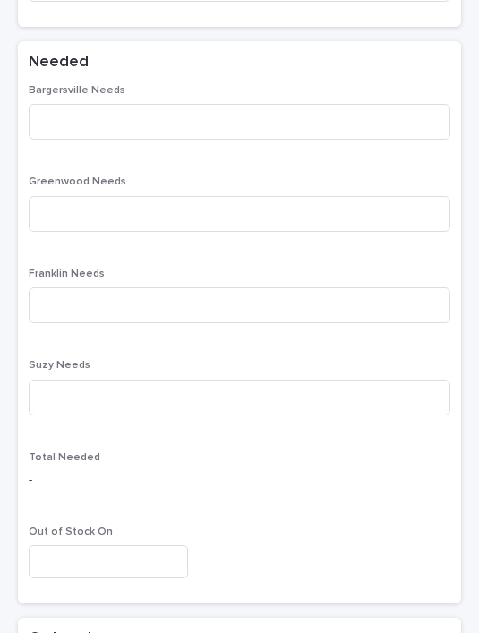
scroll to position [239, 0]
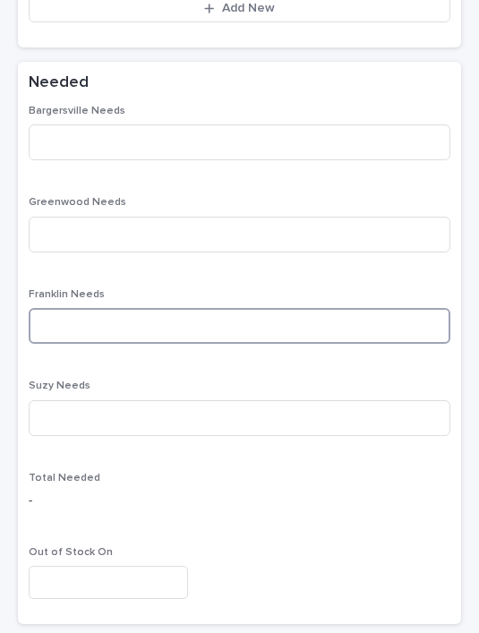
click at [283, 308] on input at bounding box center [240, 326] width 422 height 36
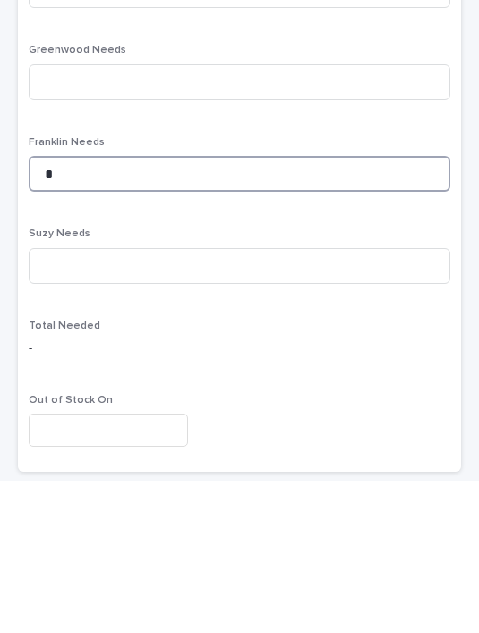
type input "*"
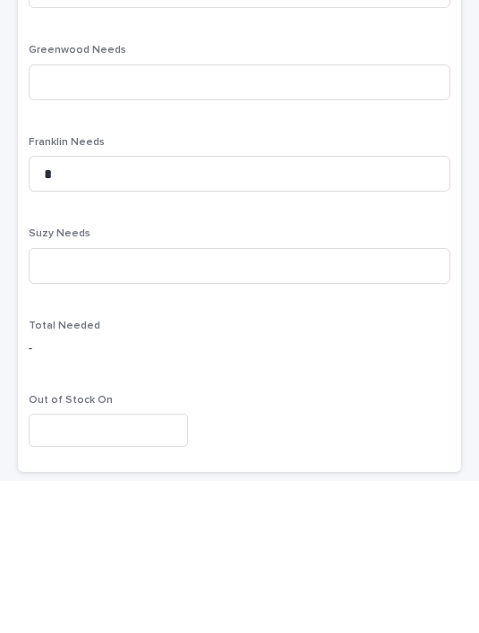
click at [321, 172] on div "Bargersville Needs Greenwood Needs Franklin Needs * Suzy Needs Total Needed - O…" at bounding box center [240, 359] width 422 height 509
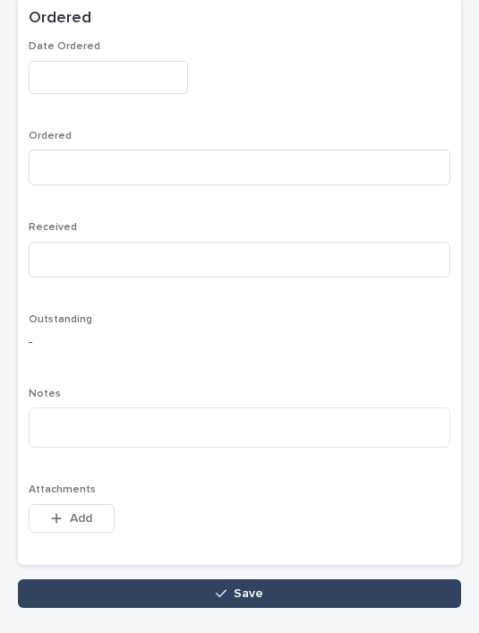
scroll to position [879, 0]
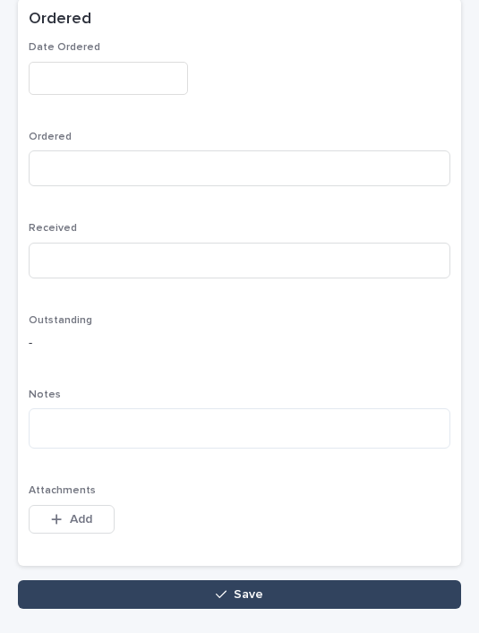
click at [362, 580] on button "Save" at bounding box center [239, 594] width 443 height 29
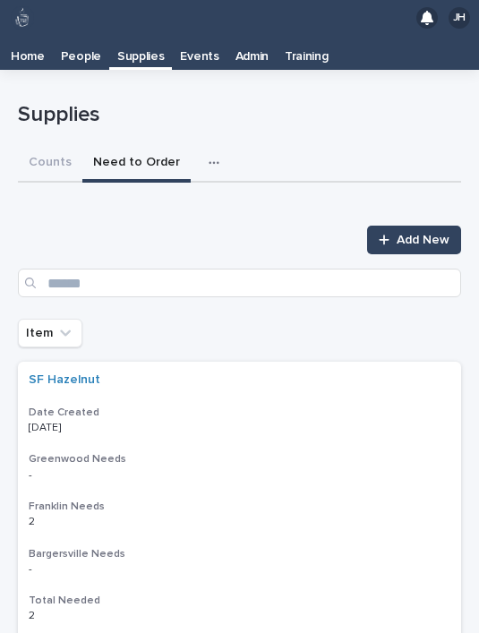
click at [386, 235] on icon at bounding box center [384, 240] width 10 height 10
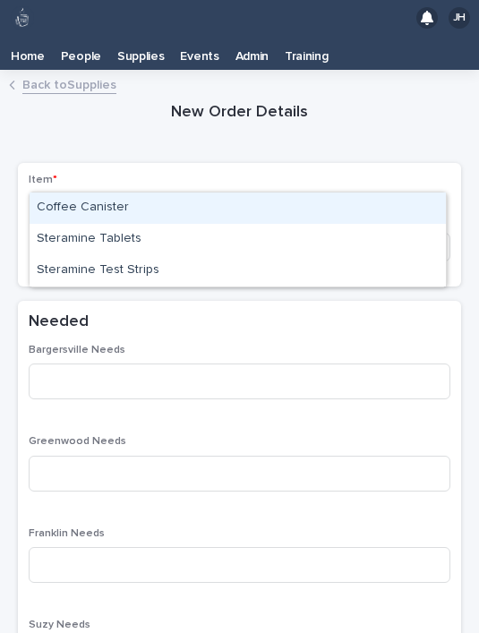
type input "****"
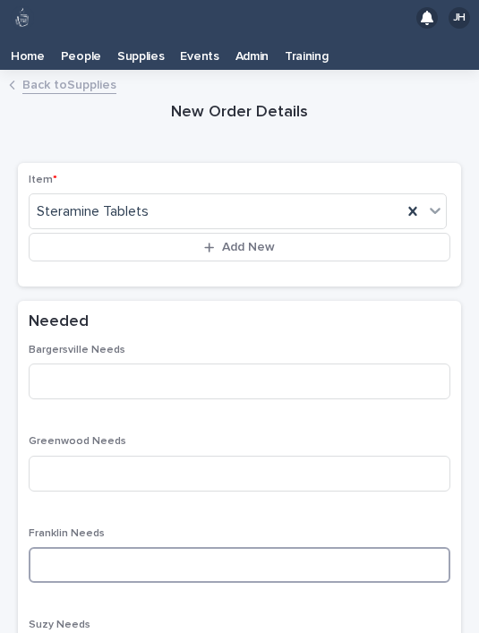
click at [201, 547] on input at bounding box center [240, 565] width 422 height 36
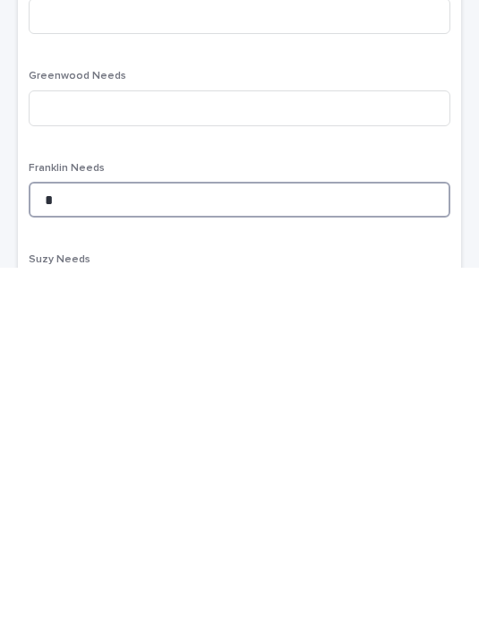
type input "*"
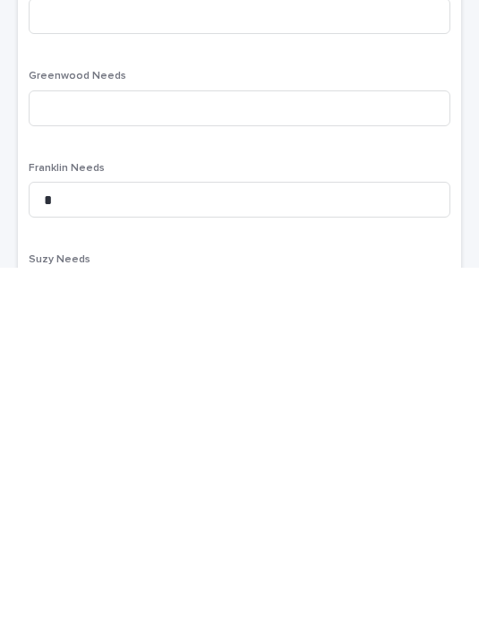
click at [285, 344] on div "Bargersville Needs Greenwood Needs Franklin Needs * Suzy Needs Total Needed - O…" at bounding box center [240, 598] width 422 height 509
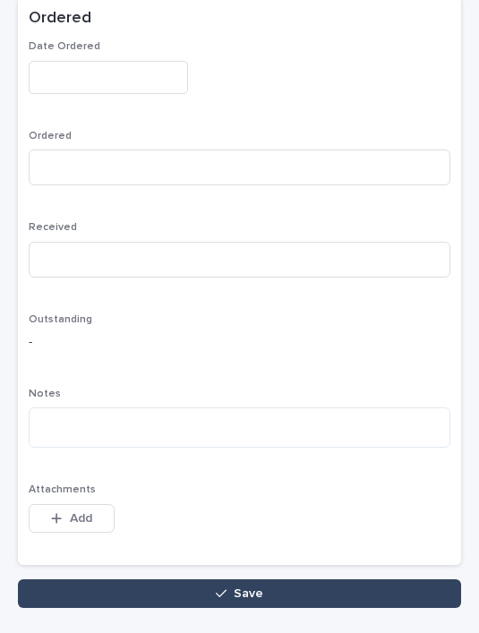
scroll to position [879, 0]
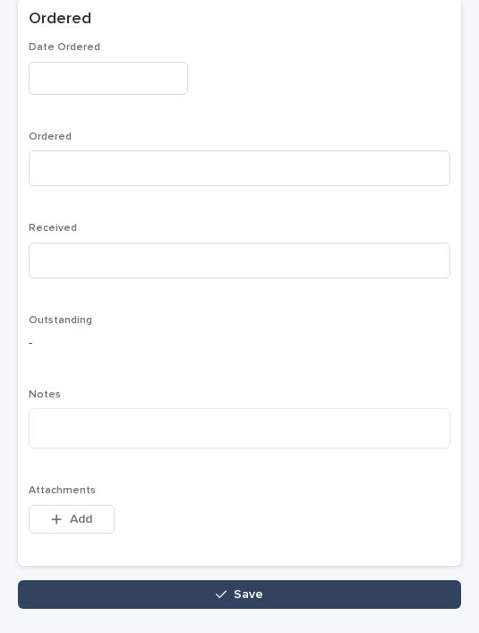
click at [351, 580] on button "Save" at bounding box center [239, 594] width 443 height 29
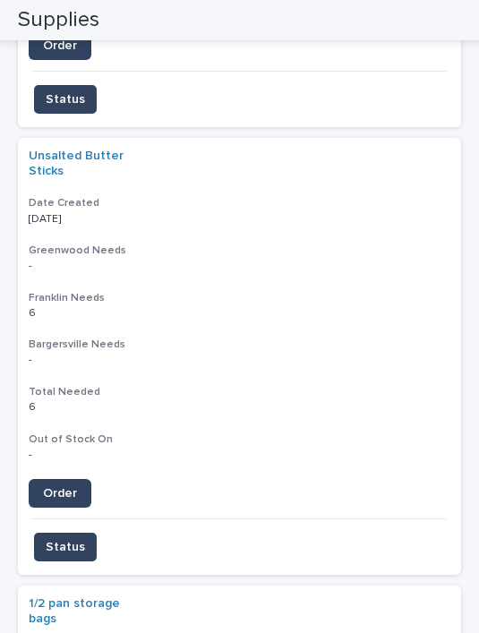
scroll to position [2423, 0]
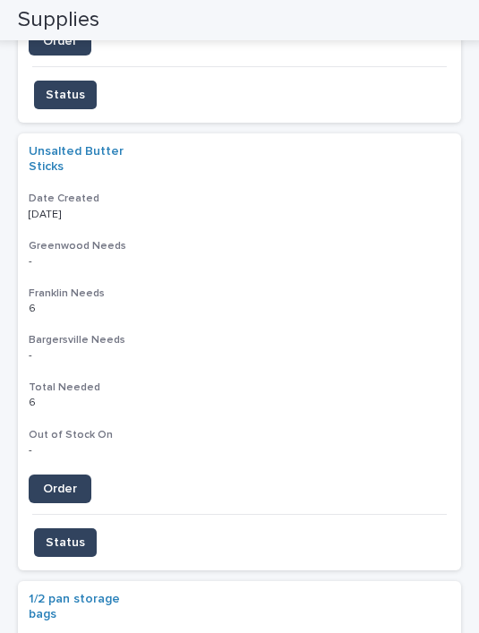
click at [417, 333] on h3 "Bargersville Needs" at bounding box center [240, 340] width 422 height 14
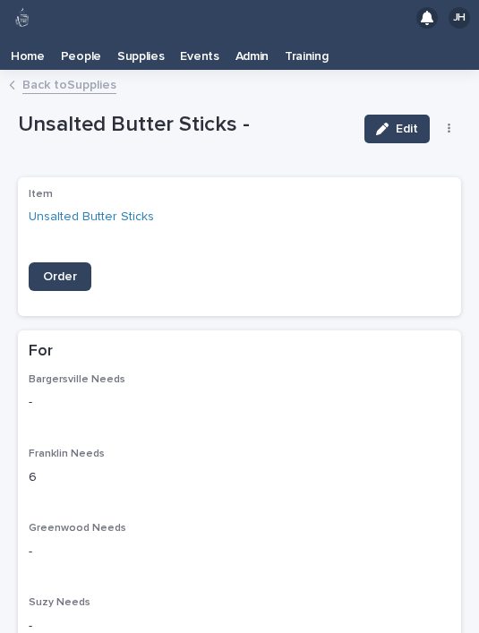
click at [452, 102] on div "Edit Delete Status" at bounding box center [409, 129] width 105 height 54
click at [451, 123] on button "button" at bounding box center [449, 129] width 25 height 13
click at [405, 150] on button "Delete" at bounding box center [394, 164] width 118 height 29
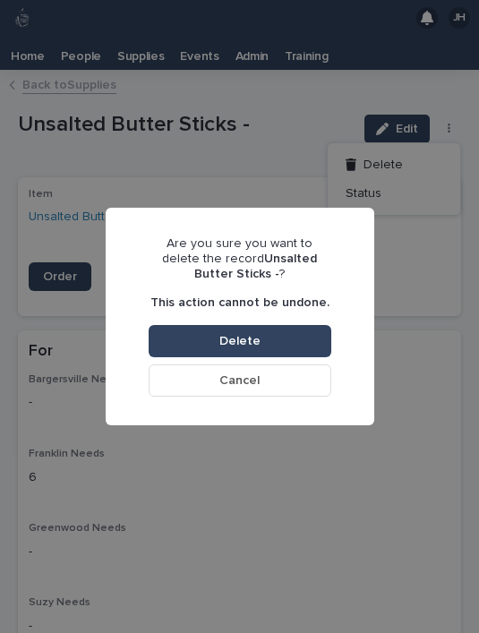
click at [303, 332] on button "Delete" at bounding box center [240, 341] width 183 height 32
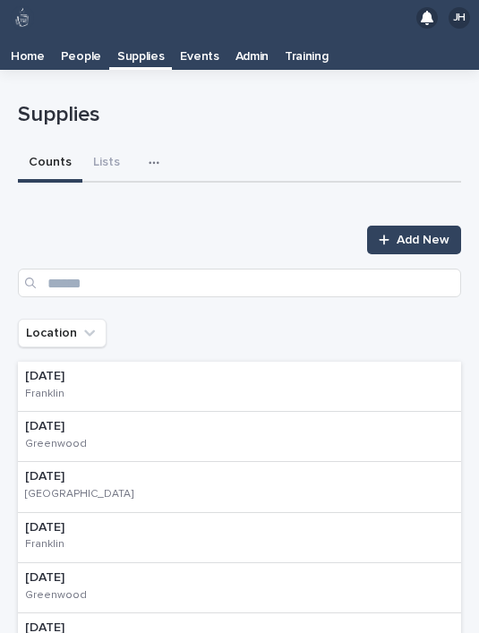
scroll to position [9, 0]
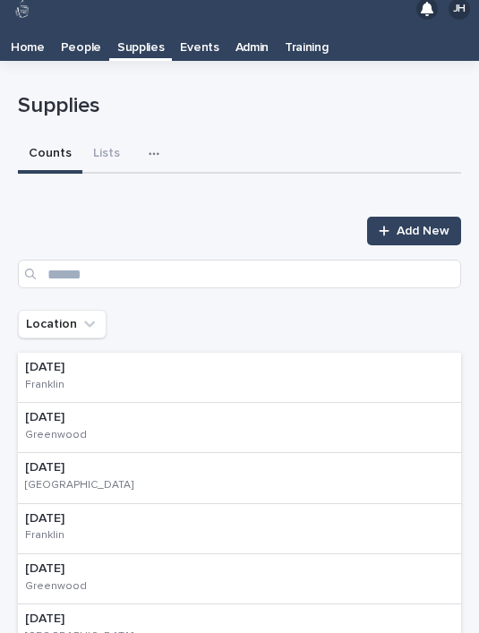
click at [155, 136] on button "button" at bounding box center [157, 154] width 39 height 36
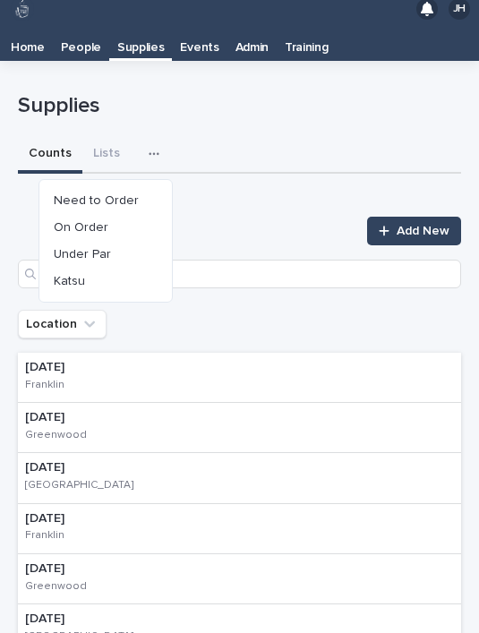
click at [141, 187] on button "Need to Order" at bounding box center [106, 200] width 118 height 27
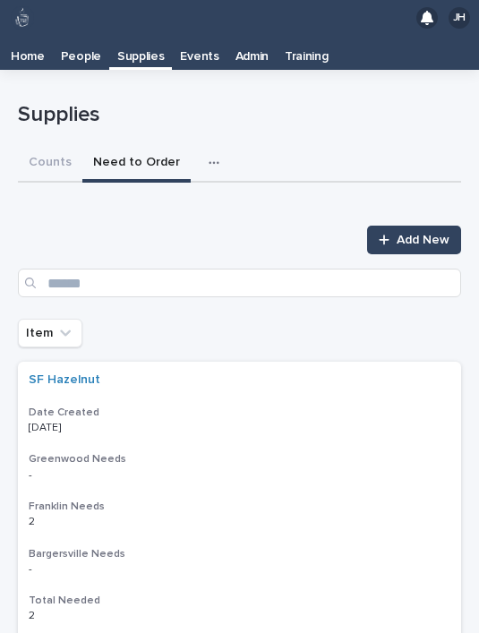
click at [438, 319] on div "Item" at bounding box center [239, 333] width 443 height 29
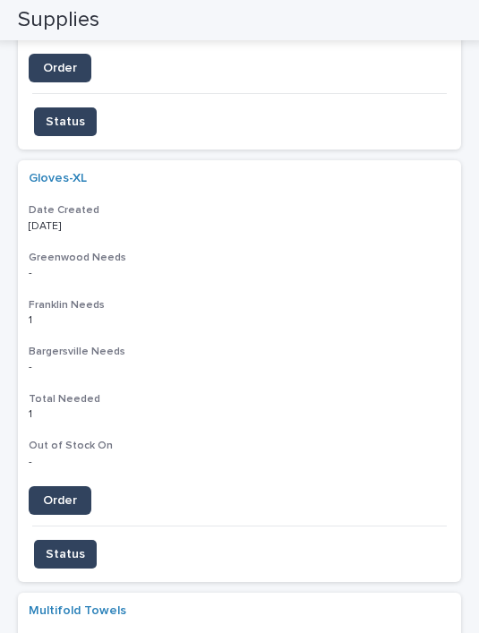
scroll to position [3281, 0]
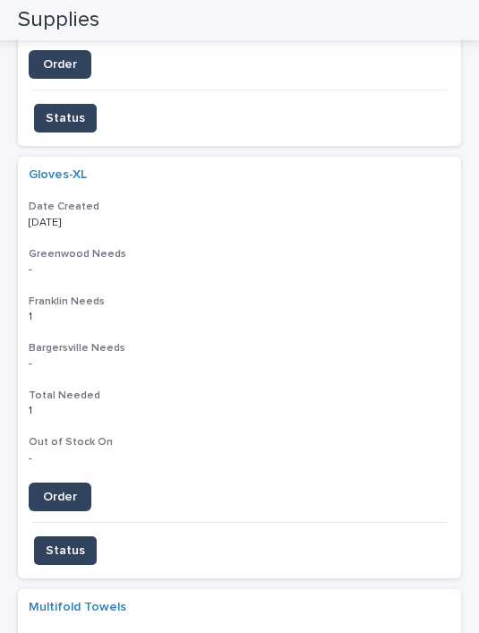
click at [76, 483] on link "Order" at bounding box center [60, 497] width 63 height 29
click at [81, 536] on button "Status" at bounding box center [65, 550] width 63 height 29
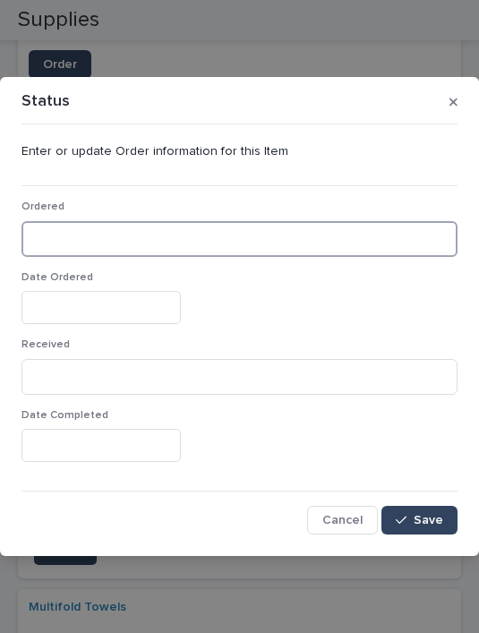
click at [199, 227] on input at bounding box center [239, 239] width 436 height 36
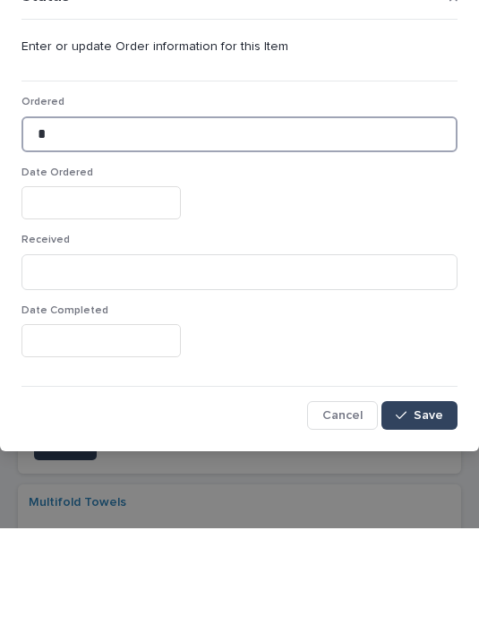
type input "*"
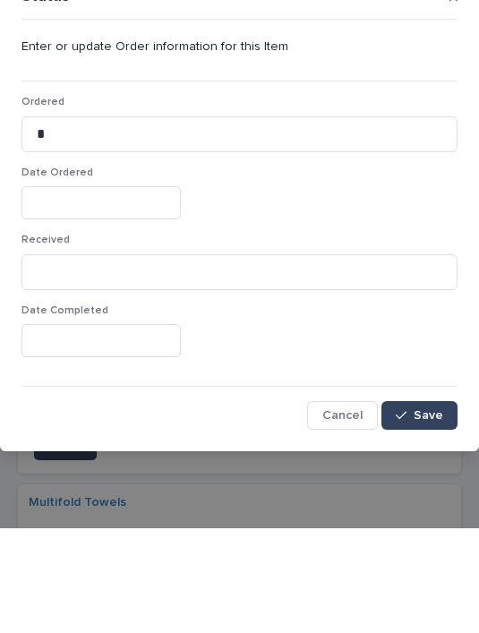
click at [132, 291] on input "text" at bounding box center [100, 307] width 159 height 33
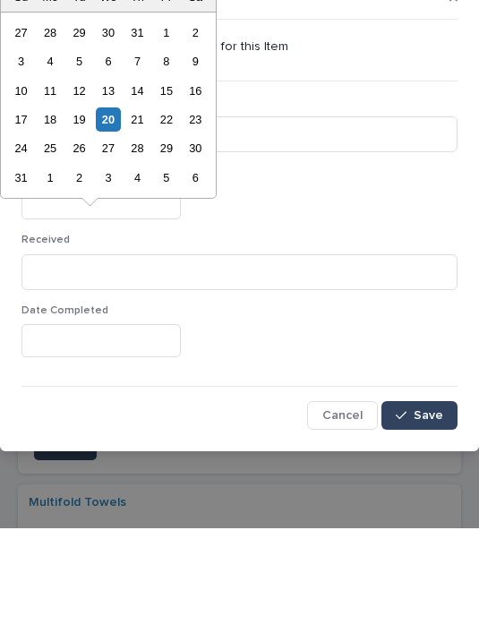
click at [116, 212] on div "20" at bounding box center [108, 224] width 24 height 24
type input "**********"
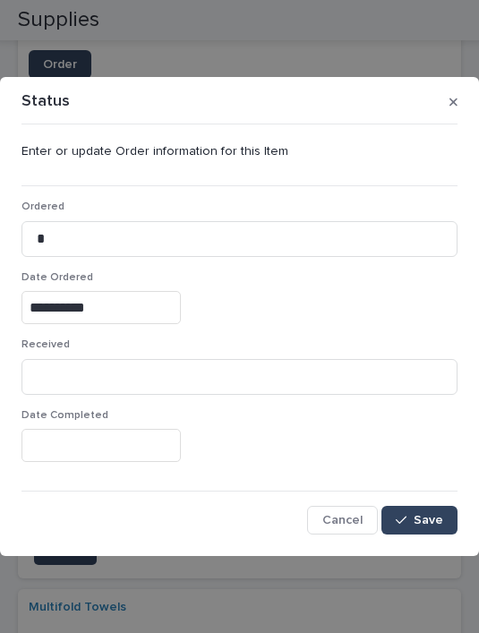
click at [431, 510] on button "Save" at bounding box center [419, 520] width 76 height 29
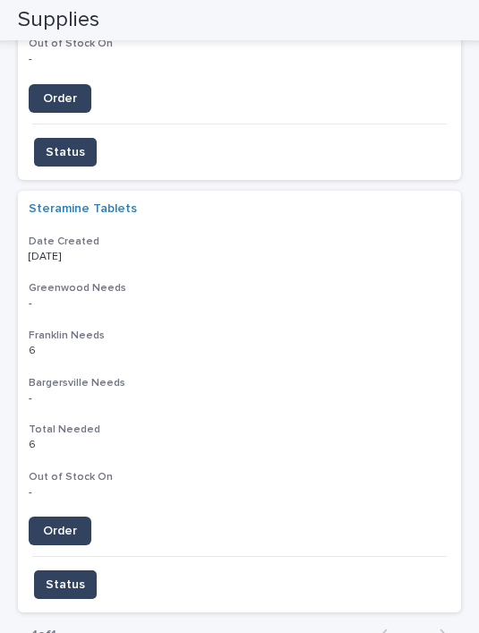
scroll to position [4113, 0]
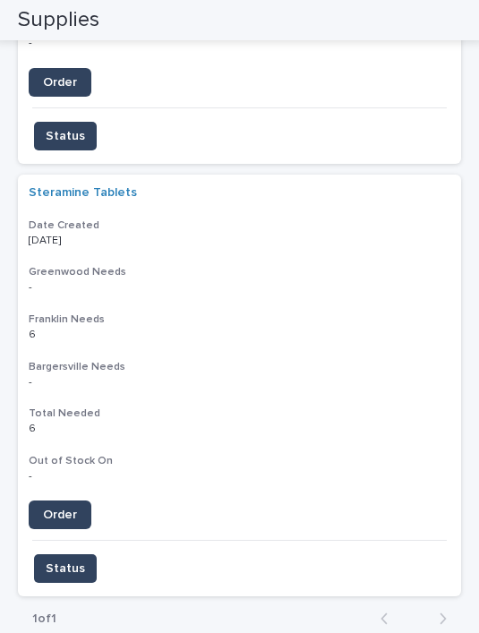
click at [73, 501] on link "Order" at bounding box center [60, 515] width 63 height 29
click at [76, 560] on span "Status" at bounding box center [65, 569] width 39 height 18
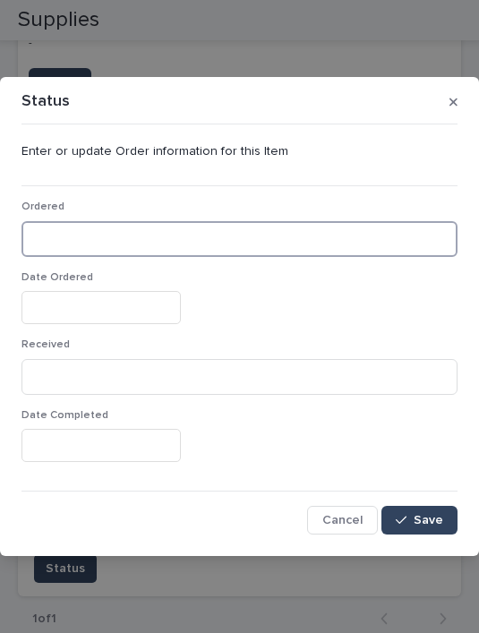
click at [213, 228] on input at bounding box center [239, 239] width 436 height 36
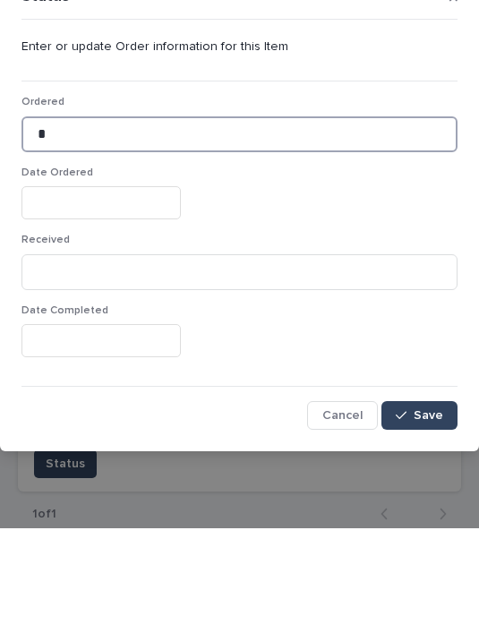
type input "*"
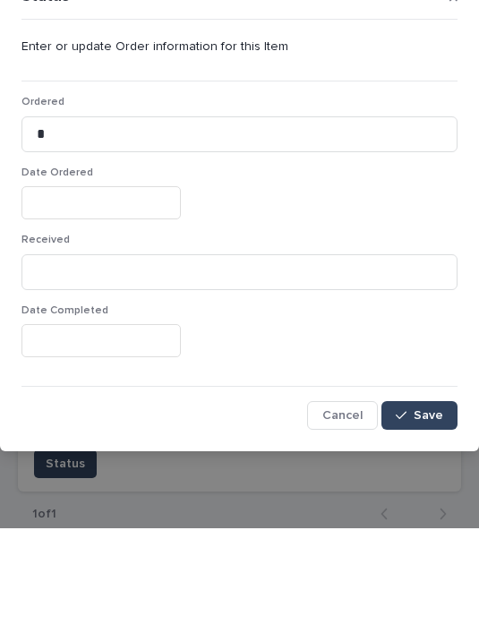
click at [116, 291] on input "text" at bounding box center [100, 307] width 159 height 33
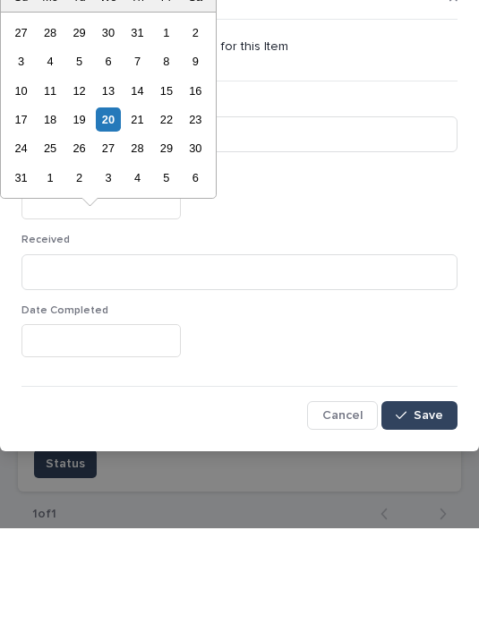
click at [120, 212] on div "20" at bounding box center [108, 224] width 24 height 24
type input "**********"
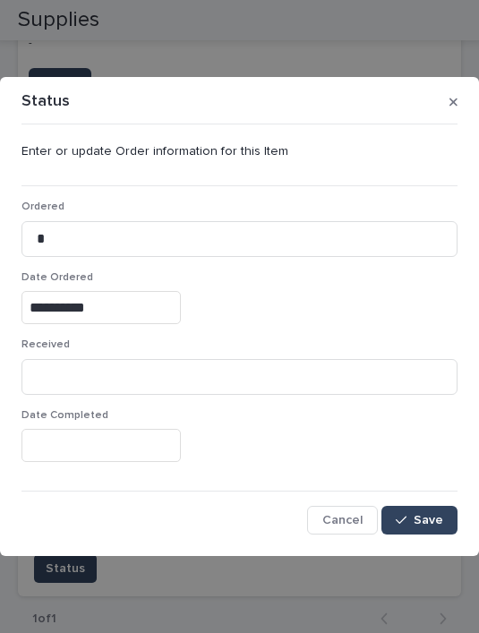
click at [421, 520] on span "Save" at bounding box center [429, 520] width 30 height 13
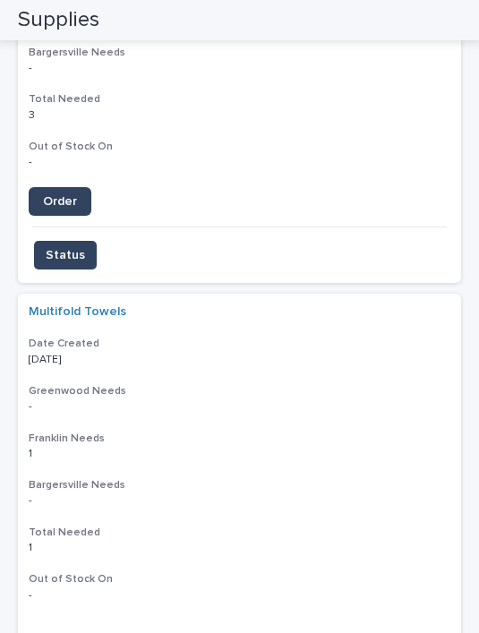
scroll to position [3193, 0]
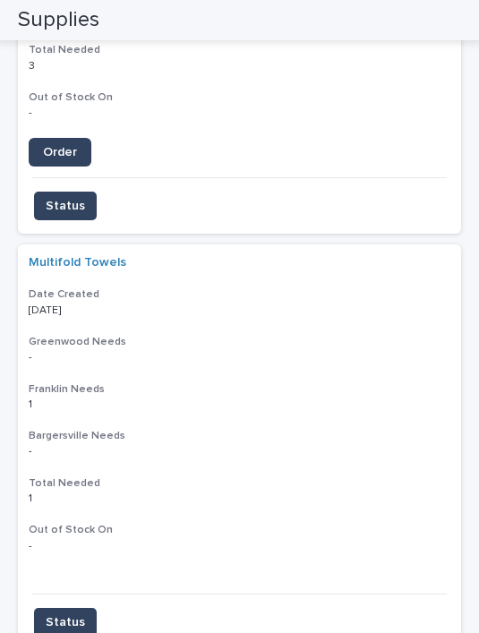
click at [372, 398] on p "1 1" at bounding box center [240, 404] width 422 height 13
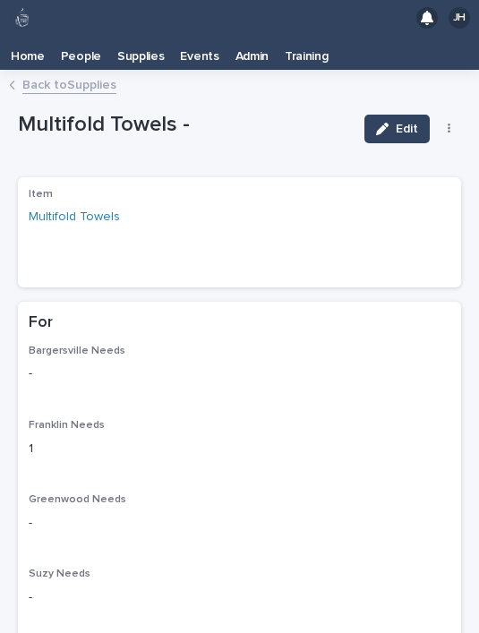
click at [455, 123] on button "button" at bounding box center [449, 129] width 25 height 13
click at [415, 150] on button "Delete" at bounding box center [394, 164] width 118 height 29
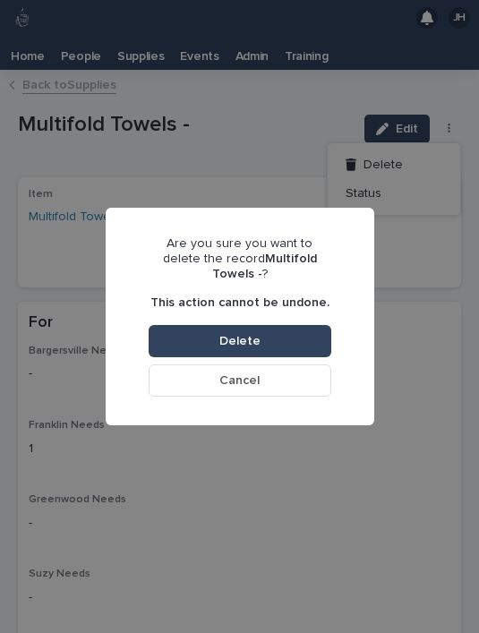
click at [323, 325] on button "Delete" at bounding box center [240, 341] width 183 height 32
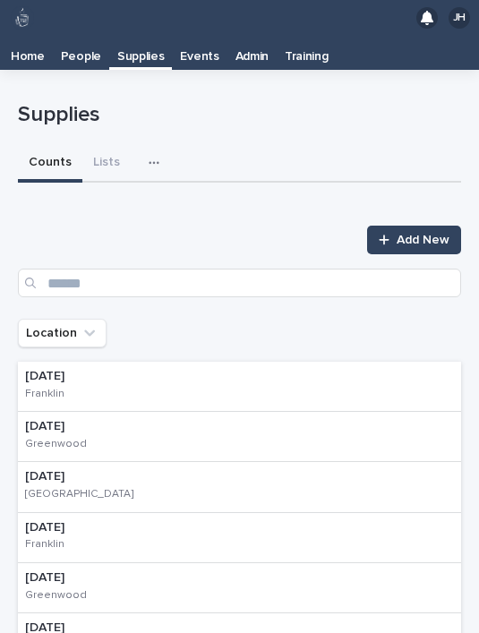
click at [163, 145] on button "button" at bounding box center [157, 163] width 39 height 36
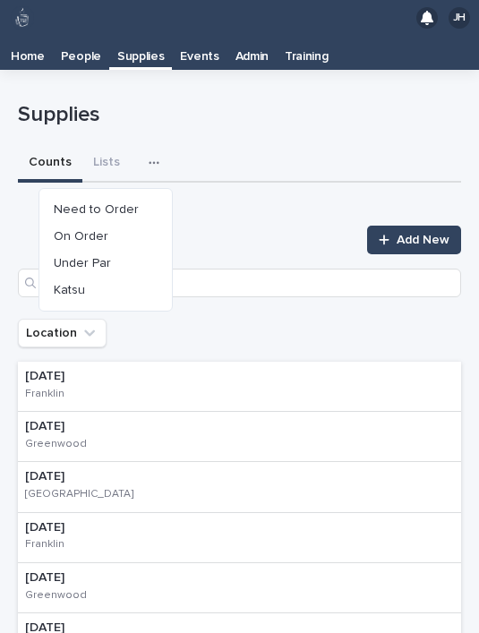
click at [142, 196] on button "Need to Order" at bounding box center [106, 209] width 118 height 27
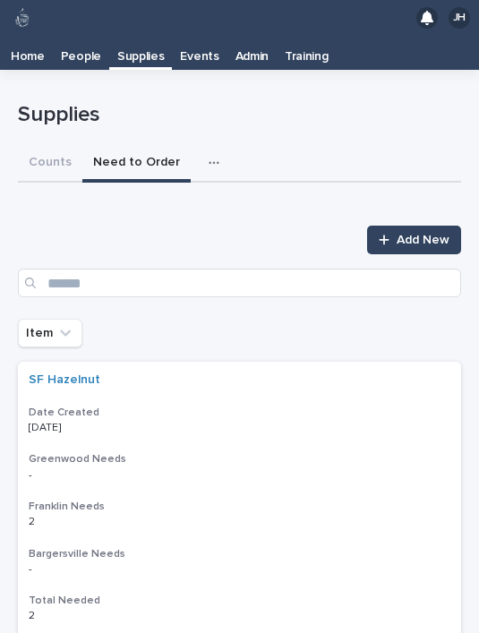
click at [209, 157] on icon "button" at bounding box center [214, 163] width 11 height 13
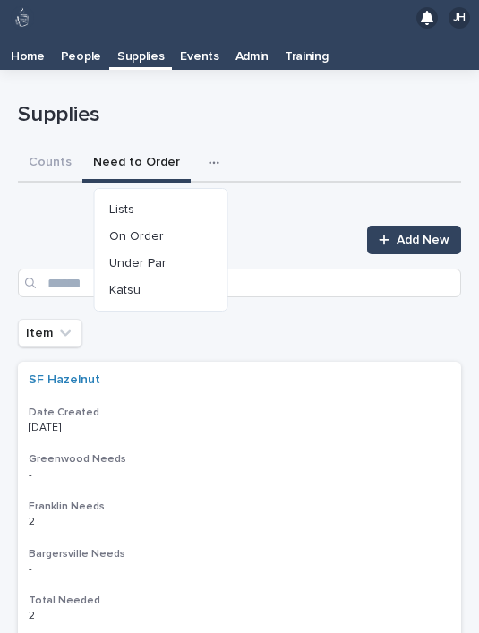
click at [193, 223] on button "On Order" at bounding box center [161, 236] width 118 height 27
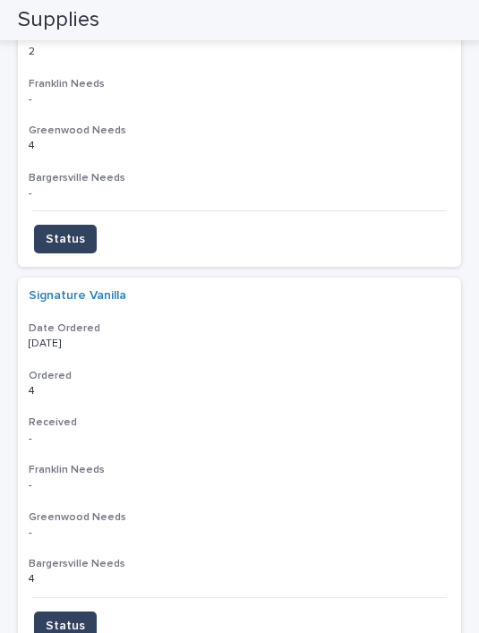
scroll to position [6325, 0]
click at [358, 278] on div "Signature Vanilla Date Ordered 07/11/2025 Ordered 4 4 Received - - Franklin Nee…" at bounding box center [239, 437] width 443 height 319
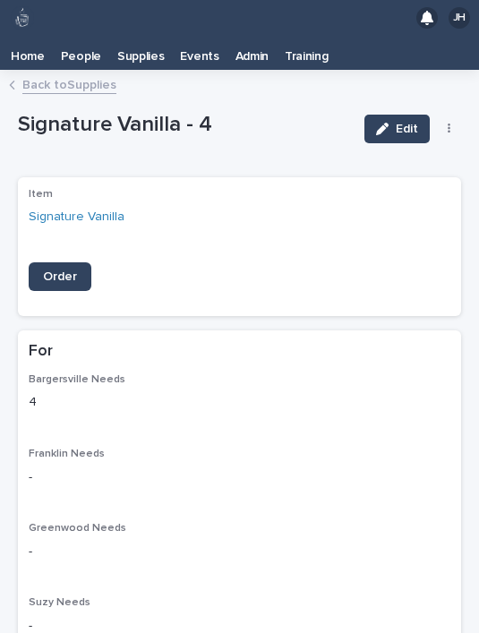
click at [452, 123] on button "button" at bounding box center [449, 129] width 25 height 13
click at [412, 150] on button "Delete" at bounding box center [394, 164] width 118 height 29
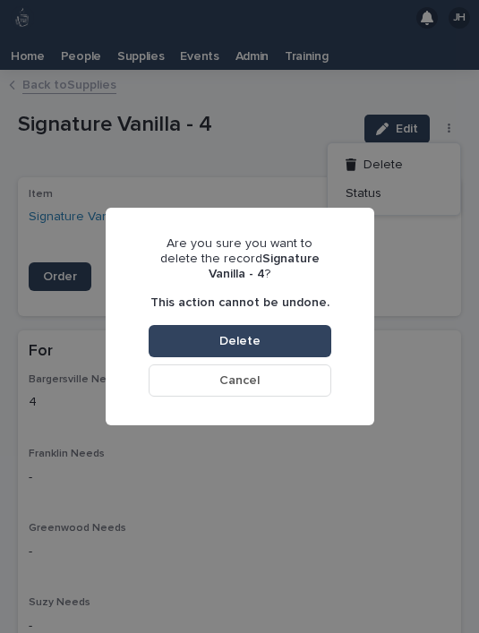
click at [308, 325] on button "Delete" at bounding box center [240, 341] width 183 height 32
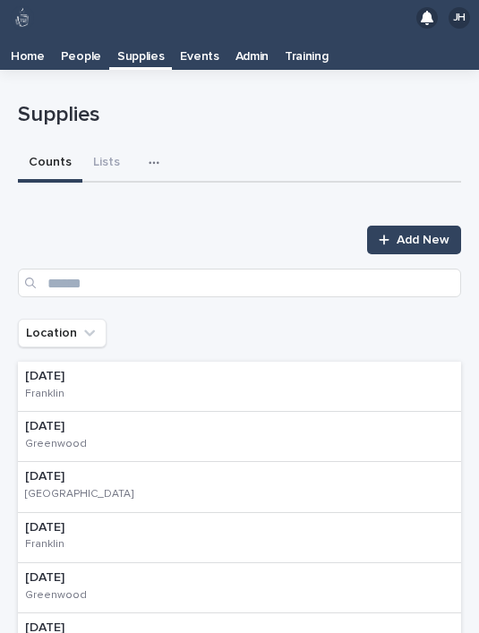
click at [158, 145] on button "button" at bounding box center [157, 163] width 39 height 36
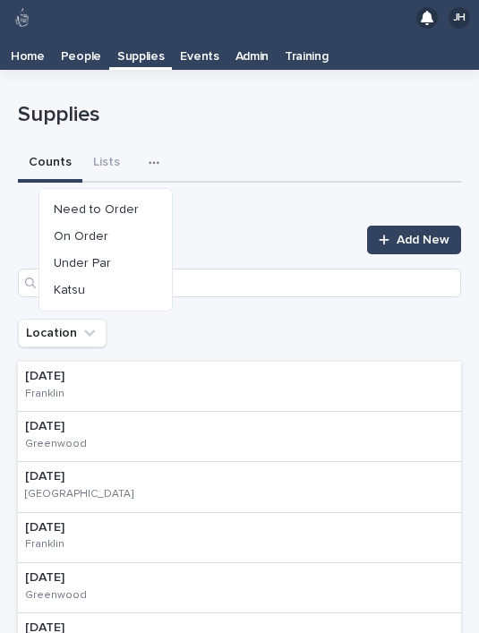
click at [131, 223] on button "On Order" at bounding box center [106, 236] width 118 height 27
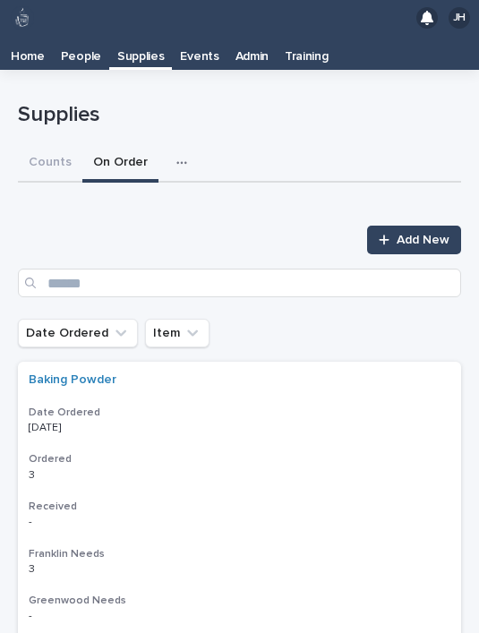
click at [176, 157] on icon "button" at bounding box center [181, 163] width 11 height 13
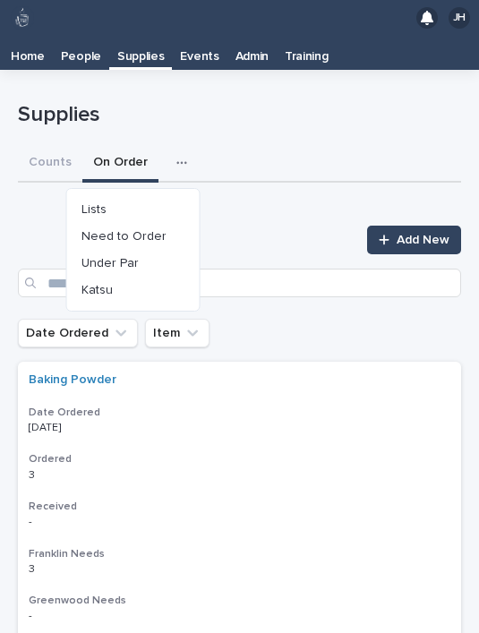
click at [173, 223] on button "Need to Order" at bounding box center [133, 236] width 118 height 27
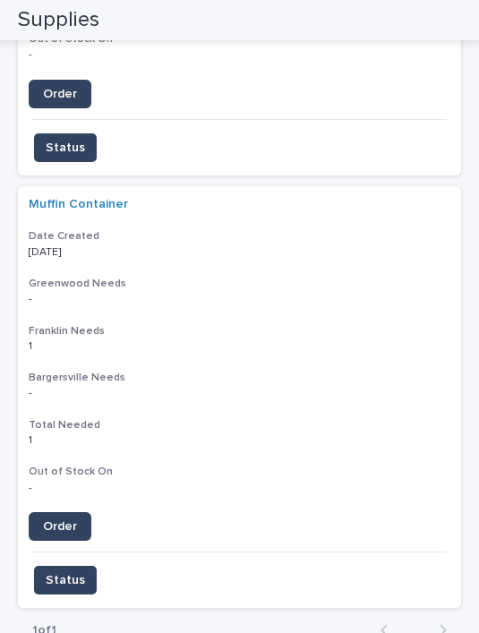
scroll to position [3262, 0]
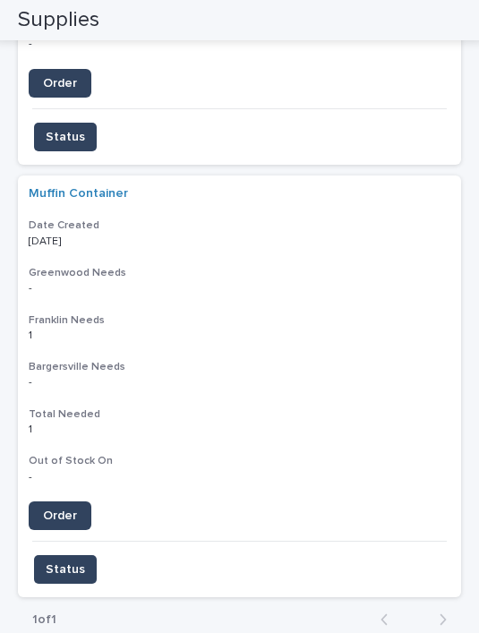
click at [77, 501] on link "Order" at bounding box center [60, 515] width 63 height 29
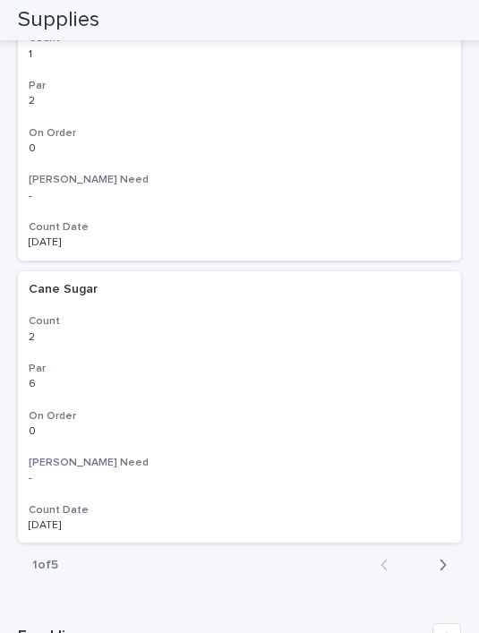
scroll to position [2635, 0]
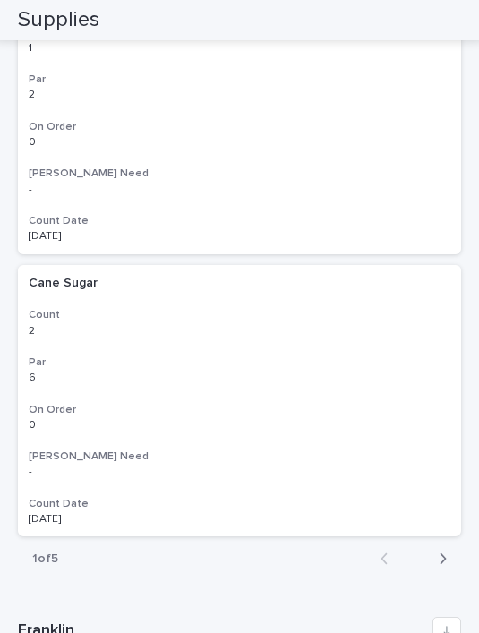
click at [448, 551] on button "Next" at bounding box center [437, 559] width 47 height 16
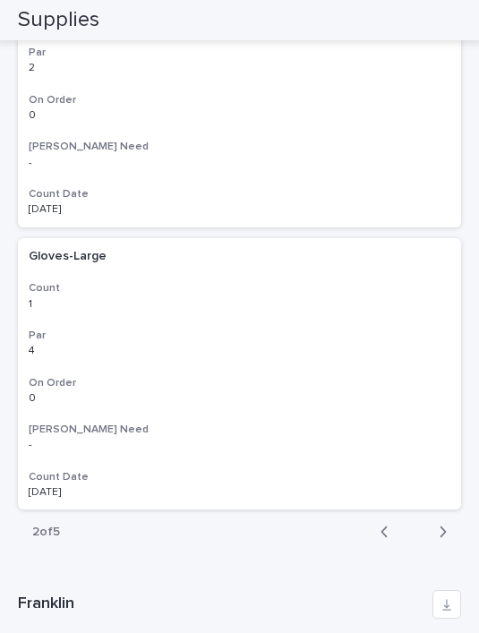
scroll to position [2664, 0]
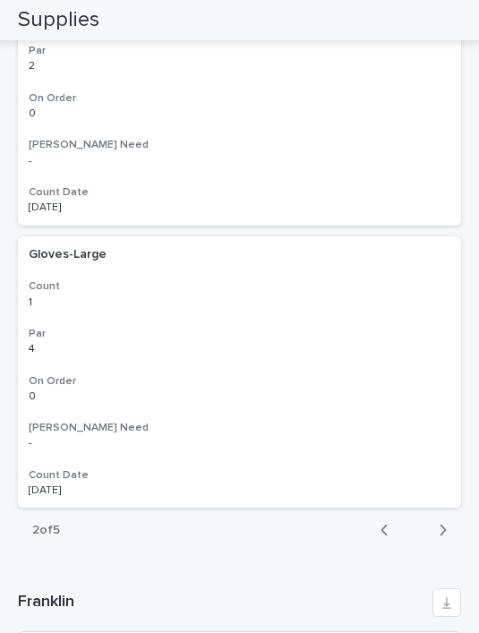
click at [454, 522] on button "Next" at bounding box center [437, 530] width 47 height 16
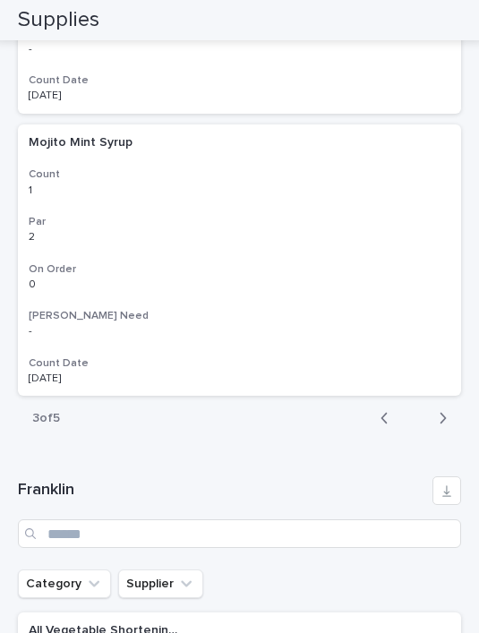
scroll to position [2772, 0]
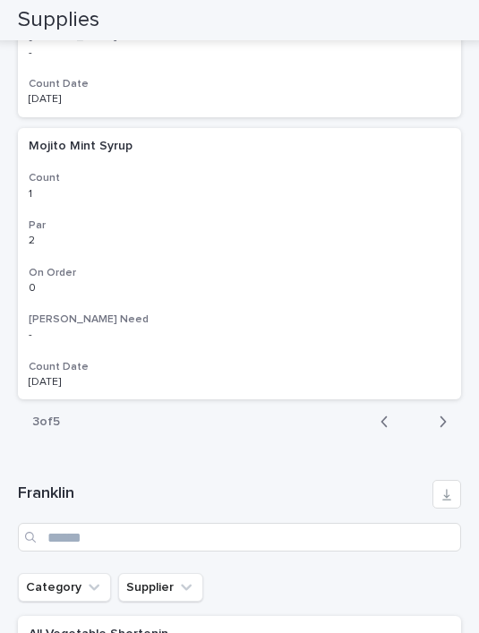
click at [445, 414] on icon "button" at bounding box center [443, 422] width 8 height 16
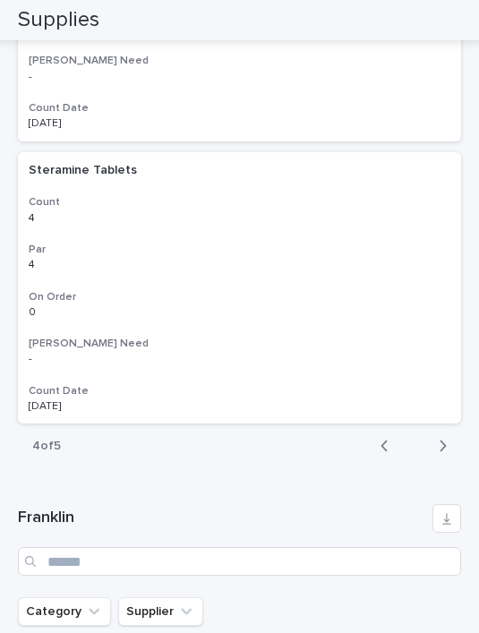
scroll to position [2714, 0]
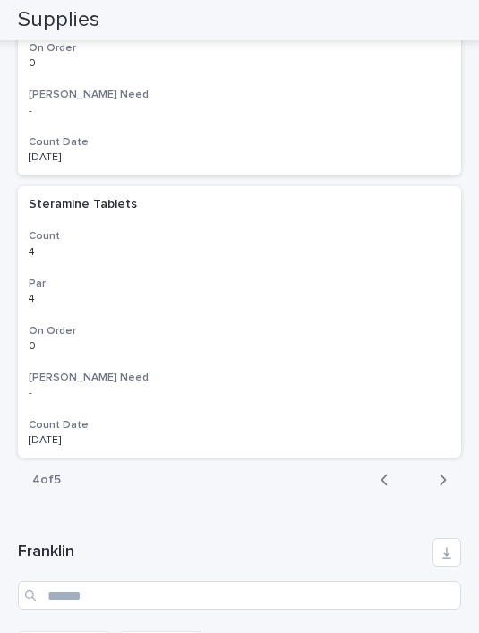
click at [450, 458] on div "Back Next" at bounding box center [413, 480] width 95 height 45
click at [442, 472] on icon "button" at bounding box center [443, 480] width 8 height 16
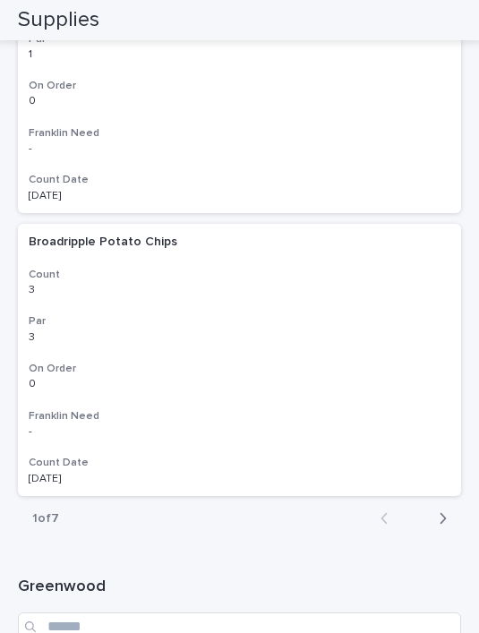
scroll to position [3737, 0]
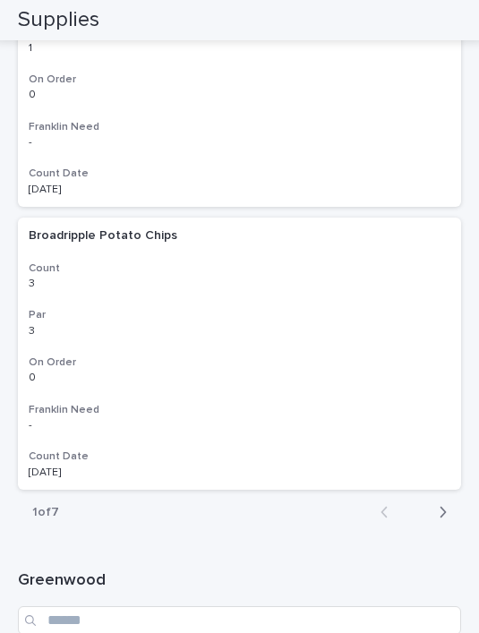
click at [447, 504] on button "Next" at bounding box center [437, 512] width 47 height 16
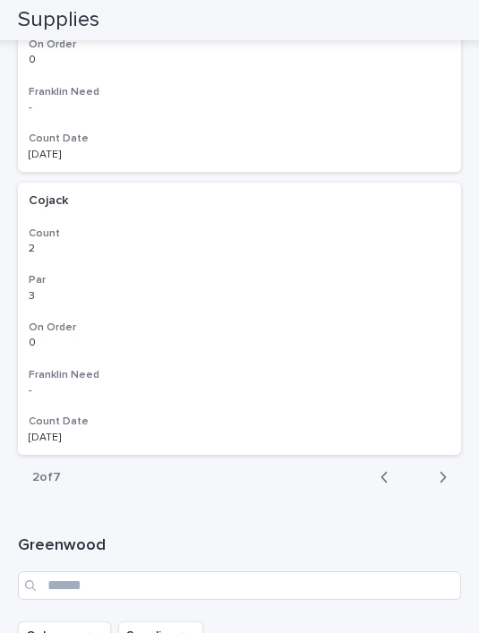
scroll to position [3713, 0]
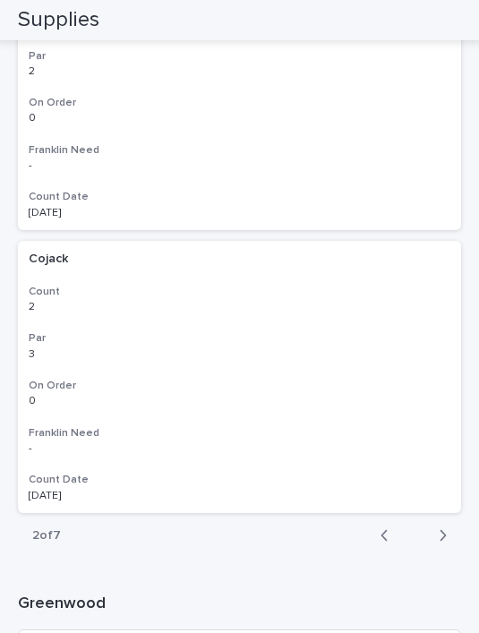
click at [456, 527] on button "Next" at bounding box center [437, 535] width 47 height 16
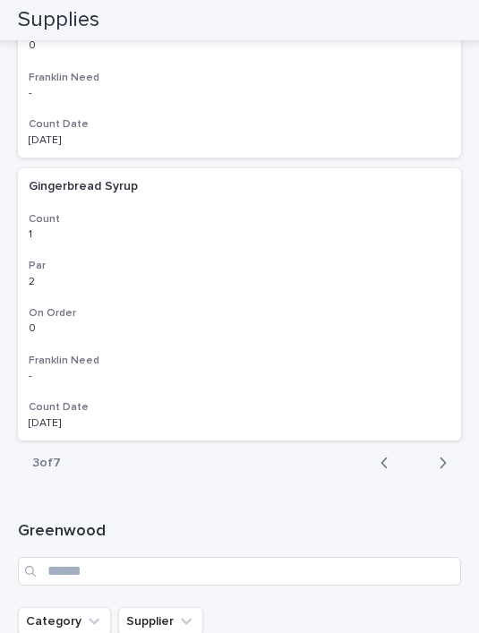
scroll to position [3787, 0]
click at [450, 454] on button "Next" at bounding box center [437, 462] width 47 height 16
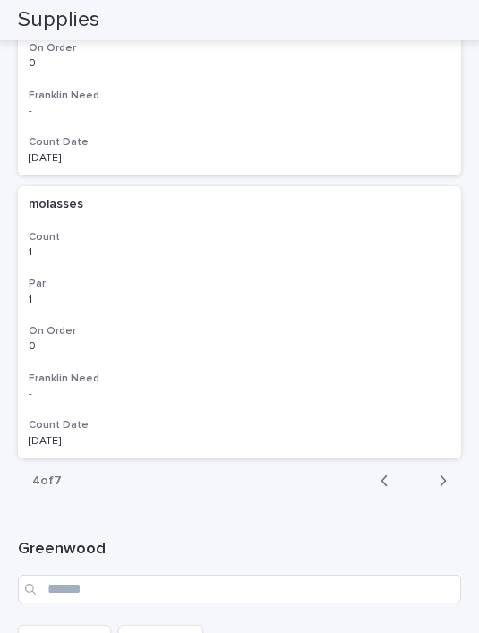
click at [451, 473] on button "Next" at bounding box center [437, 481] width 47 height 16
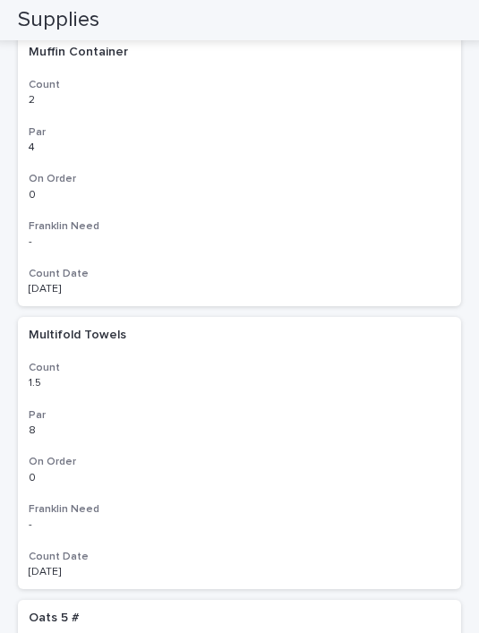
scroll to position [1374, 0]
click at [0, 333] on html "JH Home People Supplies Events Admin Training Loading... Saving… Loading... Sav…" at bounding box center [239, 316] width 479 height 633
click at [108, 325] on p "Multifold Towels" at bounding box center [79, 334] width 101 height 19
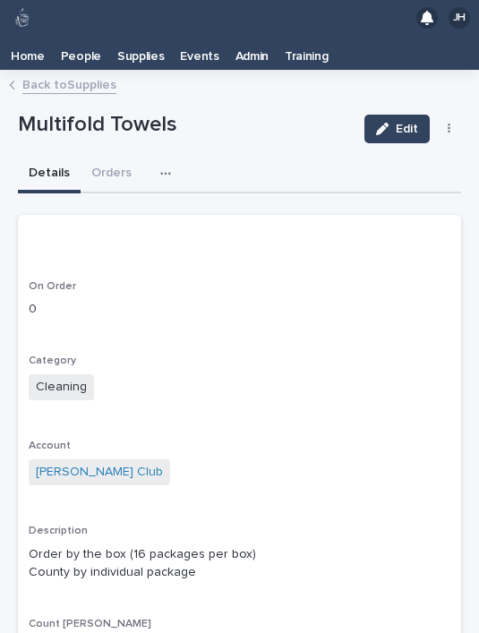
click at [150, 156] on button "button" at bounding box center [169, 174] width 39 height 36
click at [81, 214] on span "Counts" at bounding box center [86, 220] width 41 height 13
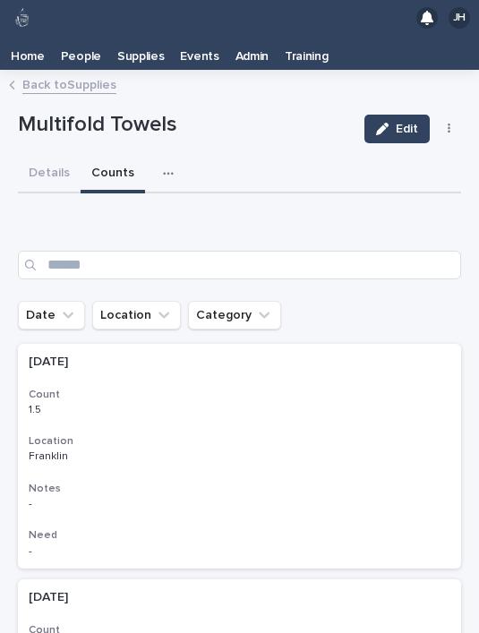
click at [80, 73] on link "Back to Supplies" at bounding box center [69, 83] width 94 height 21
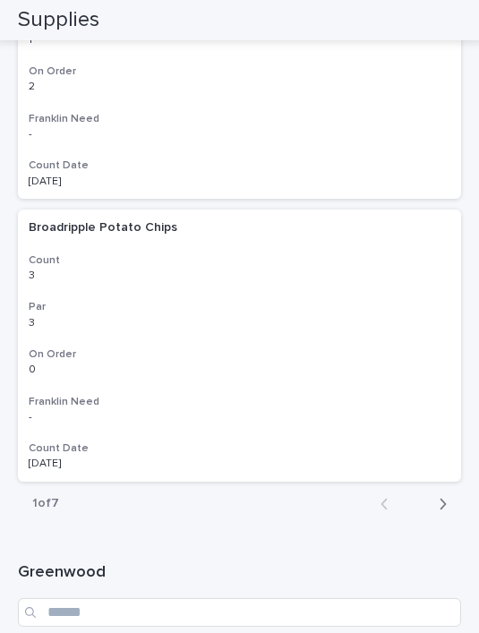
scroll to position [5727, 0]
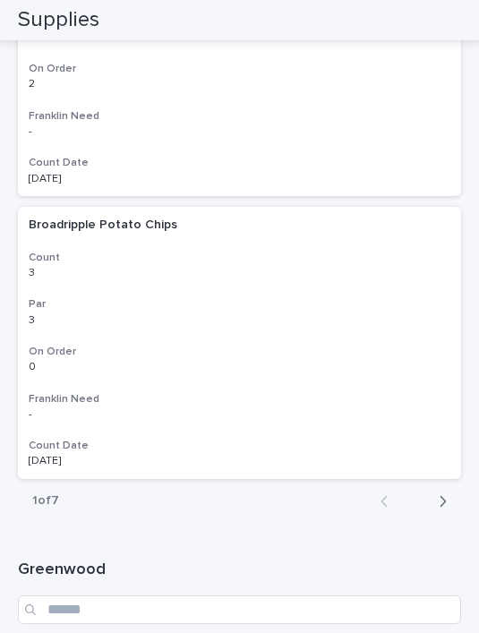
click at [458, 493] on button "Next" at bounding box center [437, 501] width 47 height 16
click at [457, 493] on button "Next" at bounding box center [437, 501] width 47 height 16
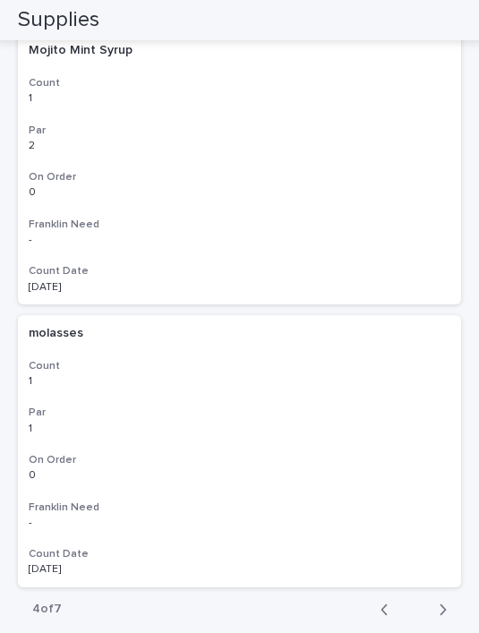
scroll to position [5618, 0]
click at [437, 483] on div "molasses molasses Count 1 1 Par 1 1 On Order 0 0 Franklin Need - - Count Date 0…" at bounding box center [239, 452] width 443 height 272
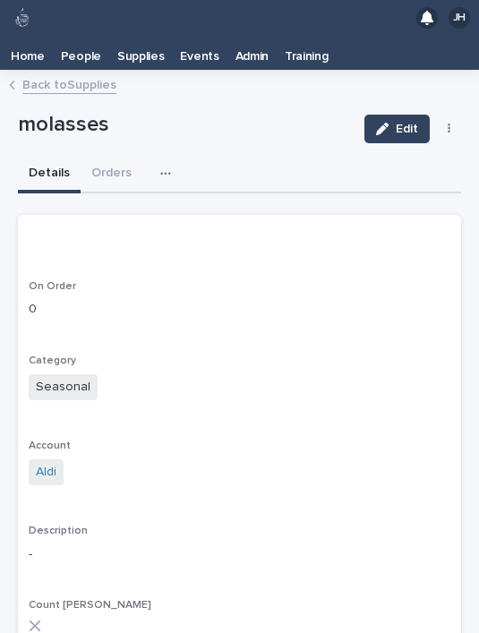
click at [83, 73] on link "Back to Supplies" at bounding box center [69, 83] width 94 height 21
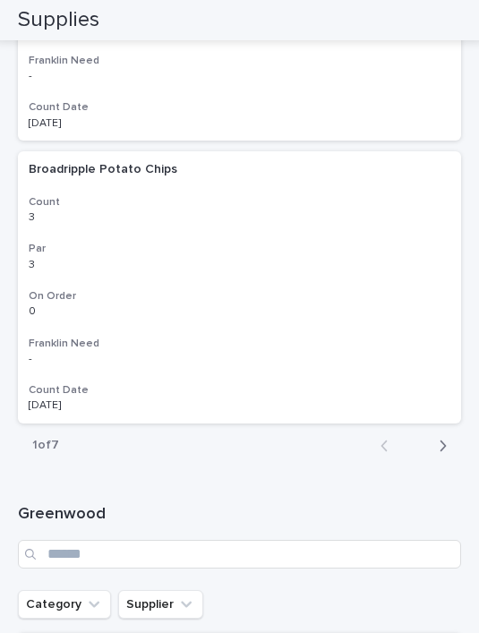
scroll to position [5780, 0]
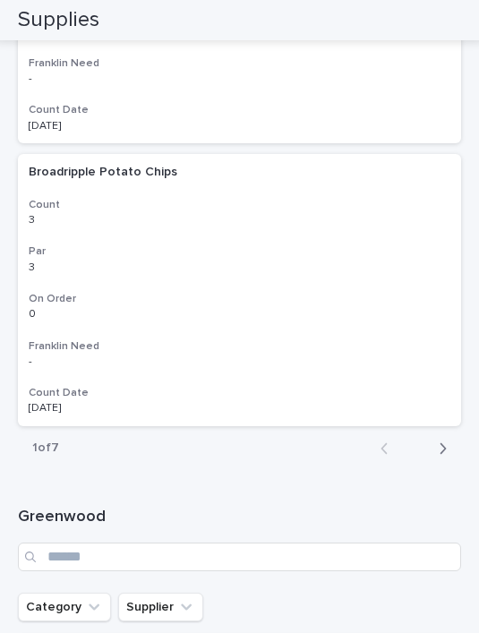
click at [452, 426] on div "Back Next" at bounding box center [413, 448] width 95 height 45
click at [454, 441] on button "Next" at bounding box center [437, 449] width 47 height 16
click at [455, 441] on button "Next" at bounding box center [437, 449] width 47 height 16
click at [453, 441] on button "Next" at bounding box center [437, 449] width 47 height 16
click at [460, 441] on button "Next" at bounding box center [437, 449] width 47 height 16
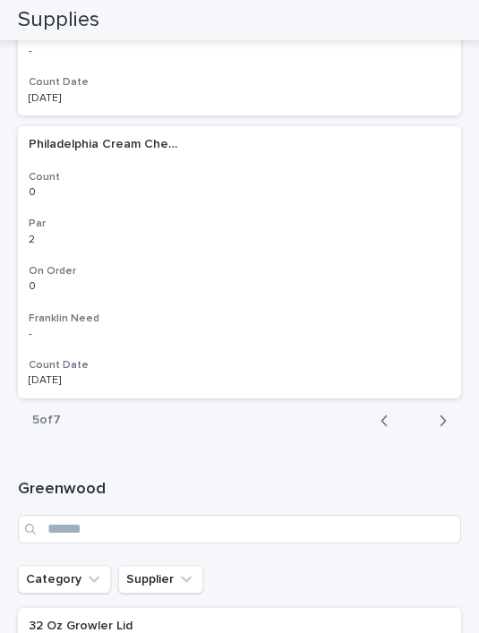
scroll to position [5777, 0]
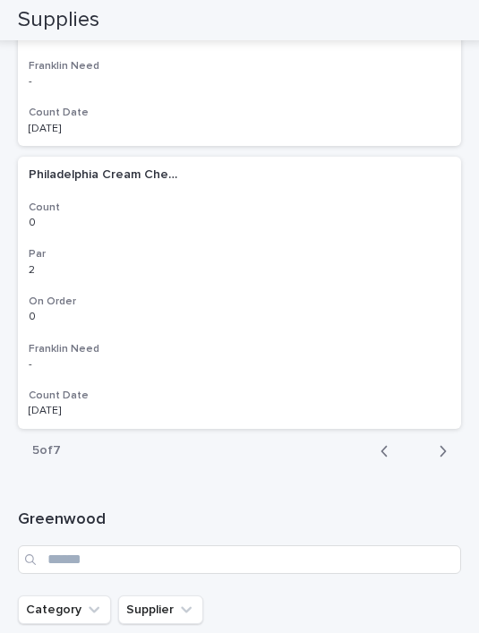
click at [454, 443] on button "Next" at bounding box center [437, 451] width 47 height 16
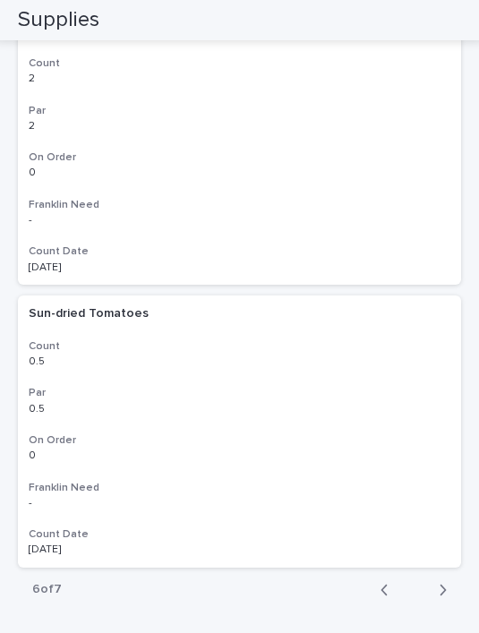
scroll to position [5647, 0]
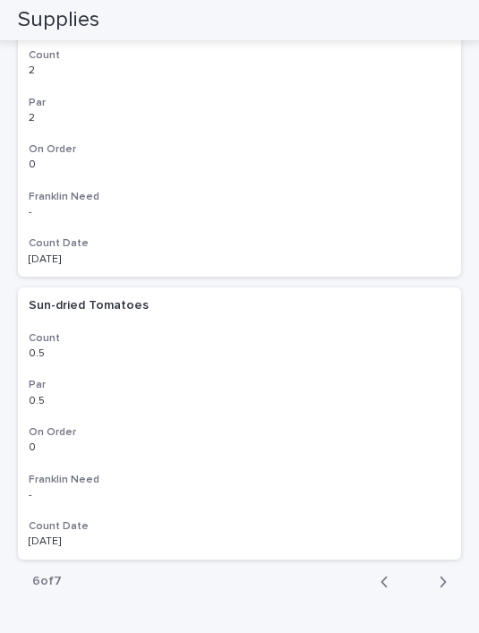
click at [450, 574] on button "Next" at bounding box center [437, 582] width 47 height 16
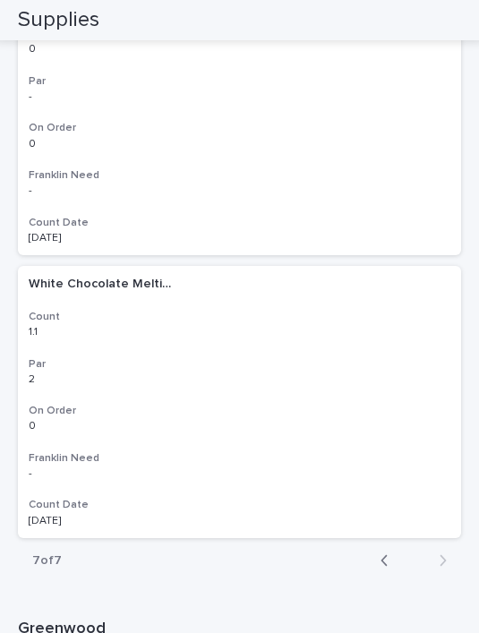
scroll to position [5412, 0]
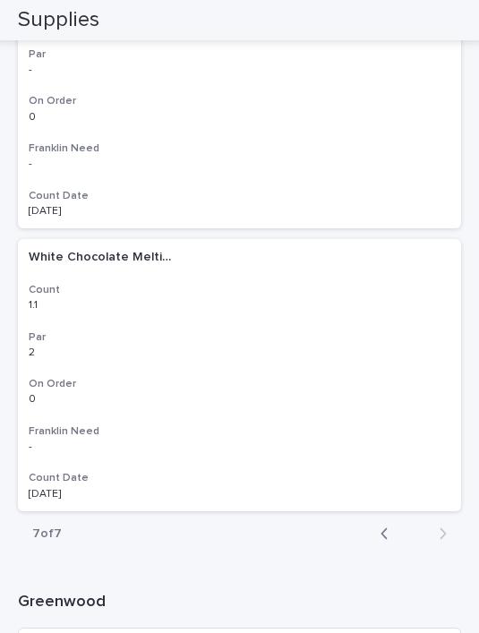
click at [390, 526] on div "button" at bounding box center [388, 534] width 15 height 16
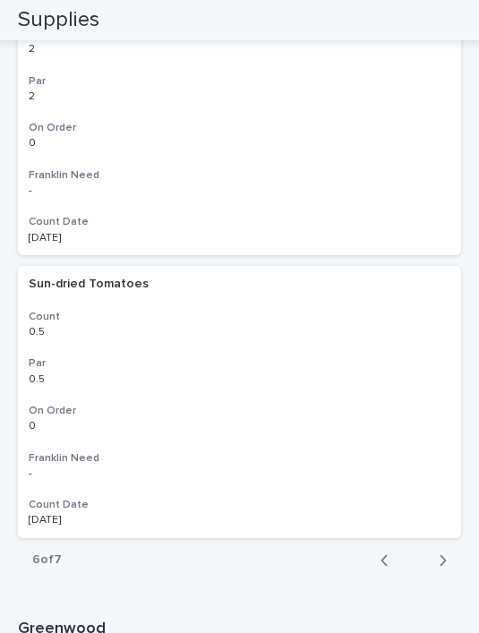
scroll to position [5665, 0]
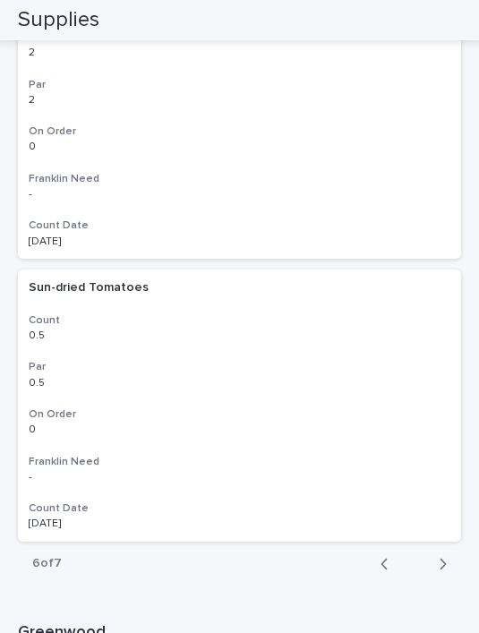
click at [390, 556] on div "button" at bounding box center [388, 564] width 15 height 16
click at [386, 556] on icon "button" at bounding box center [385, 564] width 8 height 16
click at [395, 556] on button "Back" at bounding box center [389, 564] width 47 height 16
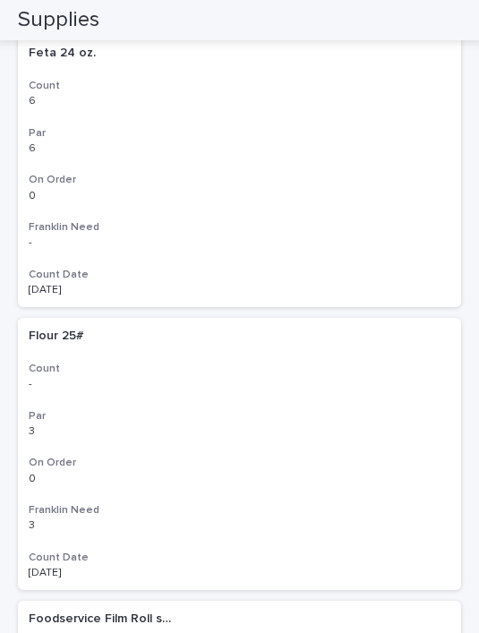
scroll to position [5049, 0]
